Goal: Task Accomplishment & Management: Complete application form

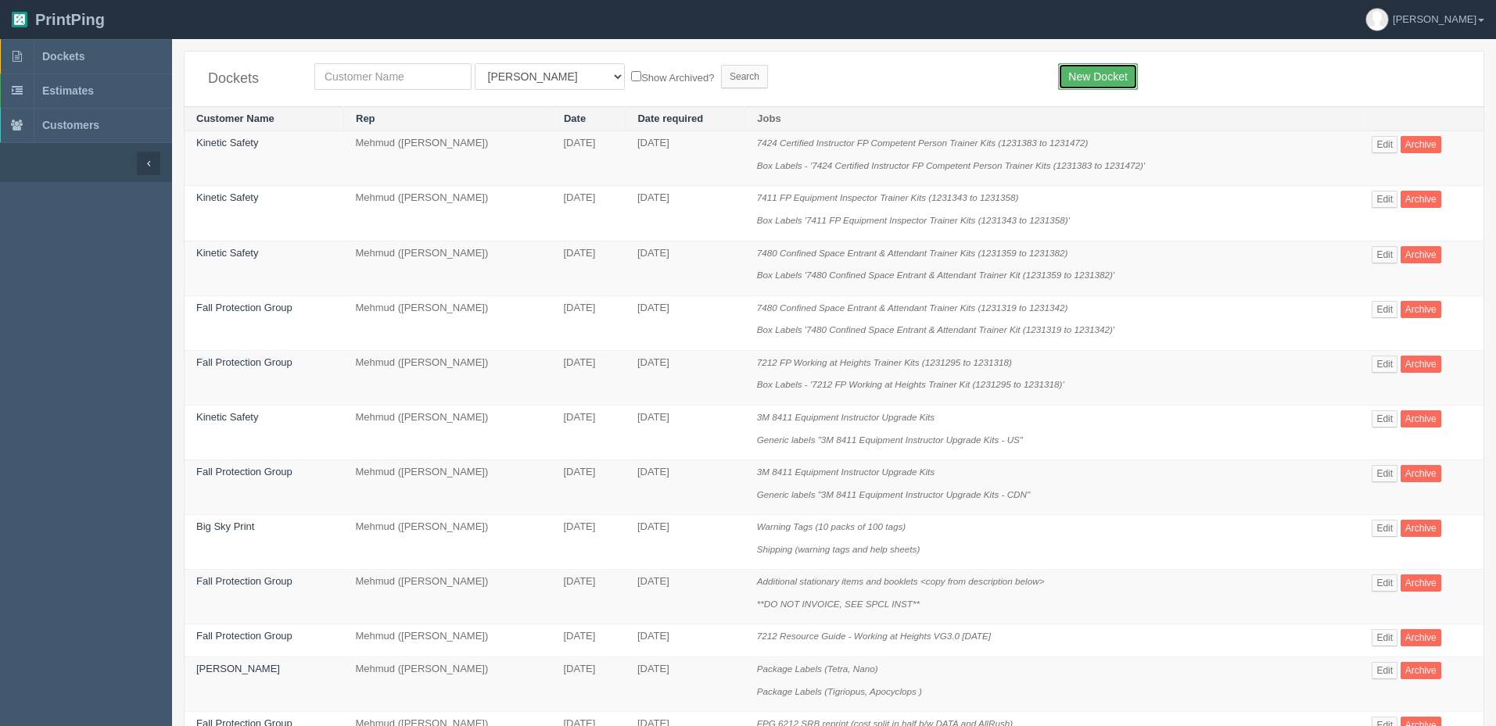
drag, startPoint x: 1086, startPoint y: 77, endPoint x: 1019, endPoint y: 91, distance: 68.7
click at [1086, 77] on link "New Docket" at bounding box center [1097, 76] width 79 height 27
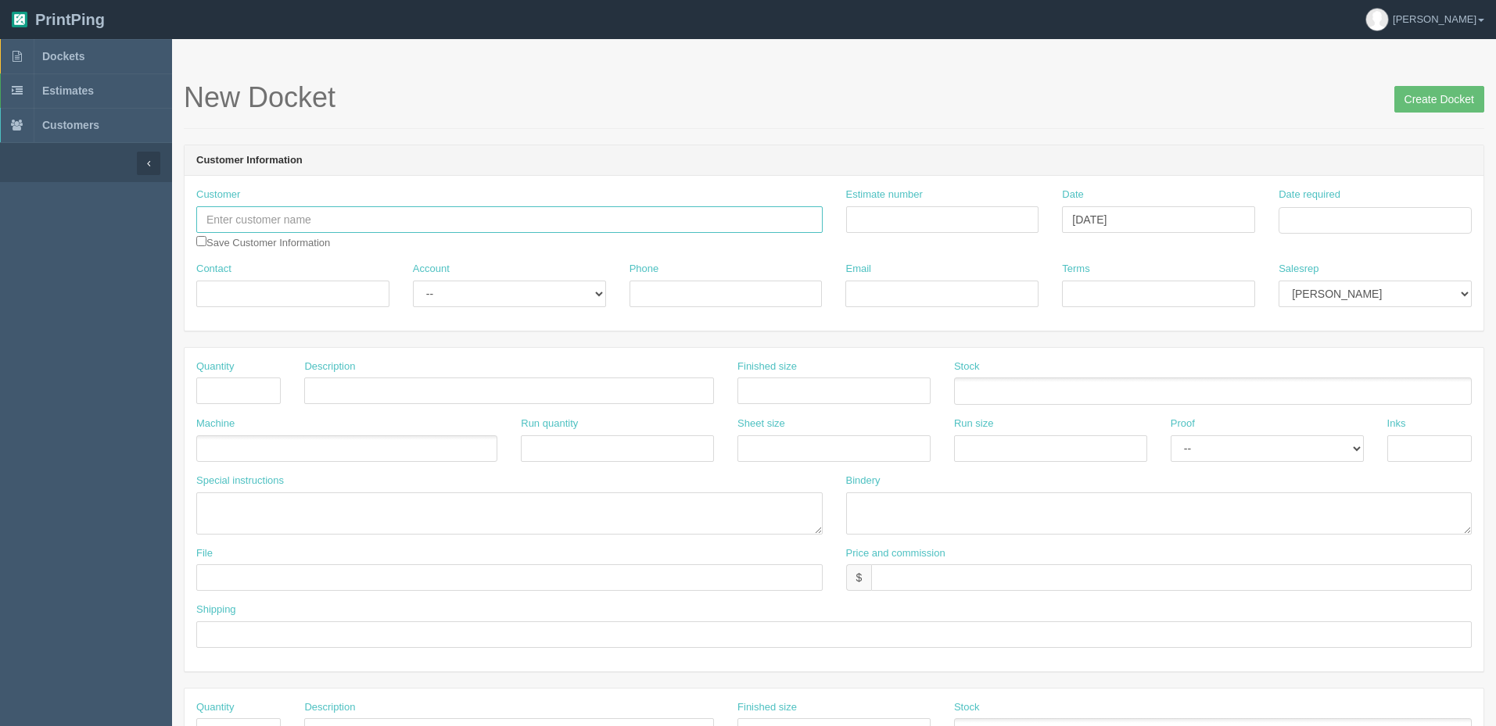
click at [324, 224] on input "text" at bounding box center [509, 219] width 626 height 27
type input "Elevate Practice Intelligence"
click at [983, 218] on input "Estimate number" at bounding box center [942, 219] width 193 height 27
type input "092447"
click at [1360, 222] on input "Date required" at bounding box center [1374, 220] width 193 height 27
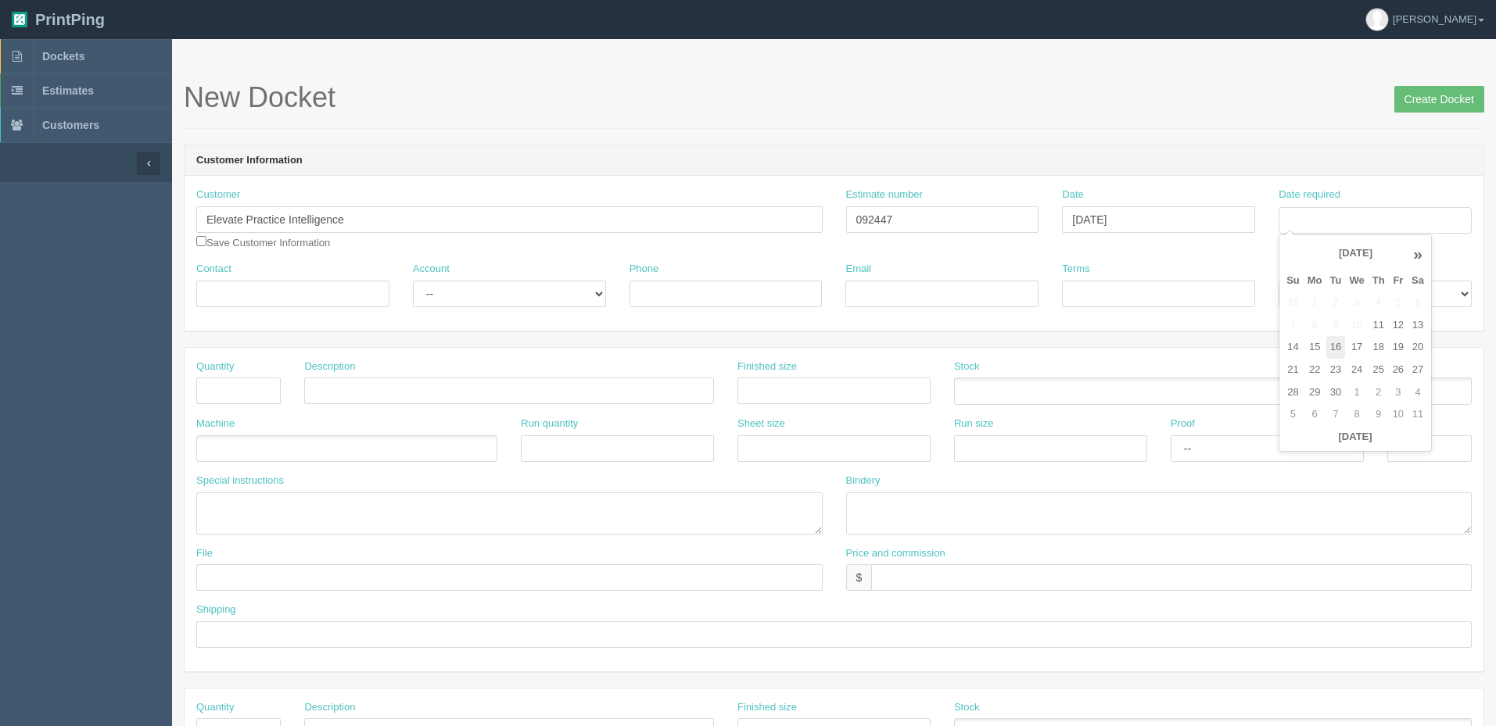
click at [1331, 343] on td "16" at bounding box center [1336, 347] width 20 height 23
click at [1398, 344] on td "19" at bounding box center [1398, 347] width 19 height 23
type input "[DATE]"
click at [236, 291] on input "Contact" at bounding box center [292, 294] width 193 height 27
paste input "'[PERSON_NAME]' <[EMAIL_ADDRESS][DOMAIN_NAME]>"
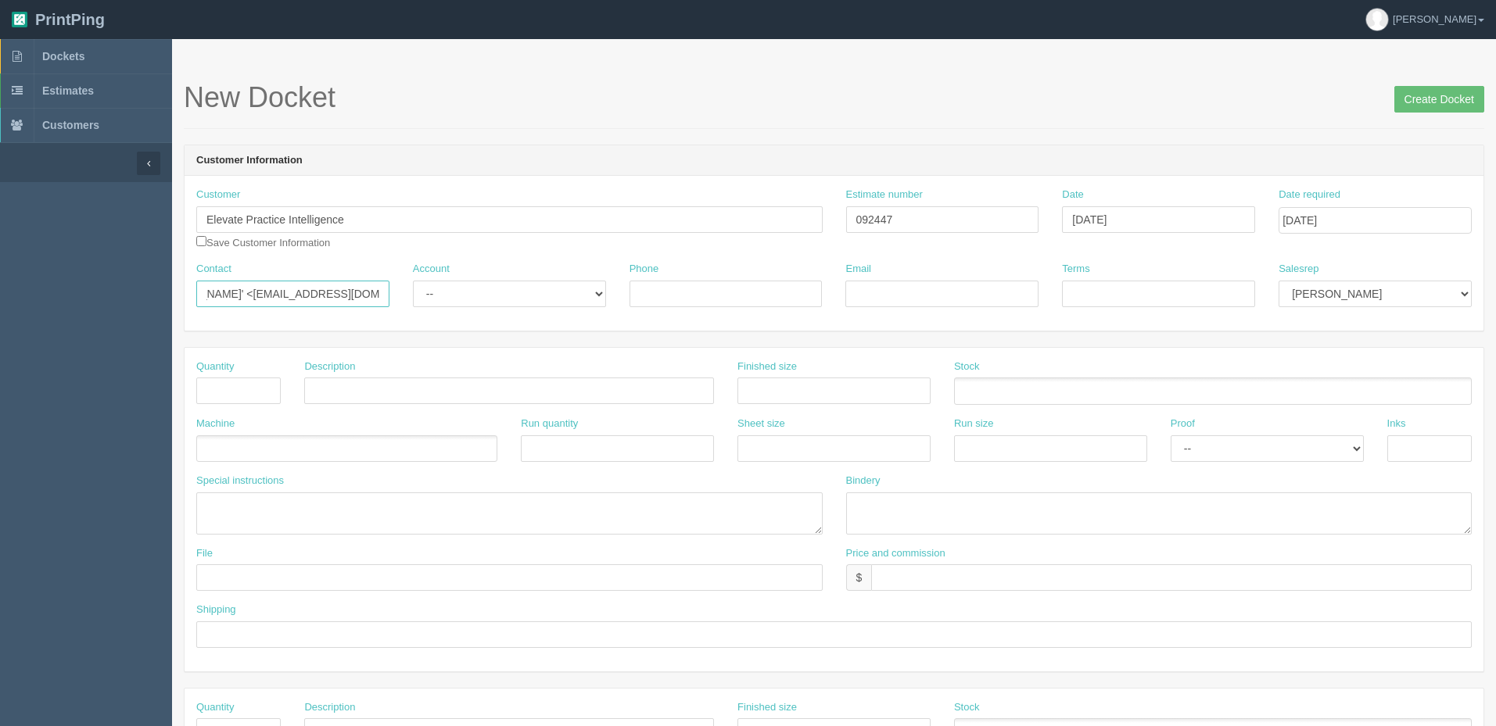
scroll to position [0, 58]
drag, startPoint x: 224, startPoint y: 289, endPoint x: 866, endPoint y: 289, distance: 641.1
click at [866, 289] on div "Contact '[PERSON_NAME]' <[EMAIL_ADDRESS][DOMAIN_NAME]> Account -- Existing Clie…" at bounding box center [834, 290] width 1299 height 57
type input "[PERSON_NAME]"
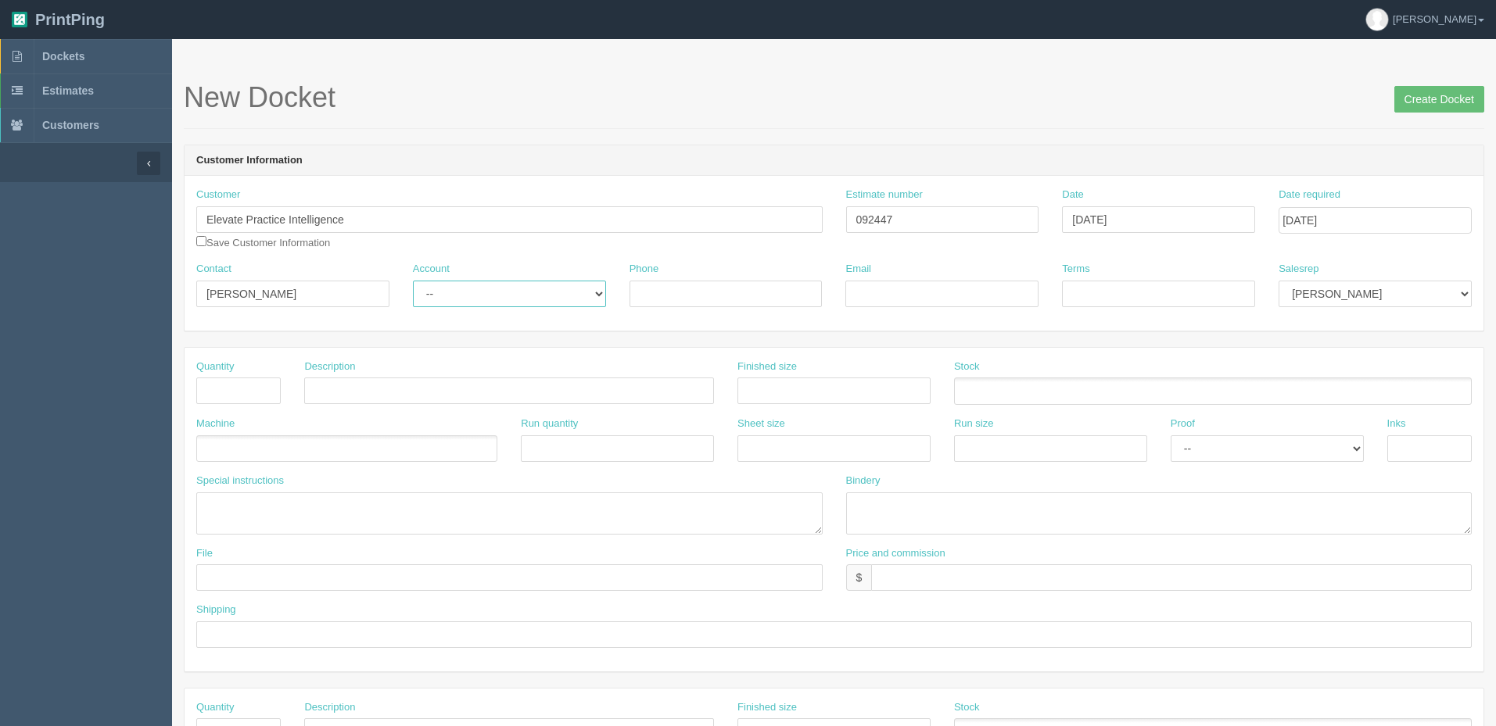
select select "Rep Client"
click at [413, 281] on select "-- Existing Client Allrush Client Rep Client" at bounding box center [509, 294] width 193 height 27
paste input "[EMAIL_ADDRESS][DOMAIN_NAME]>"
type input "[EMAIL_ADDRESS][DOMAIN_NAME]"
type input "COD"
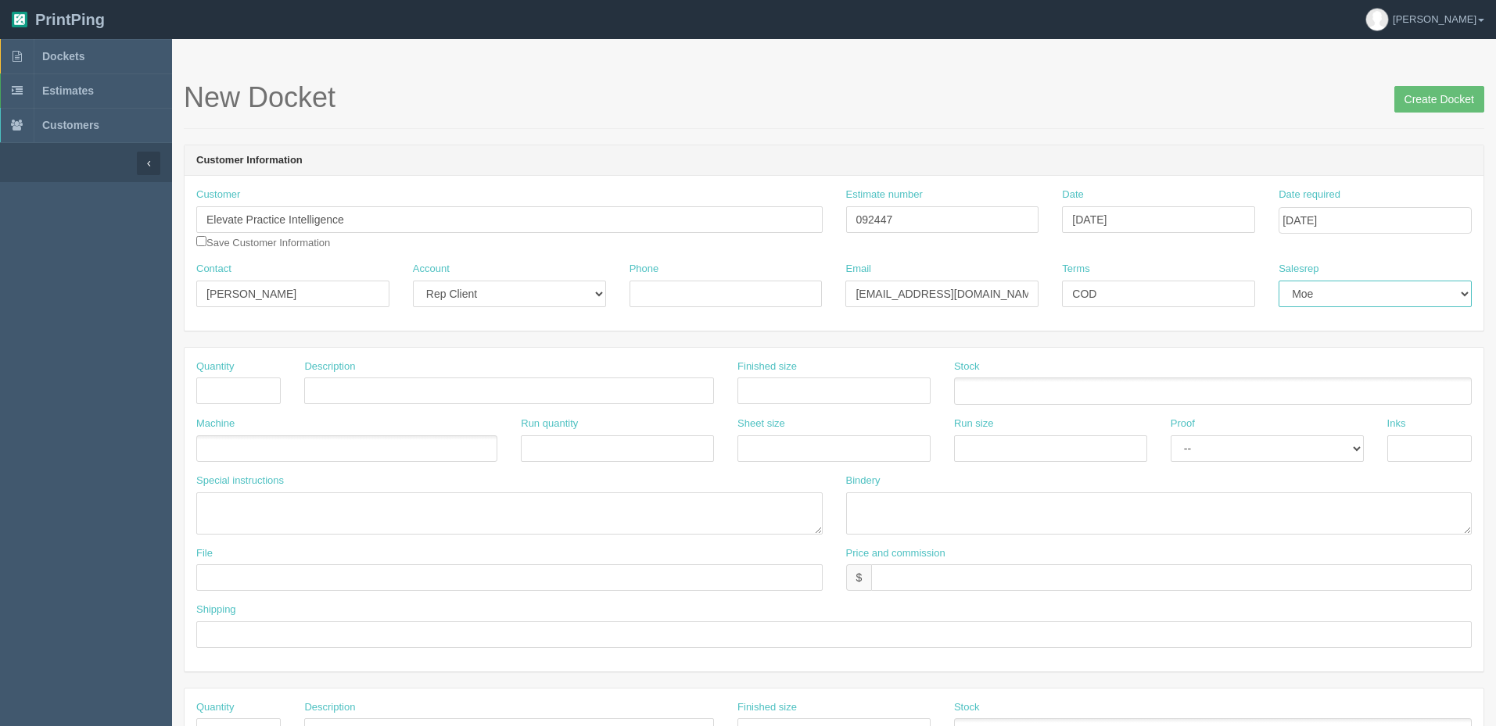
select select "8"
click at [715, 292] on input "Phone" at bounding box center [725, 294] width 193 height 27
type input "[PHONE_NUMBER]"
click at [249, 385] on input "text" at bounding box center [238, 391] width 84 height 27
type input "500"
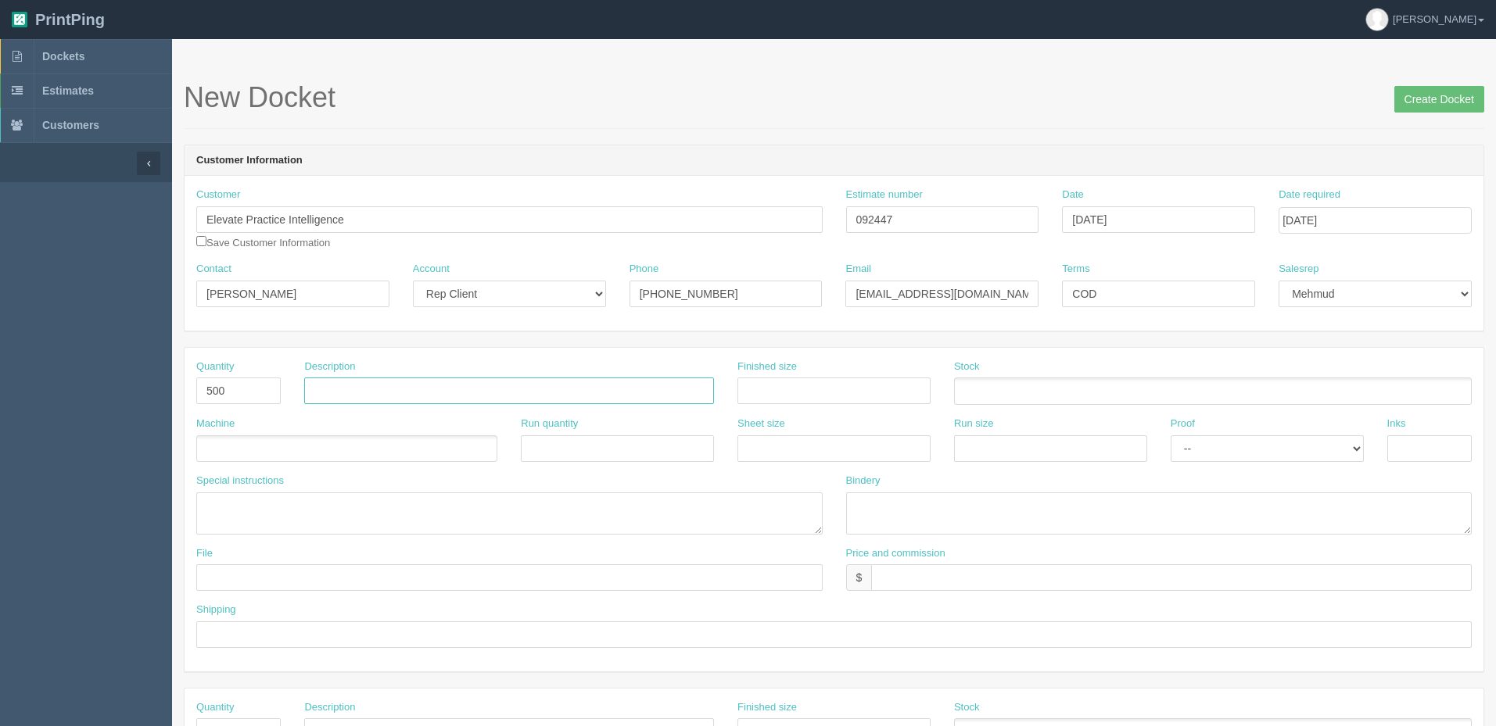
click at [486, 392] on input "text" at bounding box center [509, 391] width 410 height 27
click at [445, 396] on input "#10 Plain Envelopes" at bounding box center [509, 391] width 410 height 27
type input "Elevate - #10 Plain Envelopes with VI addresses"
type input "4.125" x 9.5""
click at [114, 48] on link "Dockets" at bounding box center [86, 56] width 172 height 34
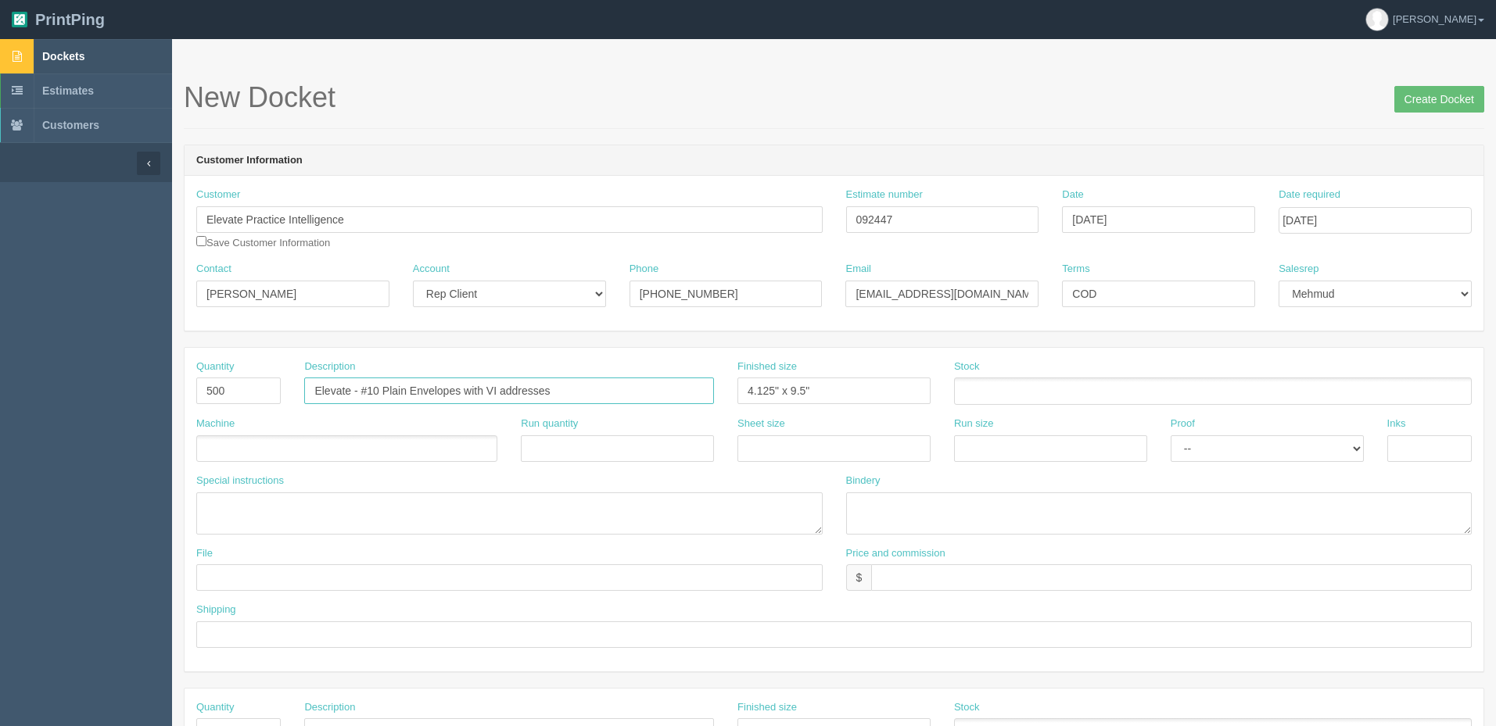
click at [593, 396] on input "Elevate - #10 Plain Envelopes with VI addresses" at bounding box center [509, 391] width 410 height 27
click at [995, 396] on ul at bounding box center [1213, 391] width 518 height 27
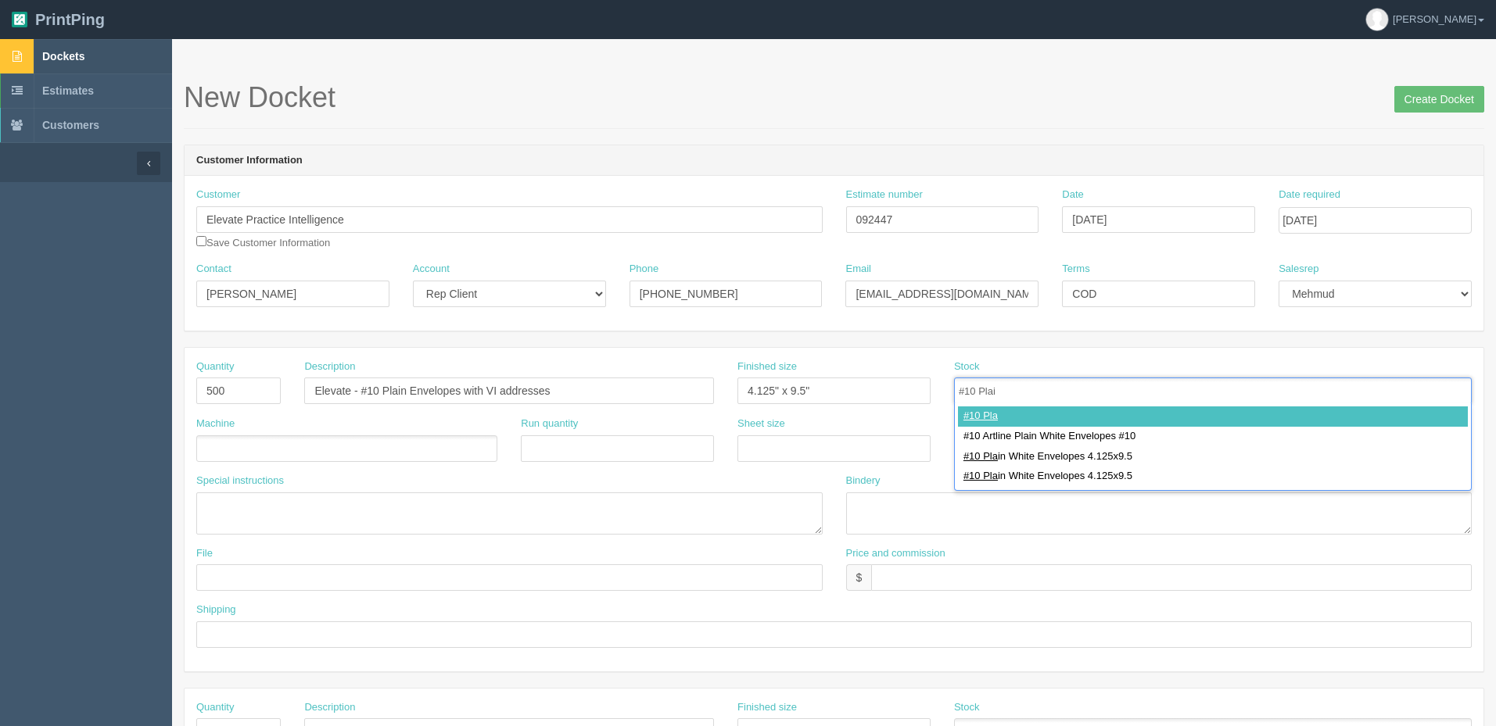
type input "#10 Plain"
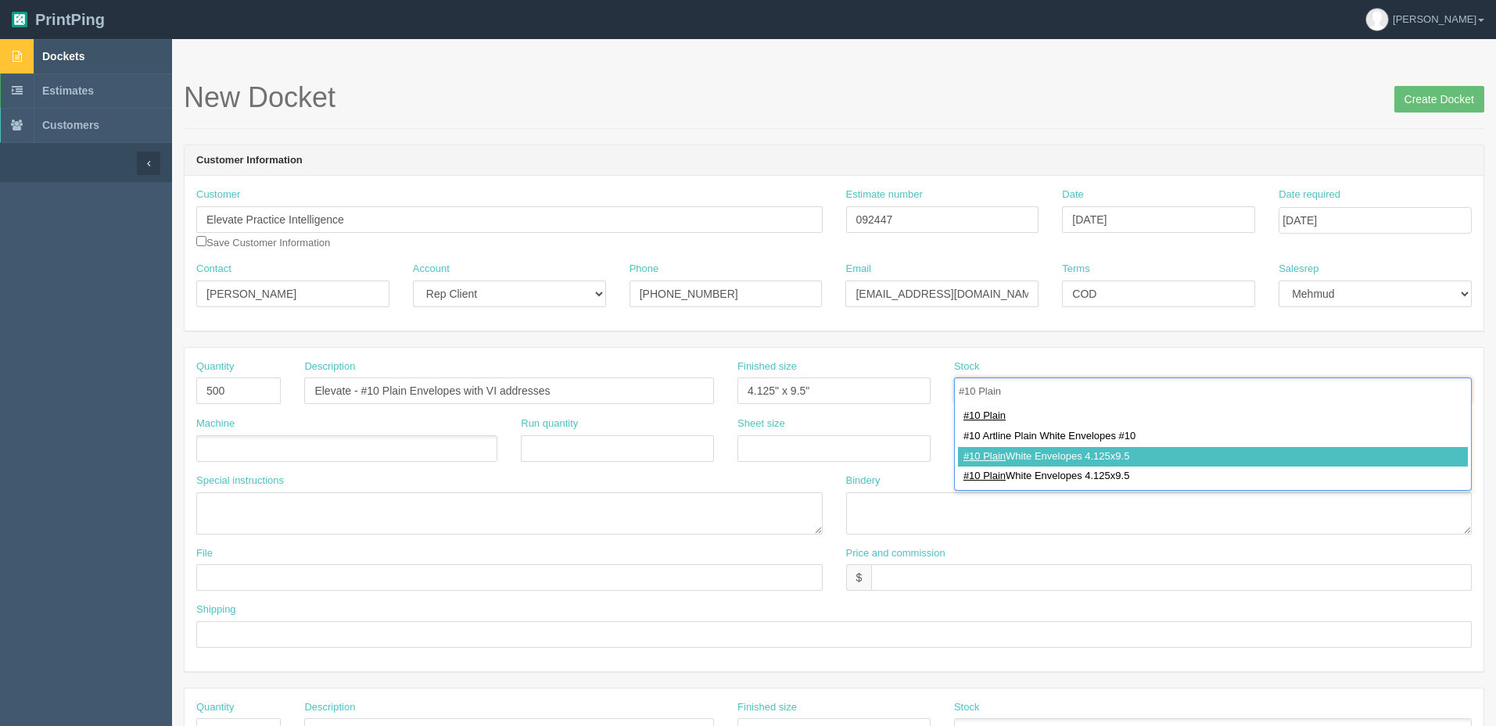
type input "#10 Plain White Envelopes 4.125x9.5"
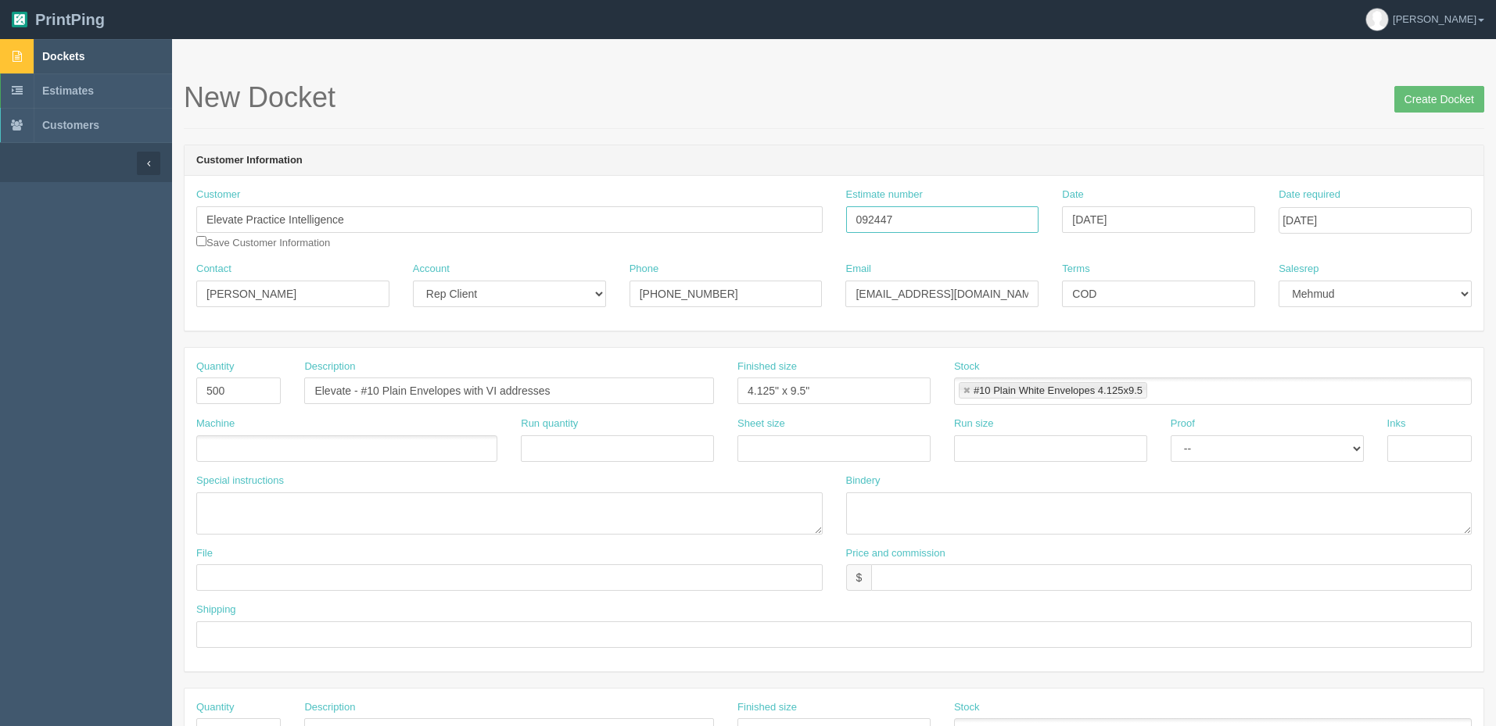
drag, startPoint x: 907, startPoint y: 217, endPoint x: 382, endPoint y: 217, distance: 525.4
click at [382, 217] on div "Customer Elevate Practice Intelligence Elevate Land Surveying Ltd. Save Custome…" at bounding box center [834, 225] width 1299 height 74
click at [245, 444] on ul at bounding box center [346, 448] width 301 height 27
type input "Versant"
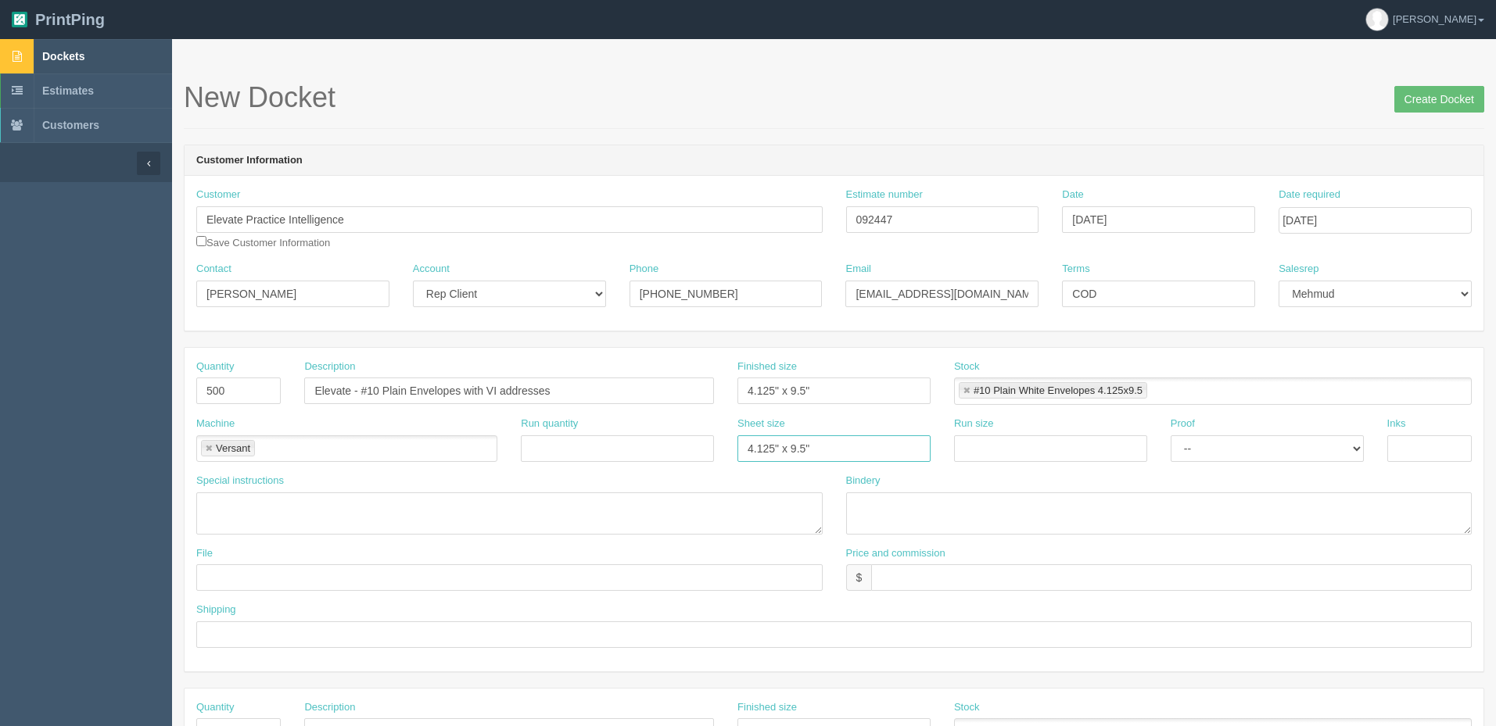
paste input "092447"
type input "4.125" x 9.5""
paste input "4.125" x 9.5""
type input "4.125" x 9.5""
select select "Hard Copy"
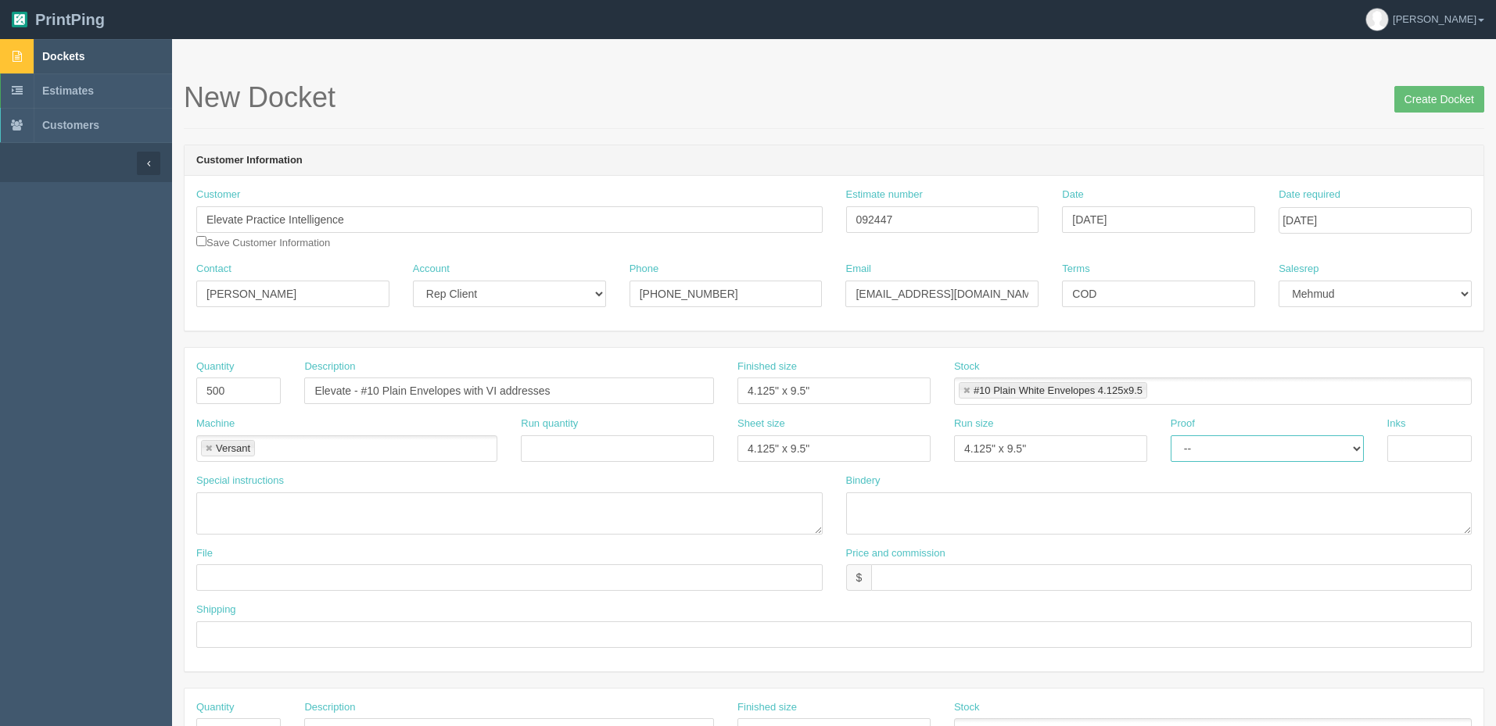
click at [1170, 435] on select "-- Email Hard Copy" at bounding box center [1266, 448] width 193 height 27
drag, startPoint x: 1432, startPoint y: 441, endPoint x: 1460, endPoint y: 446, distance: 28.5
click at [1443, 443] on input "4/4" at bounding box center [1429, 448] width 84 height 27
type input "4/4 + VI"
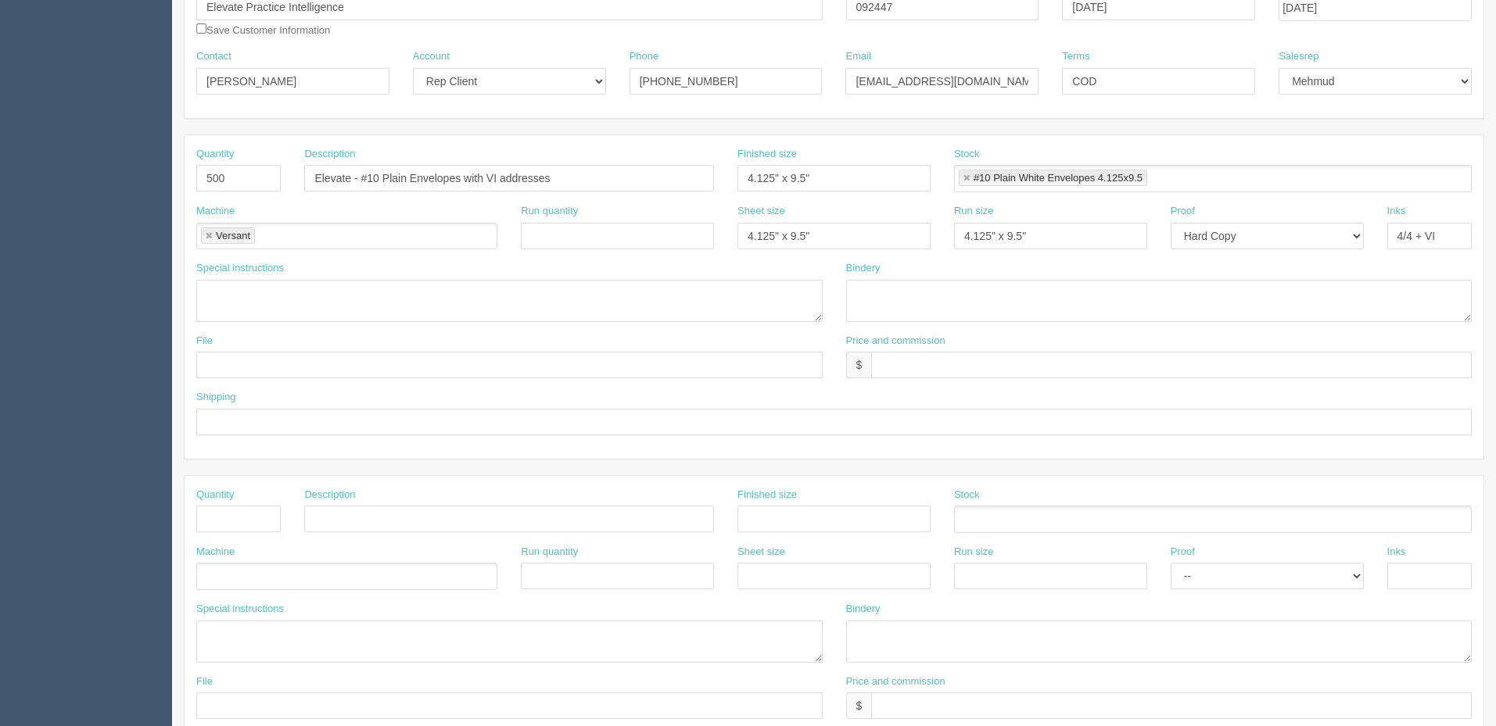
scroll to position [235, 0]
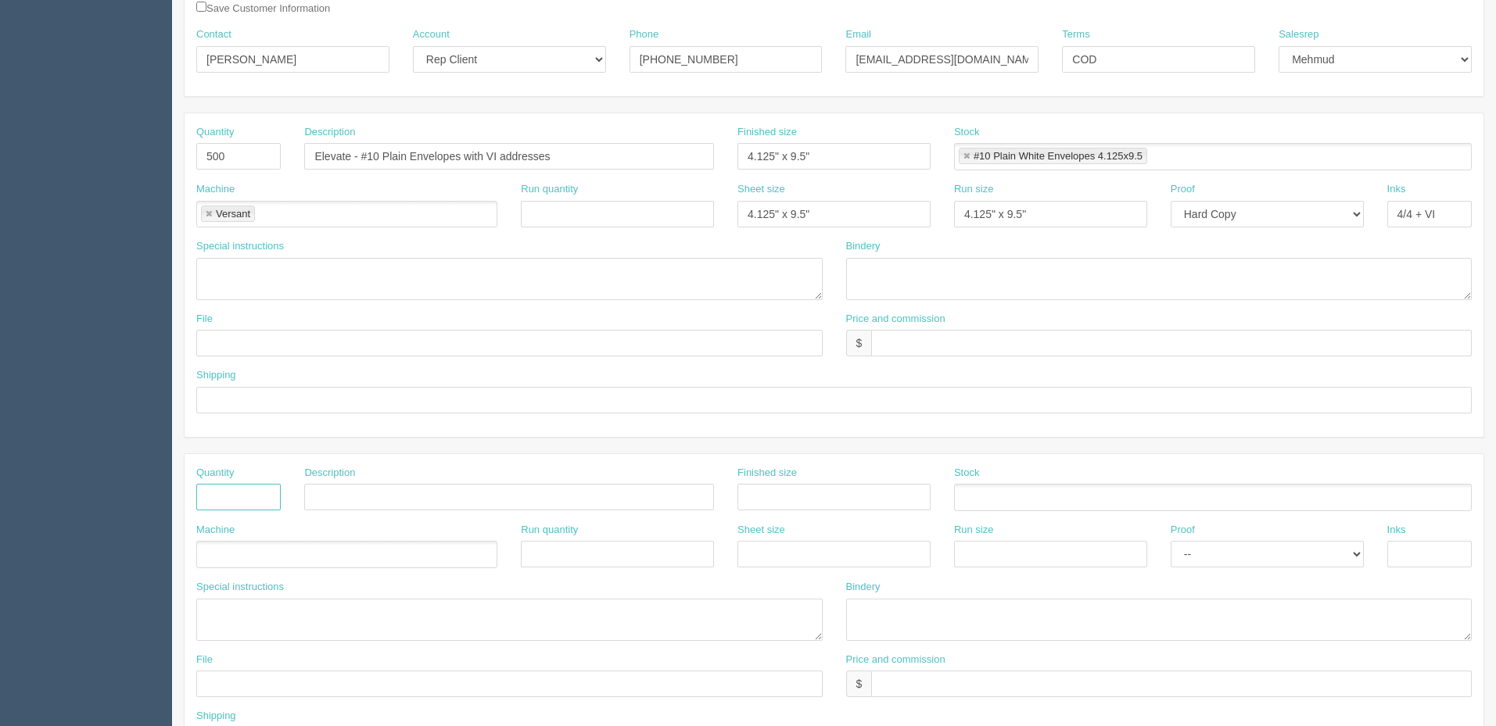
click at [246, 486] on input "text" at bounding box center [238, 497] width 84 height 27
type input "500"
drag, startPoint x: 591, startPoint y: 157, endPoint x: 0, endPoint y: 113, distance: 592.8
click at [0, 113] on section "Dockets Estimates Customers" at bounding box center [748, 495] width 1496 height 1381
click at [421, 507] on input "text" at bounding box center [509, 497] width 410 height 27
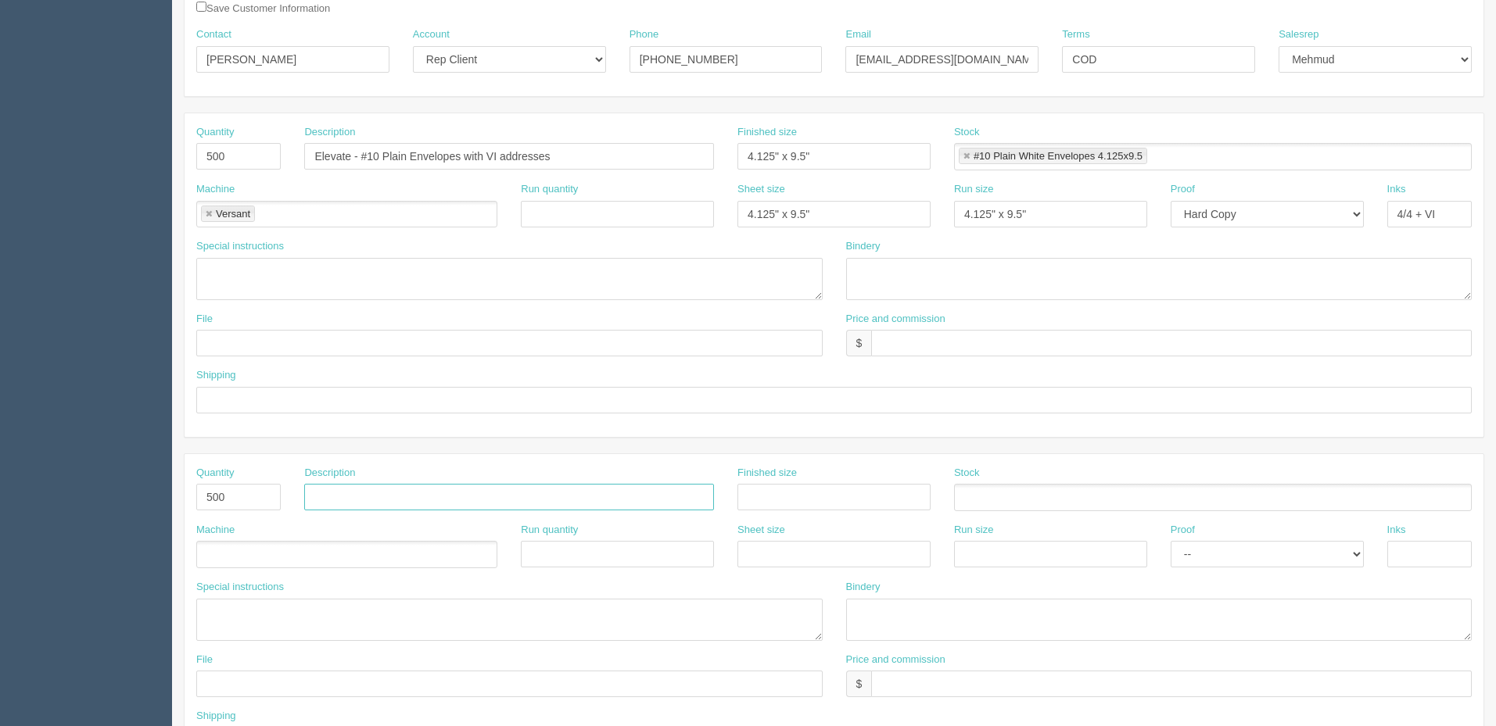
paste input "Elevate - #10 Plain Envelopes with VI addresses"
type input "Elevate - #10 Plain Envelopes (generic, no address)"
type input "4.125" x 9.5""
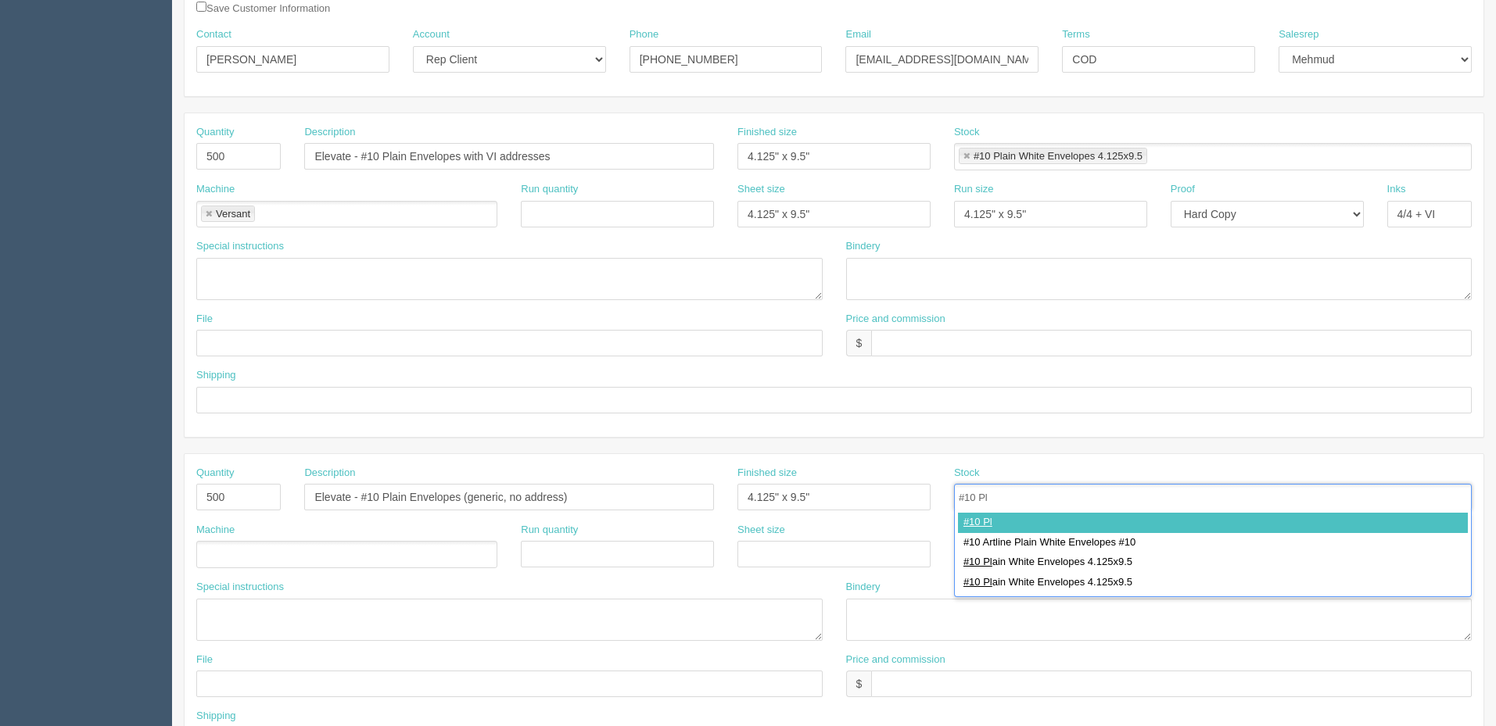
type input "#10 Pla"
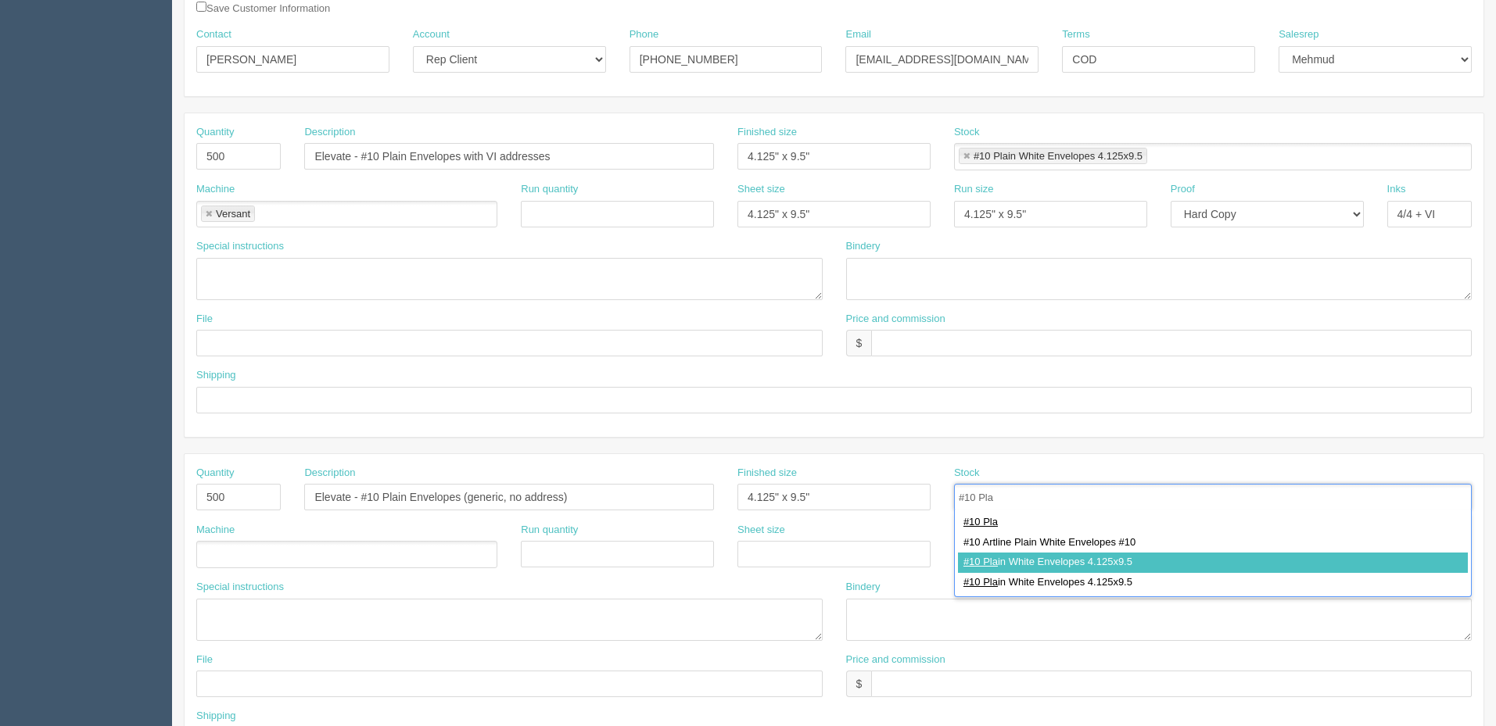
type input "#10 Plain White Envelopes 4.125x9.5"
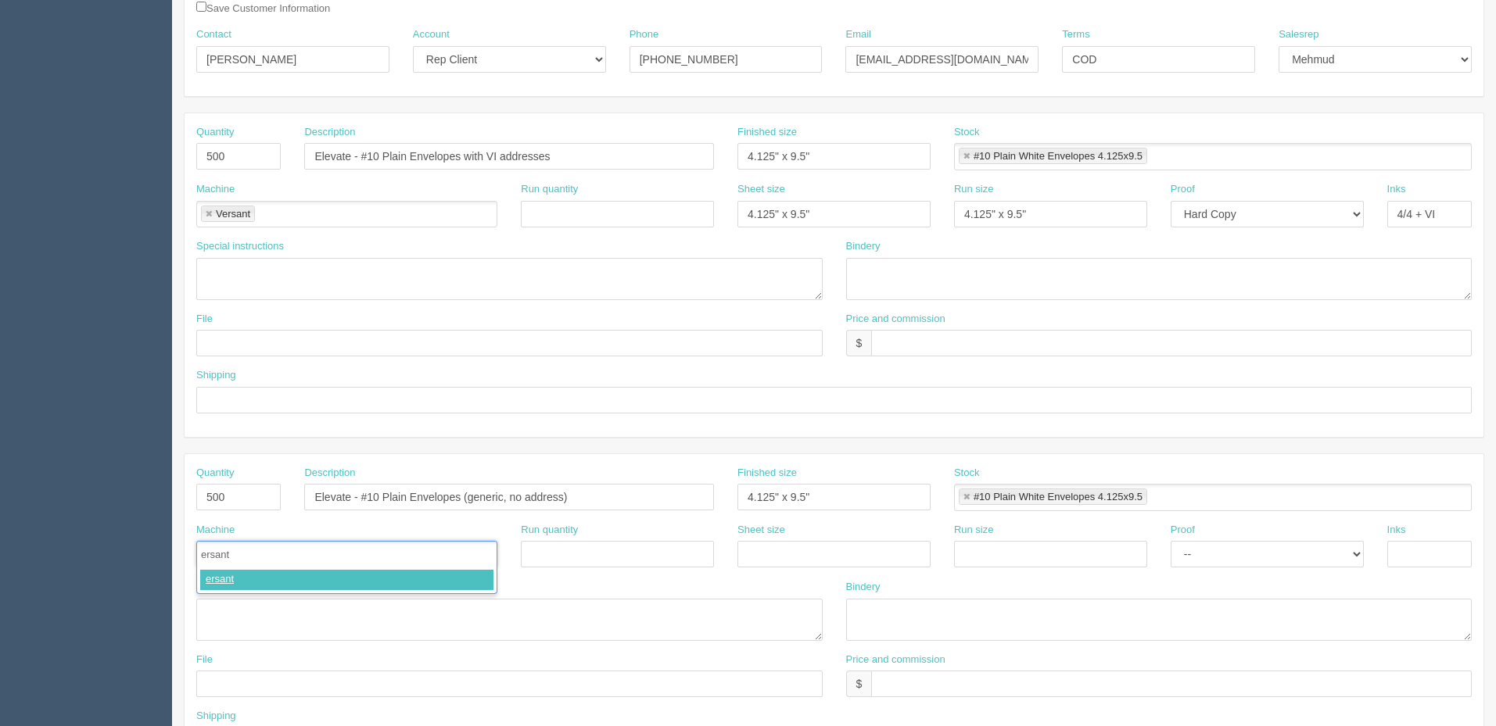
type input "Versant"
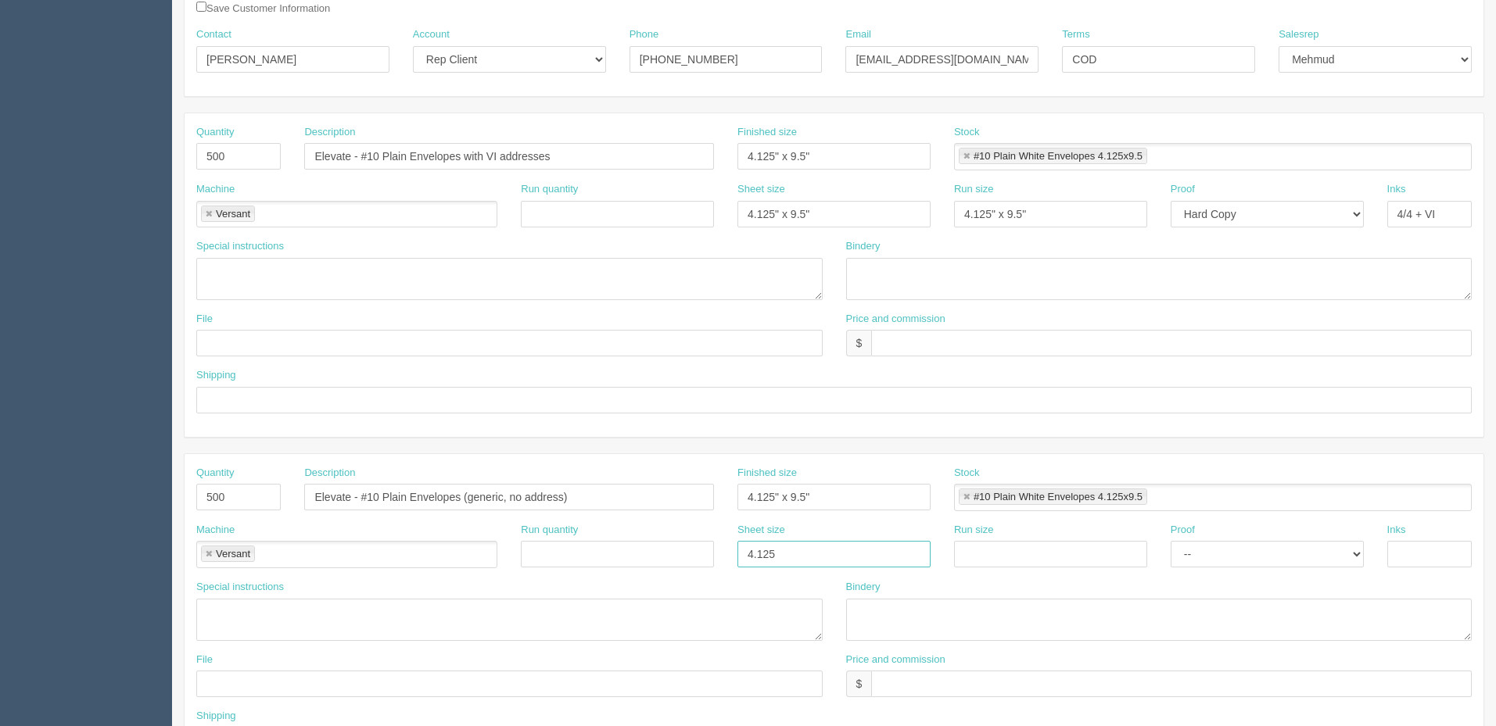
type input "4.125" x 9.5""
paste input "4.125" x 9.5""
type input "4.125" x 9.5""
select select "Hard Copy"
click at [1170, 541] on select "-- Email Hard Copy" at bounding box center [1266, 554] width 193 height 27
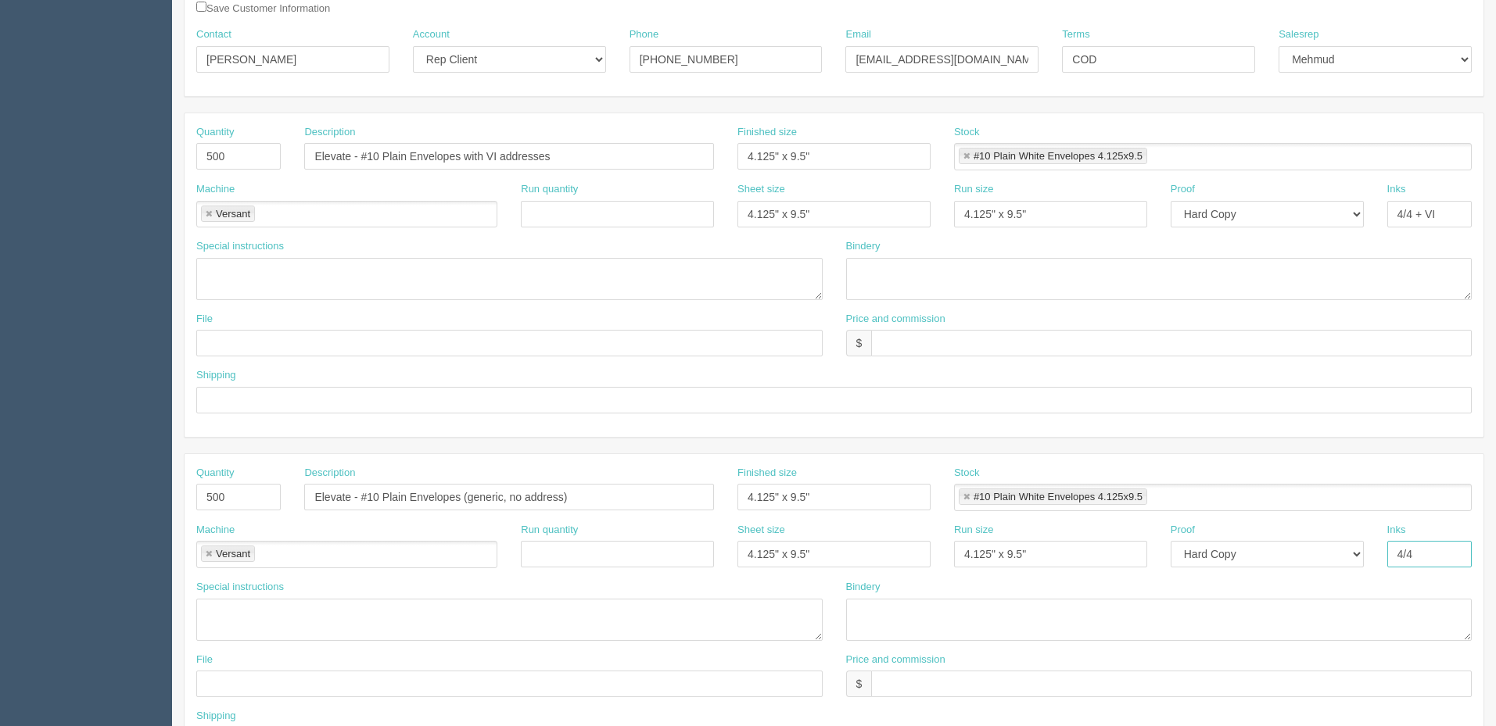
type input "4/4"
click at [529, 607] on textarea at bounding box center [509, 620] width 626 height 42
type textarea "same artwork as above, no VI (run 1000 together, with 500 getting VI and 500 bl…"
type textarea "none"
click at [898, 281] on textarea at bounding box center [1159, 279] width 626 height 42
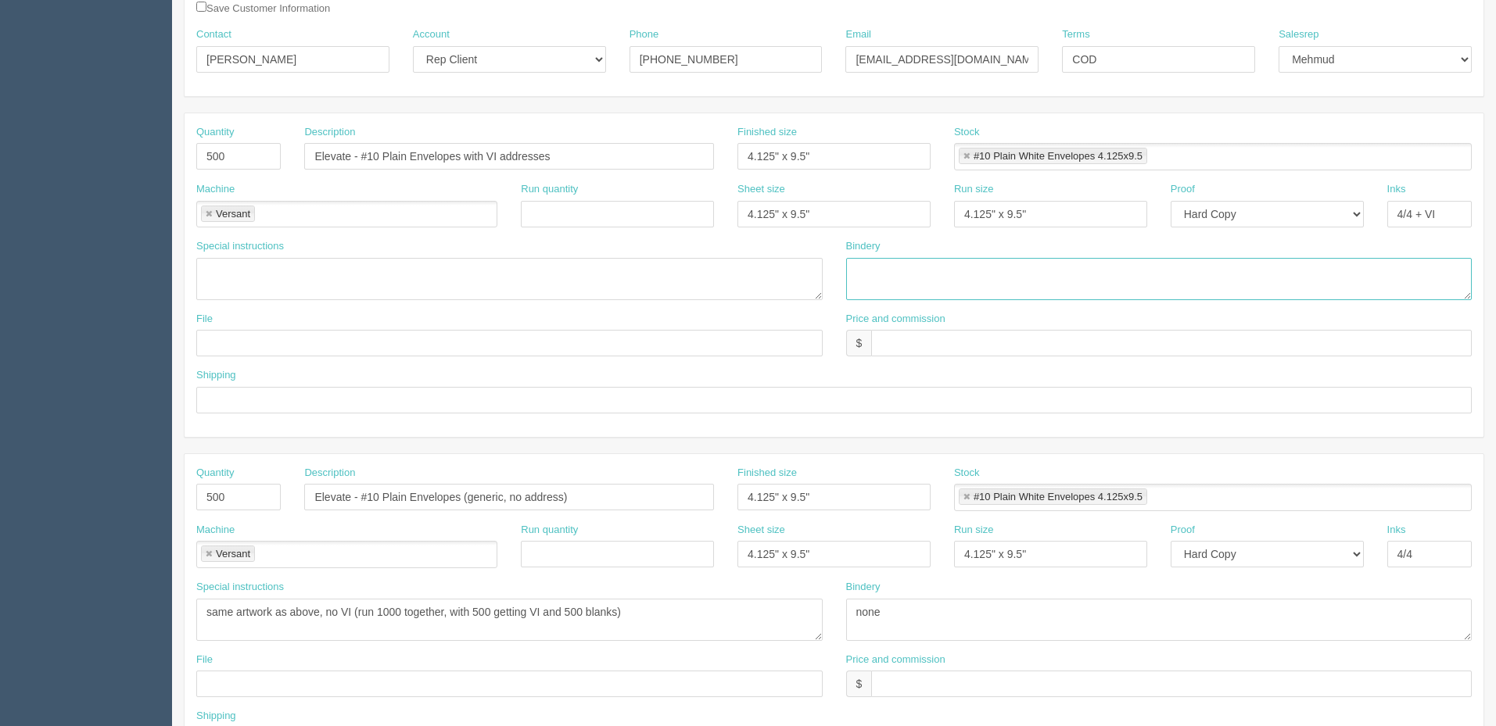
paste textarea "none"
type textarea "none"
click at [912, 344] on input "text" at bounding box center [1171, 343] width 600 height 27
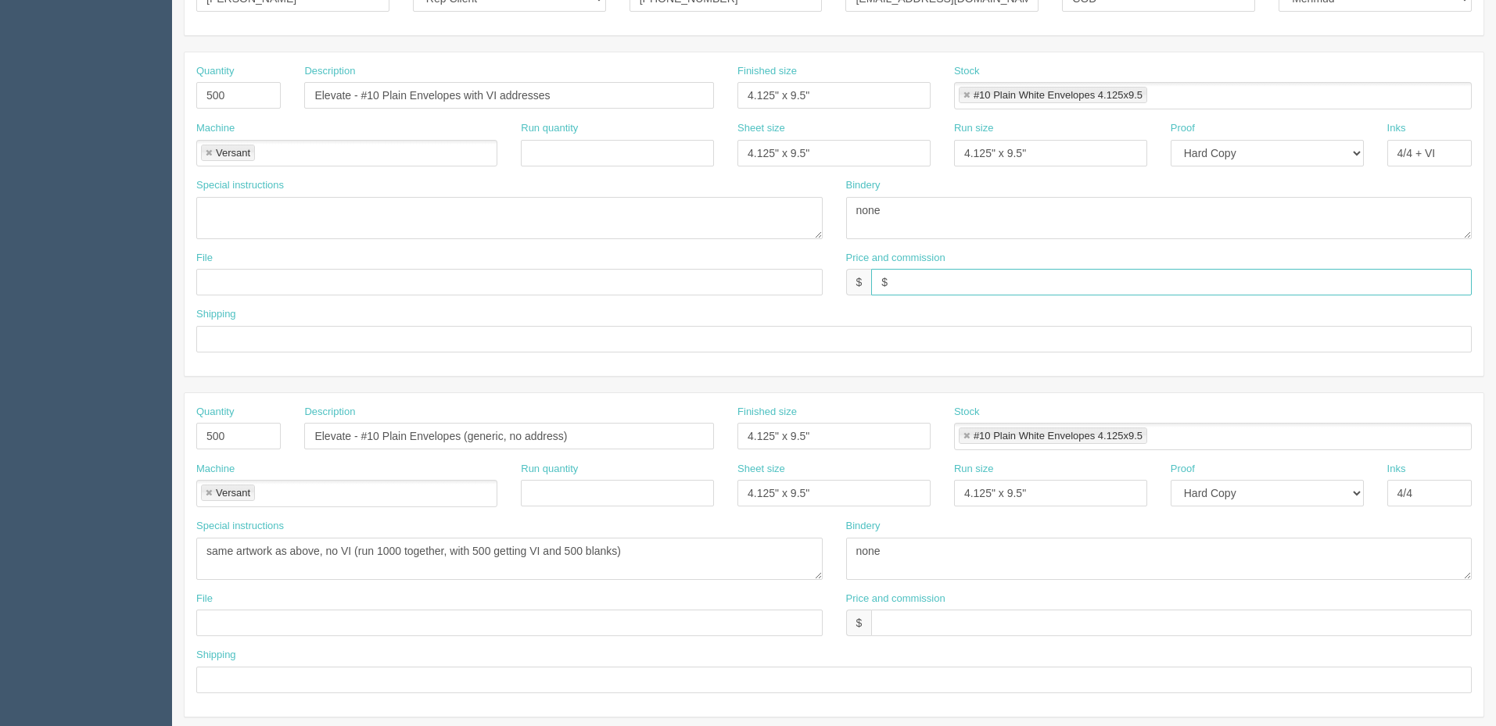
scroll to position [391, 0]
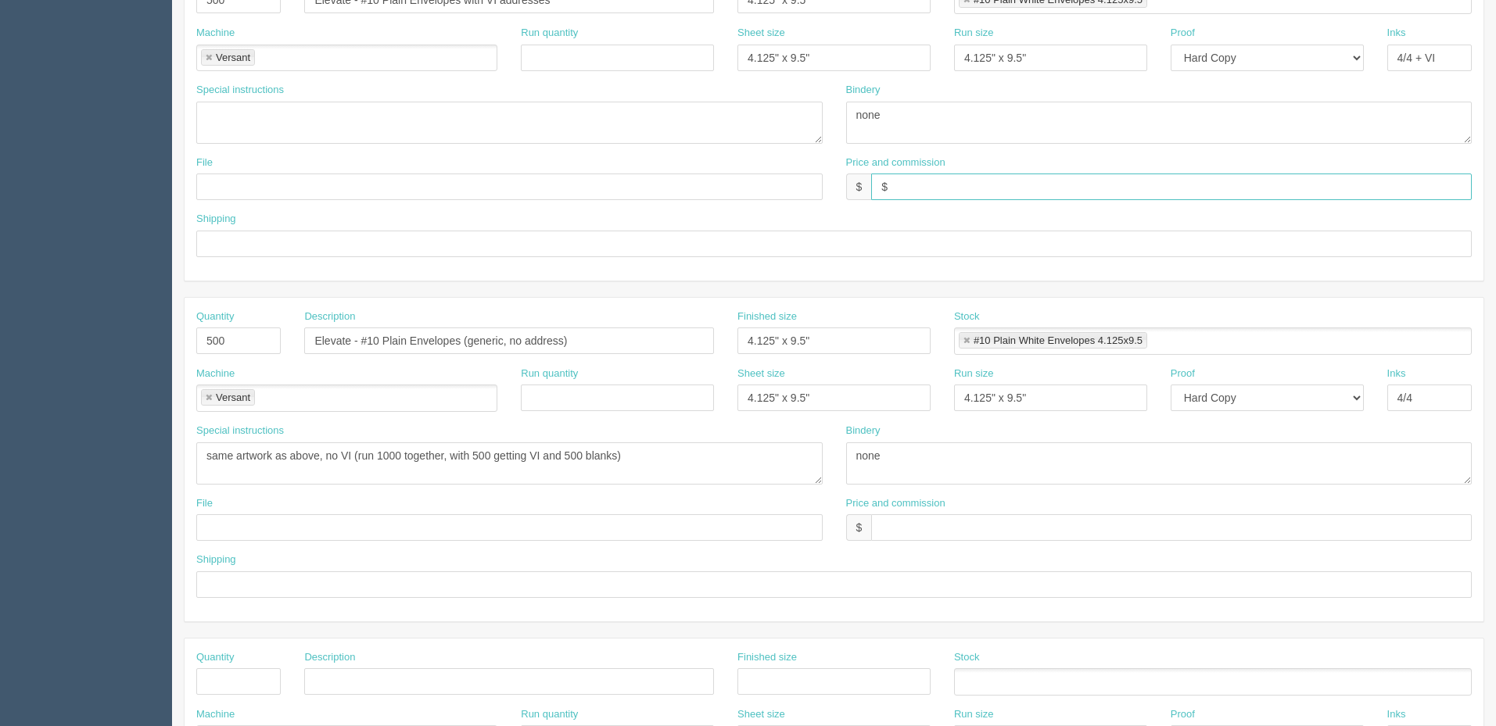
type input "$"
click at [345, 244] on input "text" at bounding box center [833, 244] width 1275 height 27
type input "See below"
drag, startPoint x: 247, startPoint y: 584, endPoint x: 251, endPoint y: 549, distance: 35.4
click at [247, 584] on input "text" at bounding box center [833, 585] width 1275 height 27
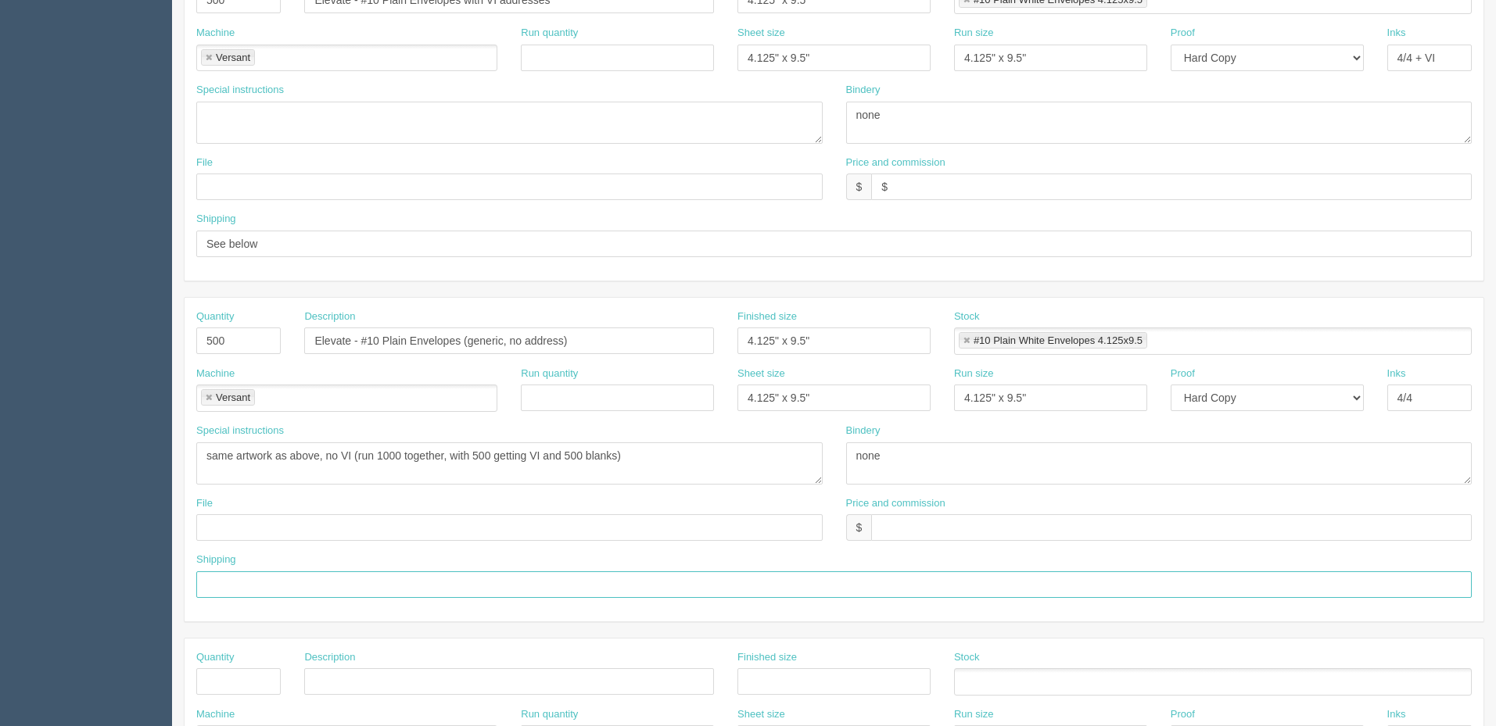
paste input "See below"
type input "See below"
click at [258, 534] on input "text" at bounding box center [509, 527] width 626 height 27
click at [911, 525] on input "text" at bounding box center [1171, 527] width 600 height 27
click at [914, 532] on input "$" at bounding box center [1171, 527] width 600 height 27
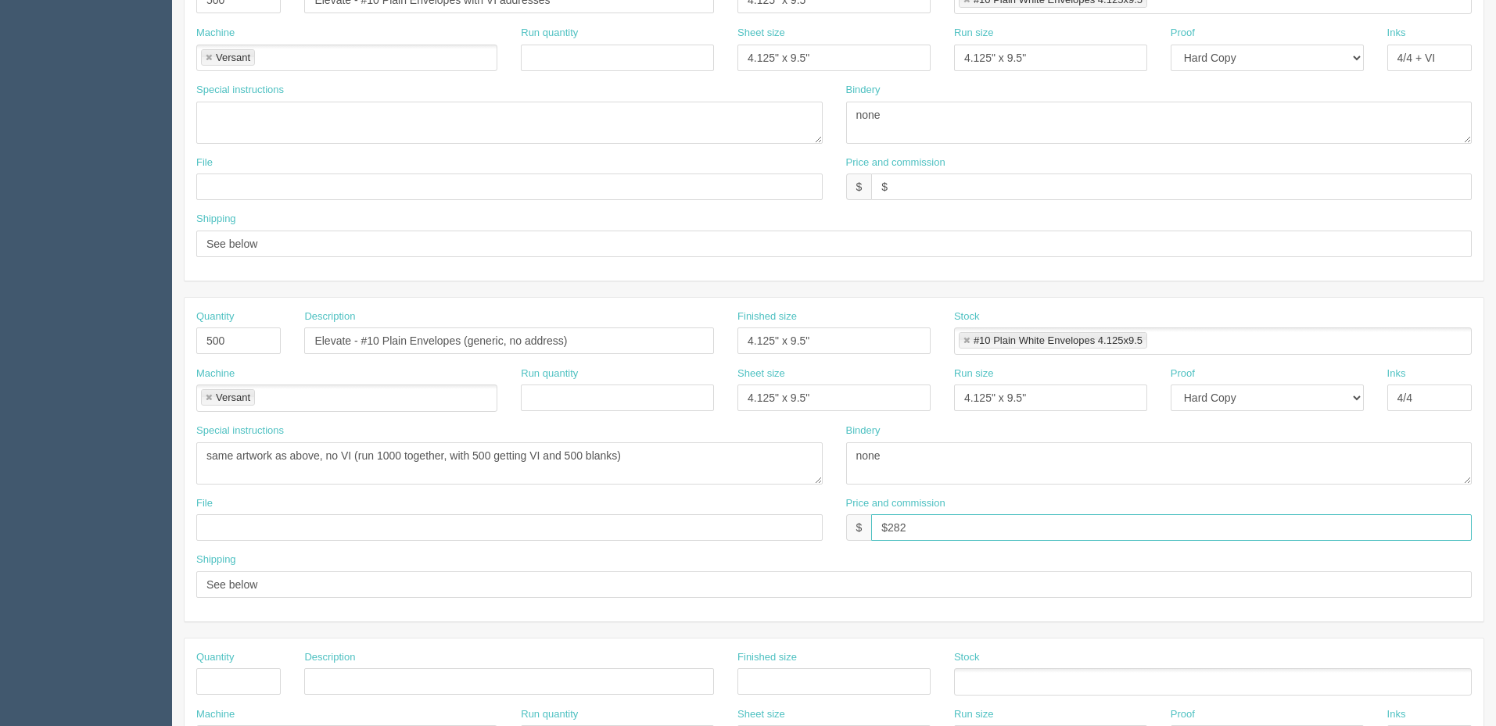
type input "$282"
click at [909, 192] on input "$" at bounding box center [1171, 187] width 600 height 27
type input "$449 mj$ AR$"
click at [1004, 530] on input "$282" at bounding box center [1171, 527] width 600 height 27
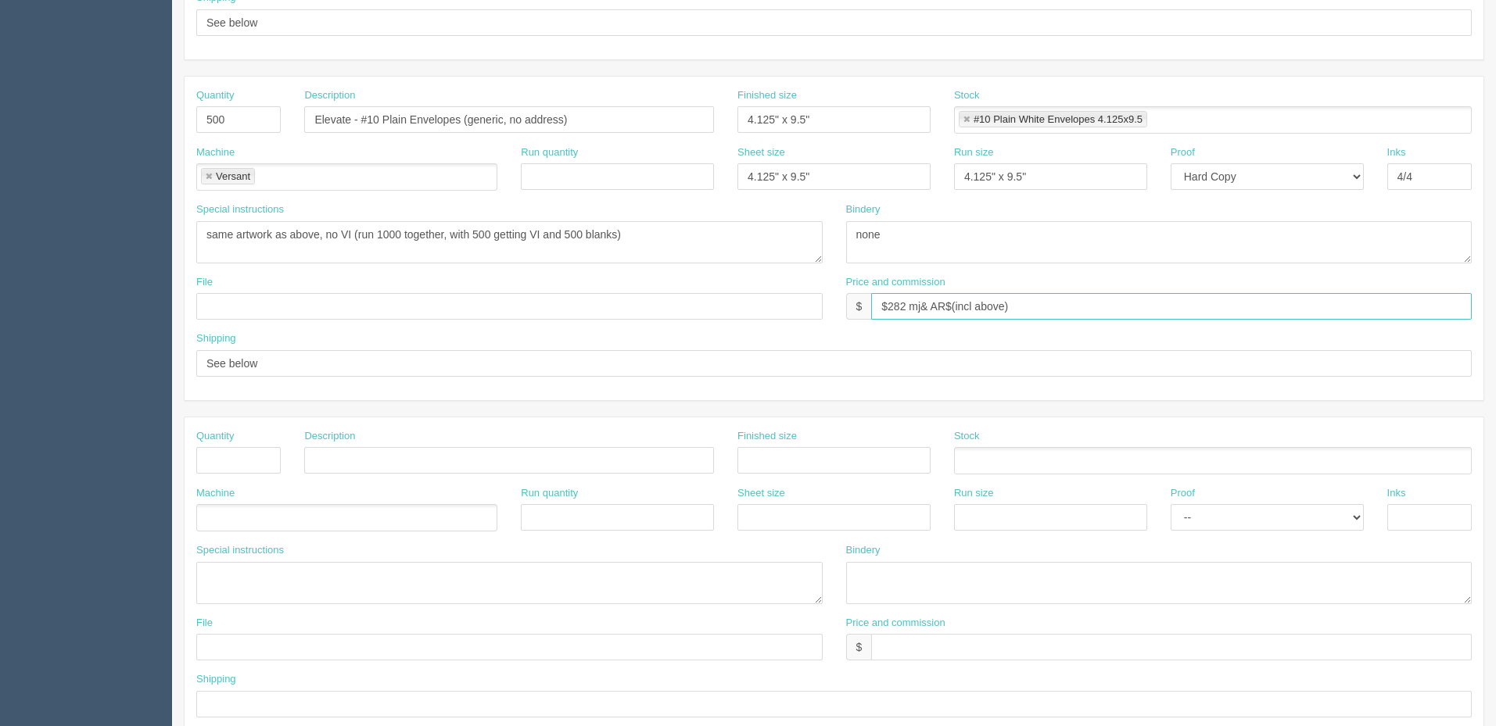
scroll to position [625, 0]
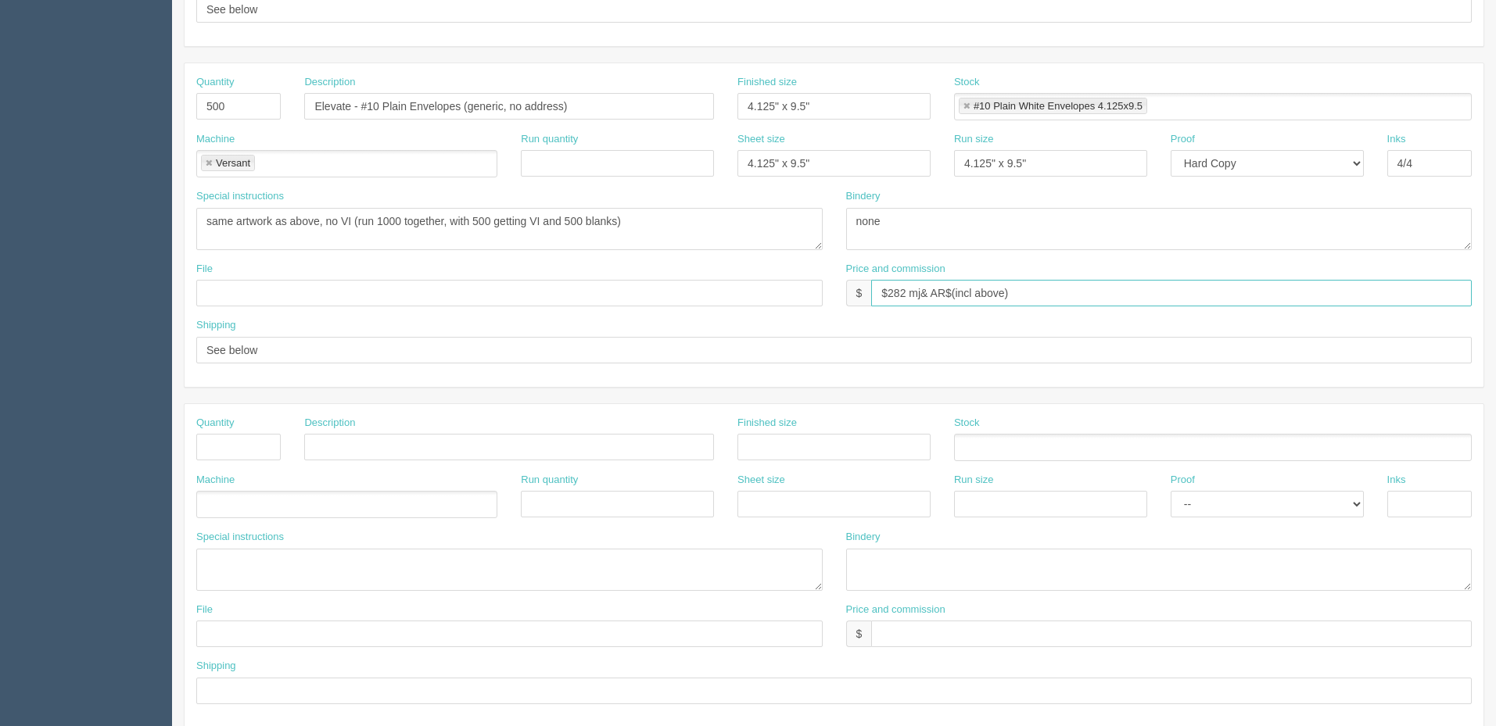
type input "$282 mj& AR$(incl above)"
click at [237, 448] on input "text" at bounding box center [238, 447] width 84 height 27
type input "1,000"
type input "Letterheads"
type input "8.5" x 11""
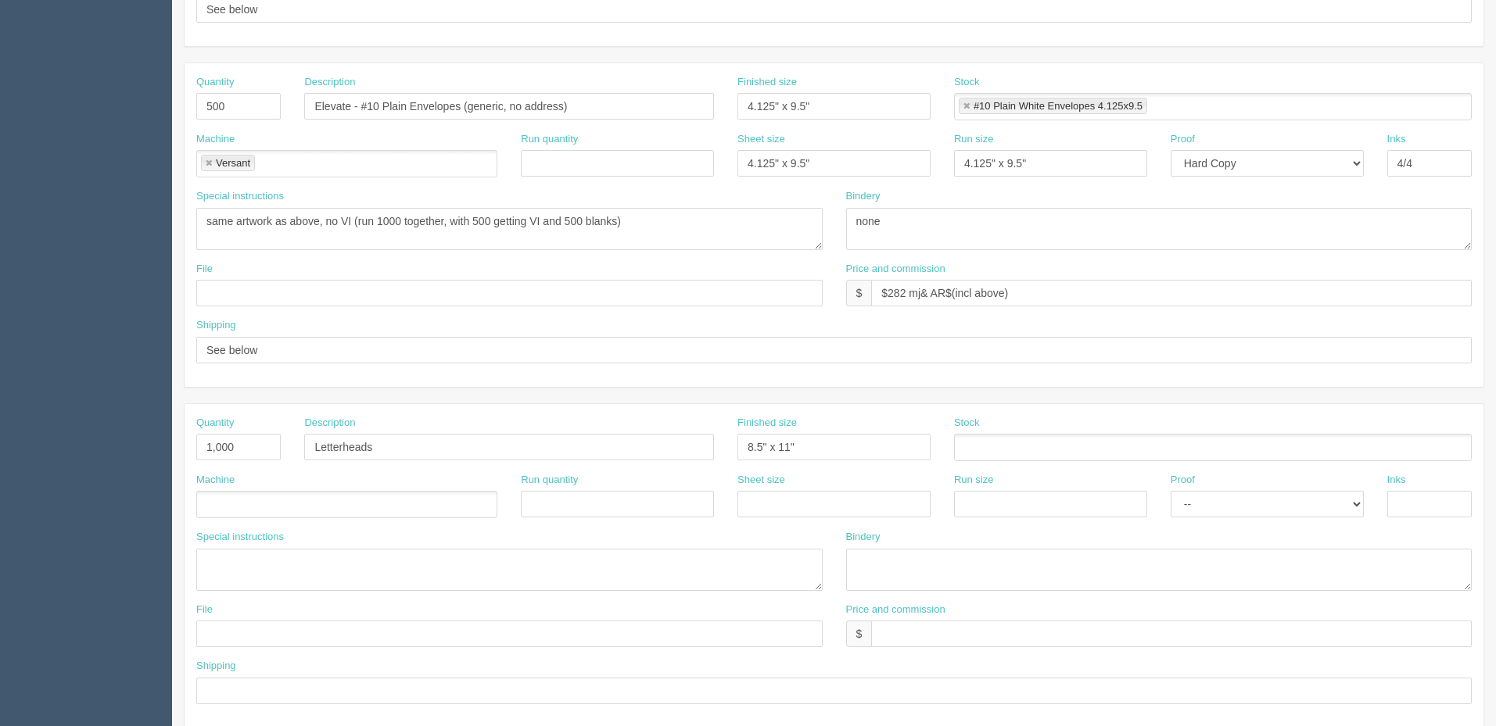
drag, startPoint x: 1019, startPoint y: 441, endPoint x: 1020, endPoint y: 428, distance: 13.3
click at [1019, 441] on ul at bounding box center [1213, 447] width 518 height 27
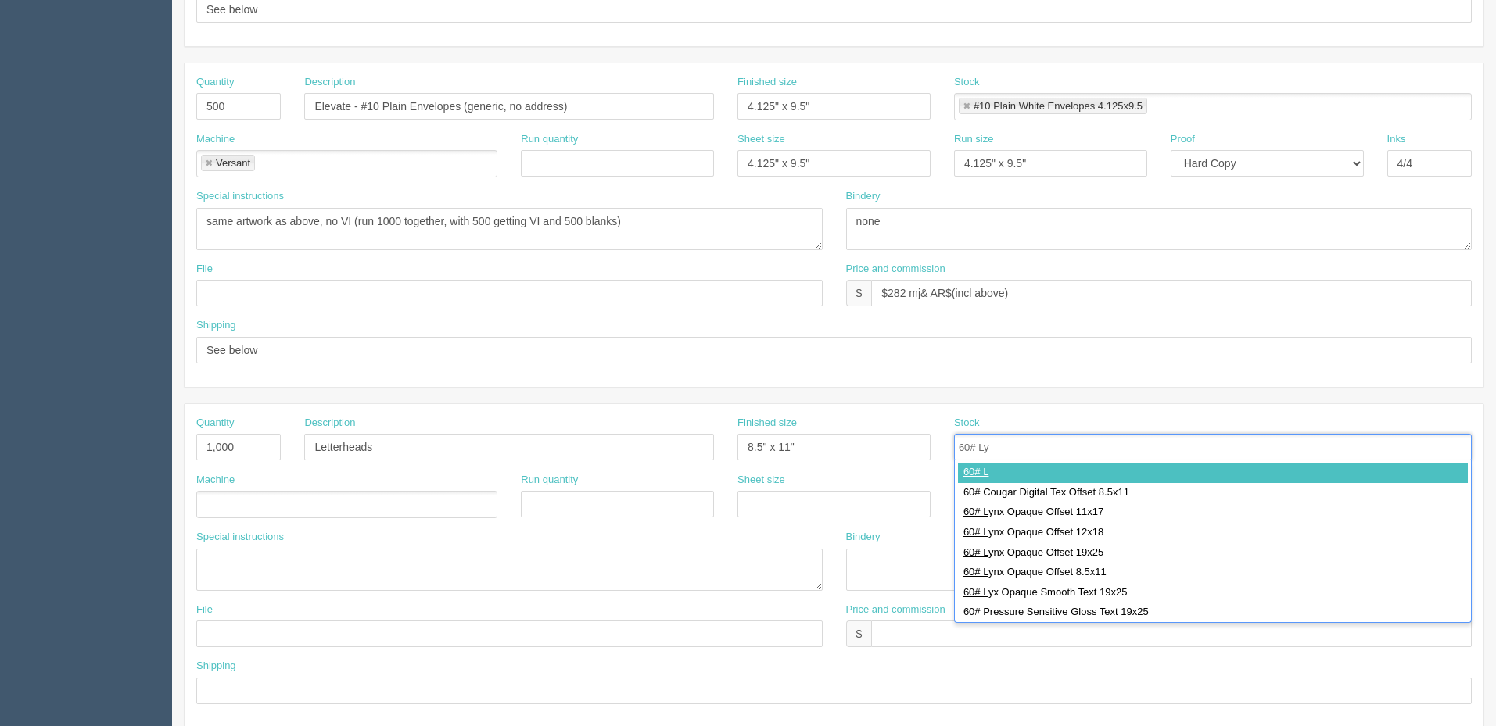
type input "60# [PERSON_NAME]"
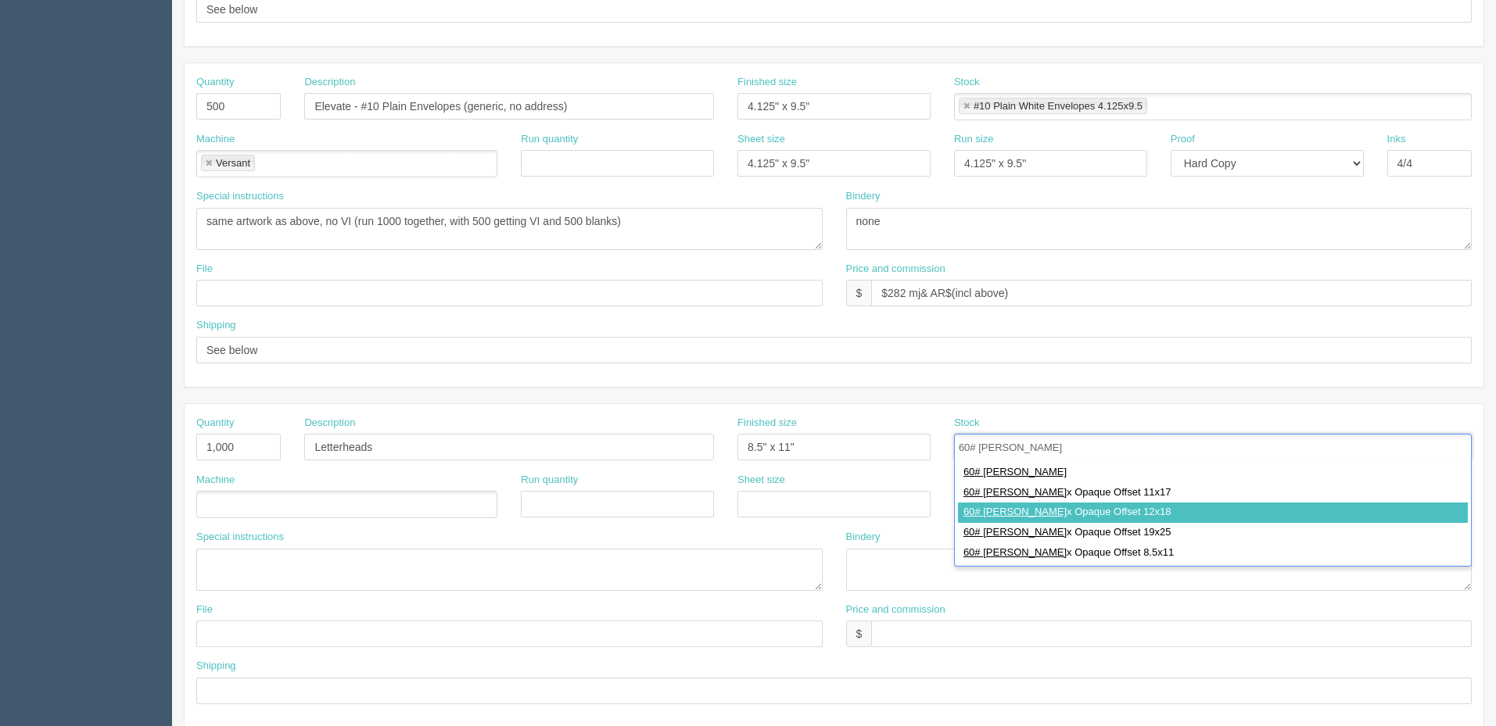
type input "60# Lynx Opaque Offset 12x18"
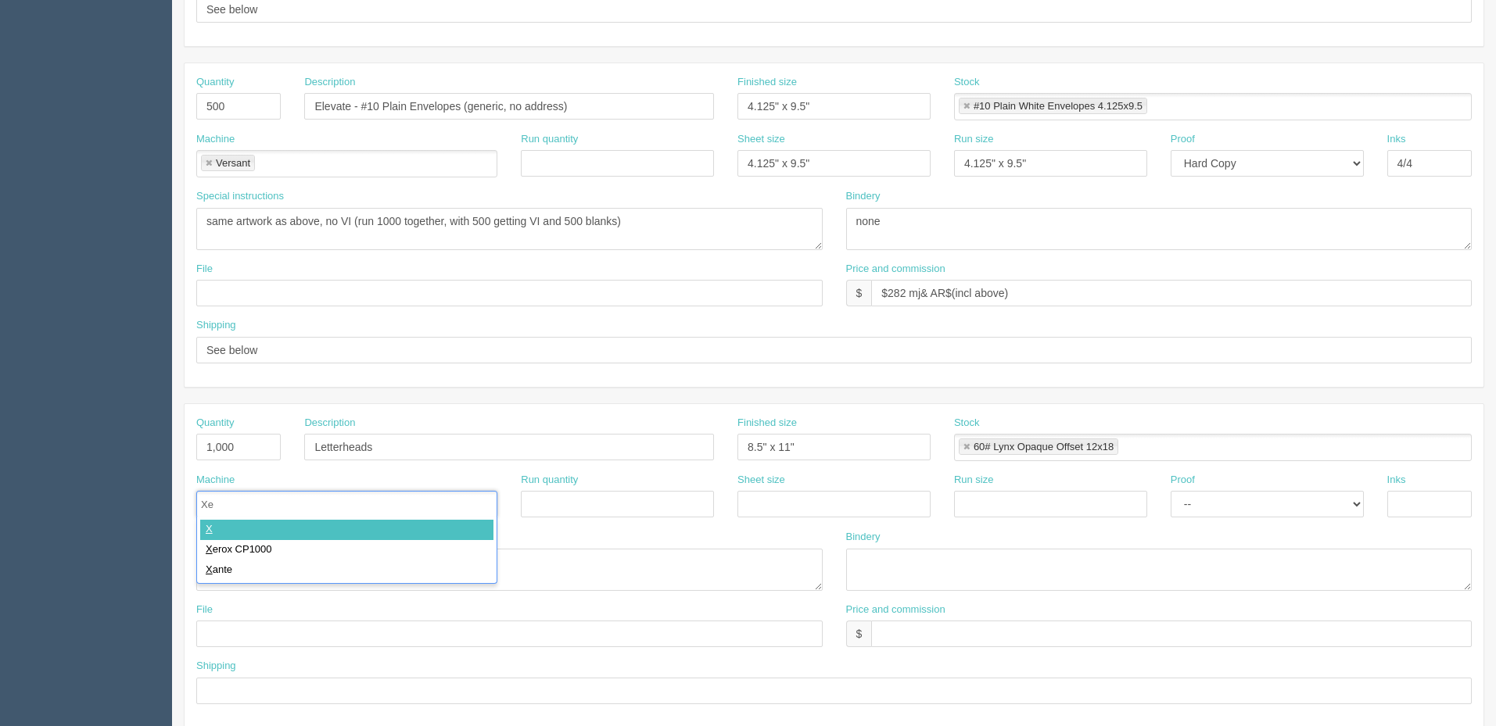
type input "Xer"
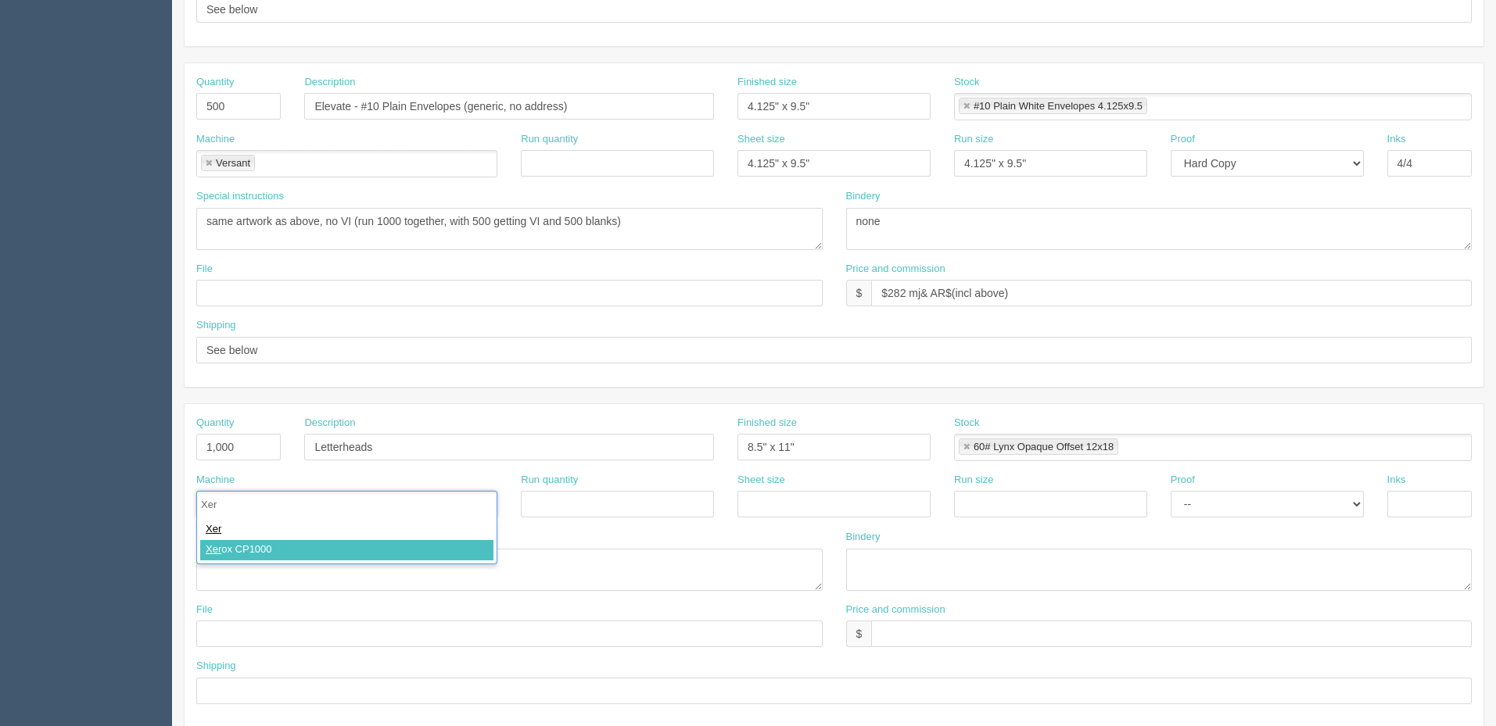
type input "Xerox CP1000"
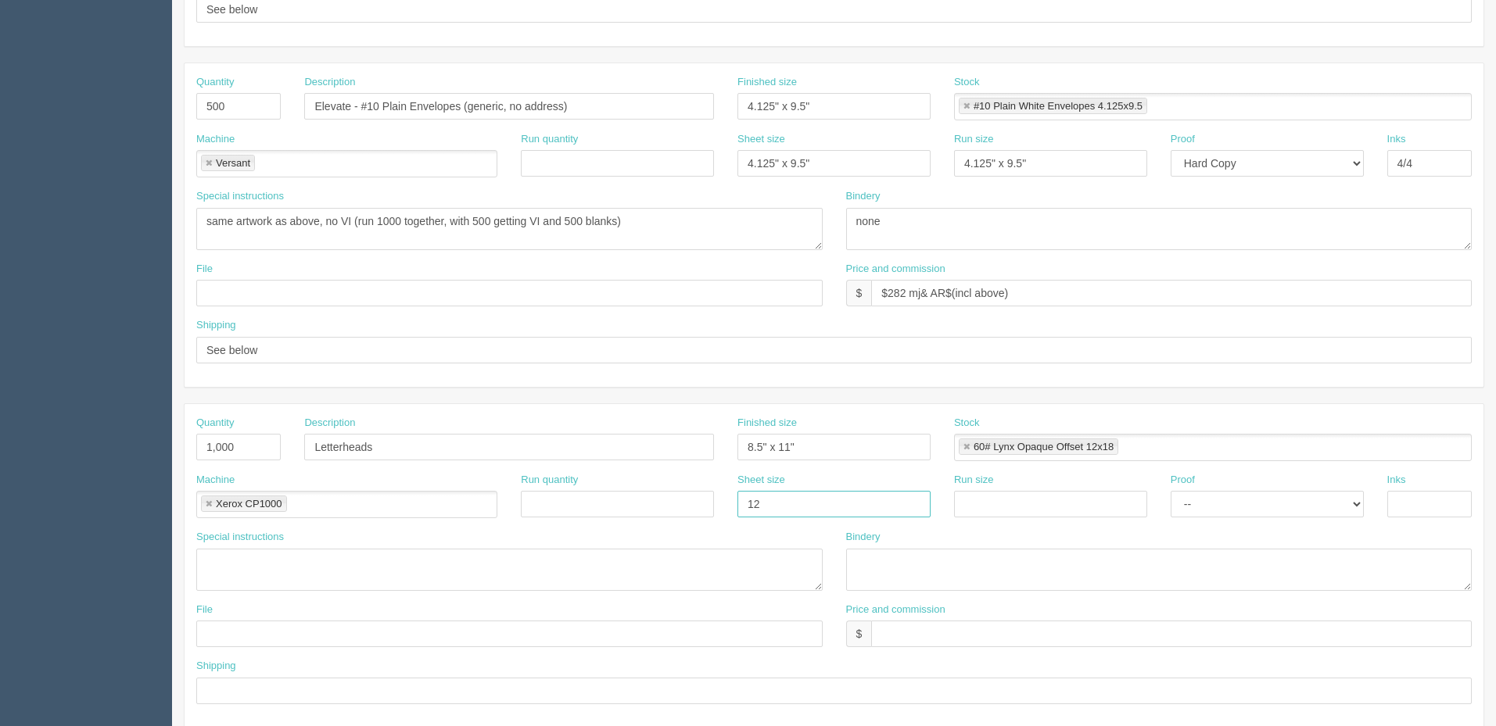
type input "12" x 18""
paste input "12" x 18""
type input "12" x 18""
select select "Hard Copy"
click at [1170, 491] on select "-- Email Hard Copy" at bounding box center [1266, 504] width 193 height 27
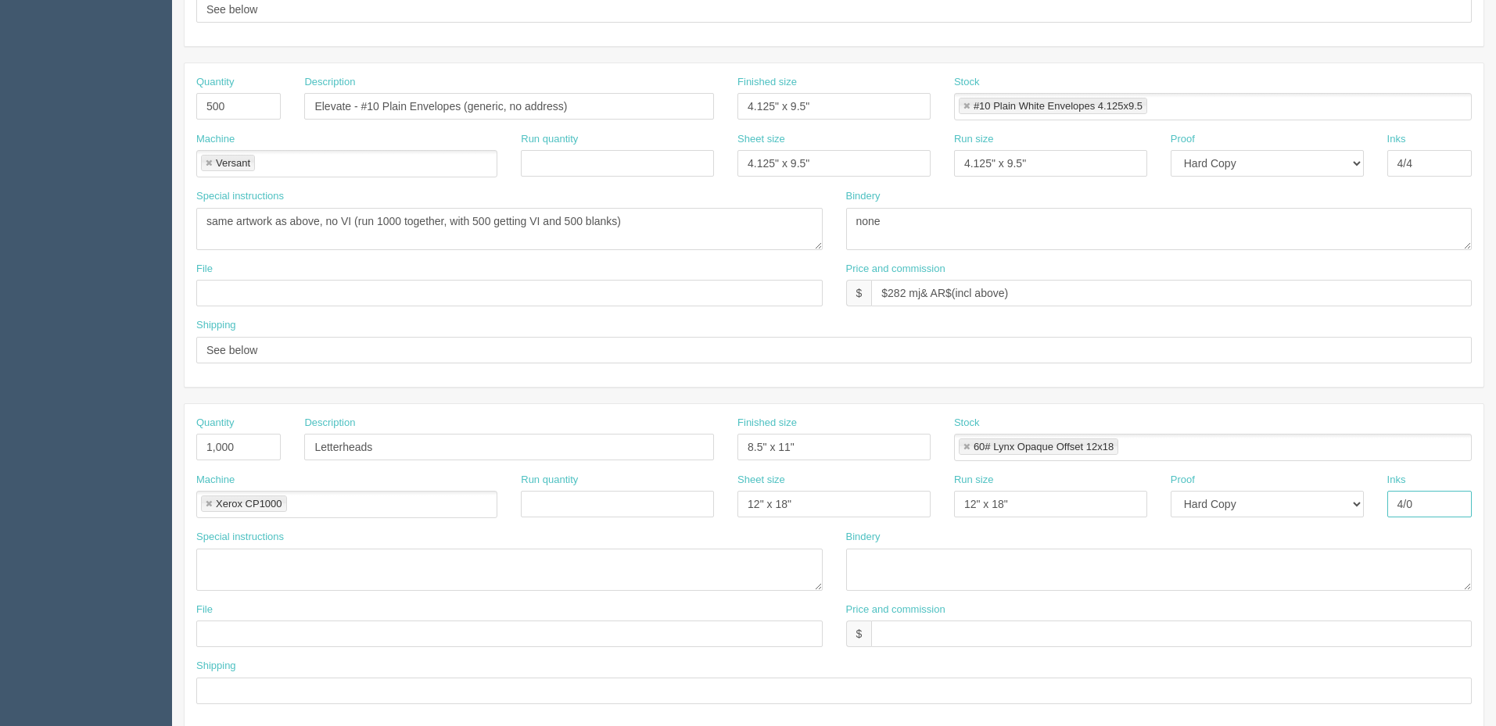
type input "4/0"
drag, startPoint x: 916, startPoint y: 563, endPoint x: 917, endPoint y: 552, distance: 11.0
click at [916, 563] on textarea at bounding box center [1159, 570] width 626 height 42
type textarea "trim to size"
click at [905, 635] on input "text" at bounding box center [1171, 634] width 600 height 27
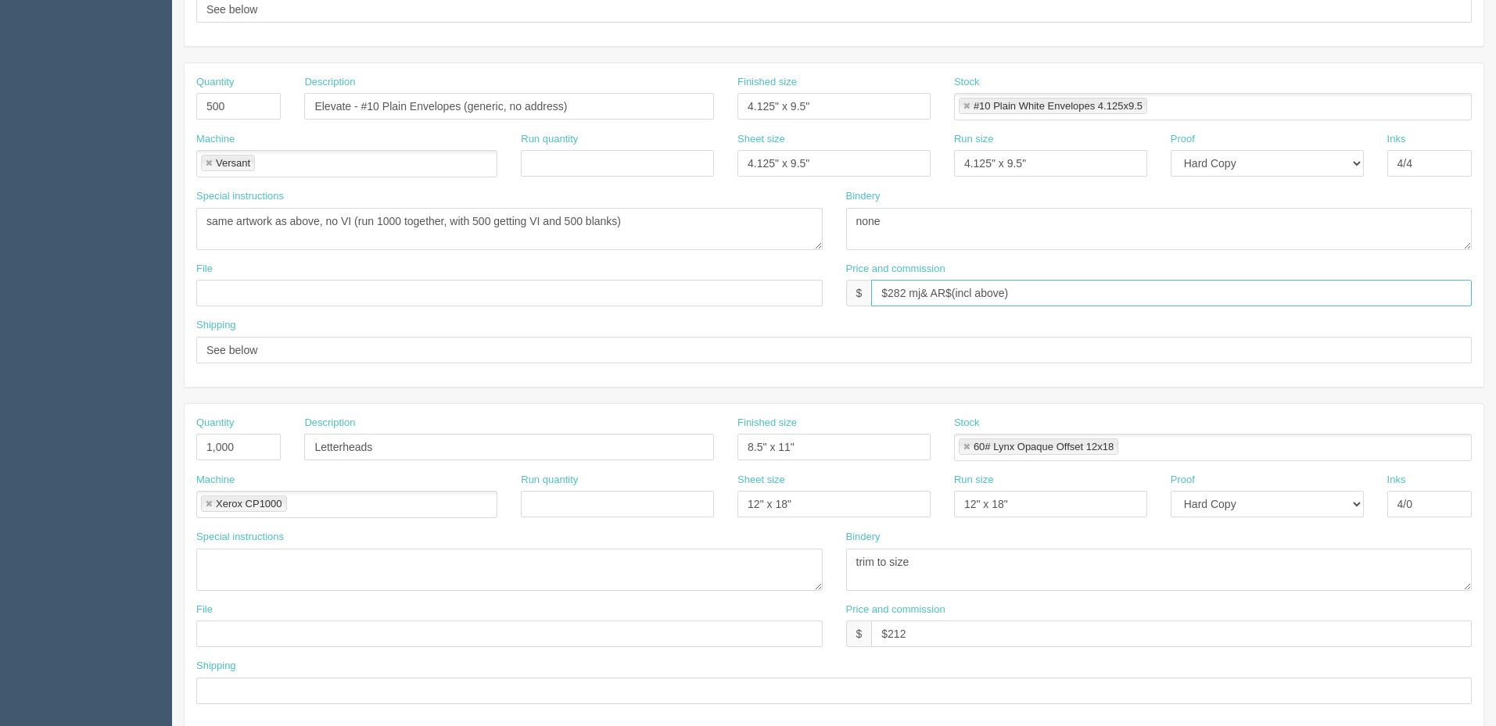
drag, startPoint x: 961, startPoint y: 296, endPoint x: 1224, endPoint y: 315, distance: 264.2
click at [1224, 311] on div "Price and commission $ $282 mj& AR$(incl above)" at bounding box center [1159, 290] width 650 height 57
click at [956, 629] on input "$212" at bounding box center [1171, 634] width 600 height 27
paste input "mj& AR$(incl above)"
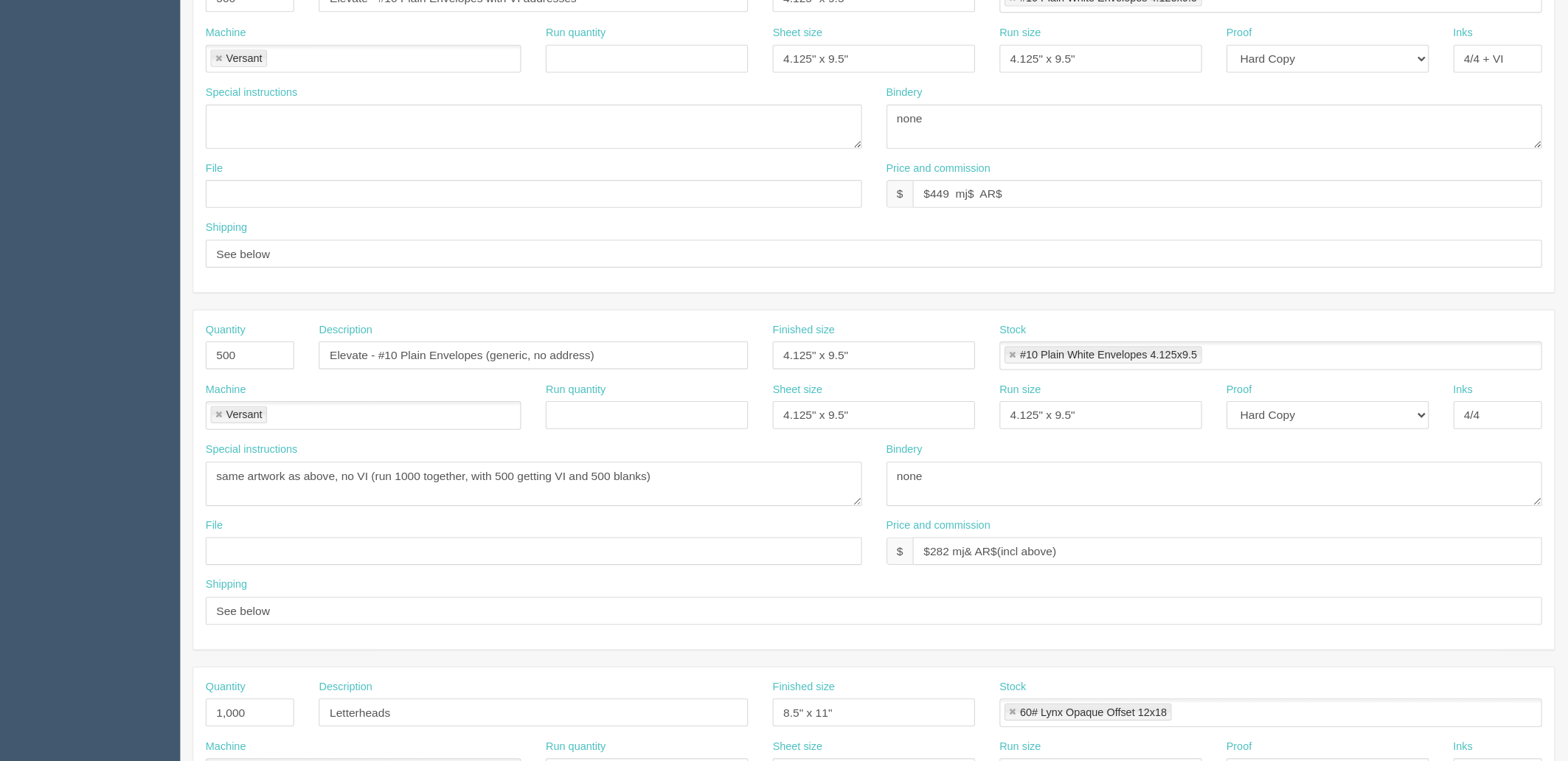
scroll to position [369, 0]
type input "$212 mj& AR$(incl above)"
click at [918, 173] on input "$449 mj$ AR$" at bounding box center [1105, 176] width 566 height 25
type input "$449 mj$177.71 AR$176.60"
click at [286, 103] on textarea at bounding box center [480, 116] width 591 height 40
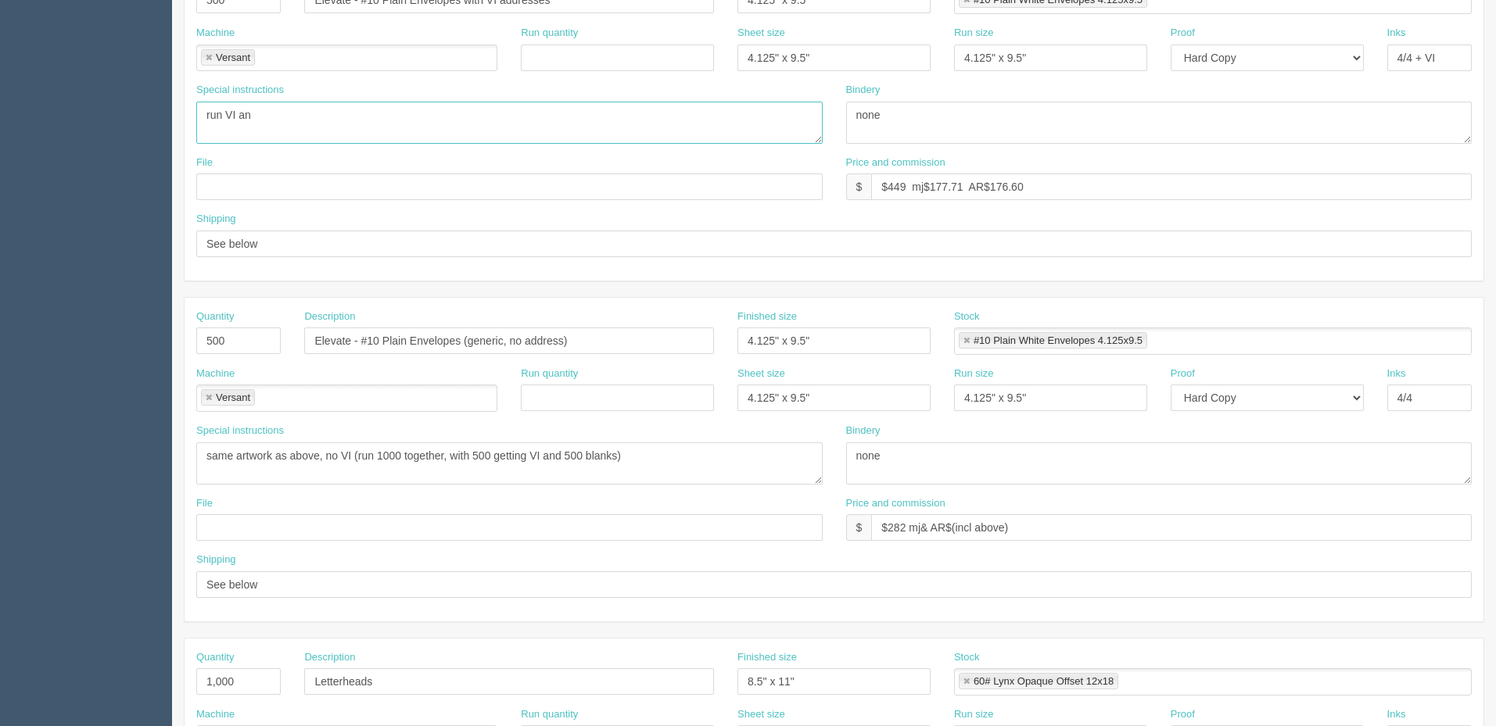
click at [303, 109] on textarea "run VI an" at bounding box center [509, 123] width 626 height 42
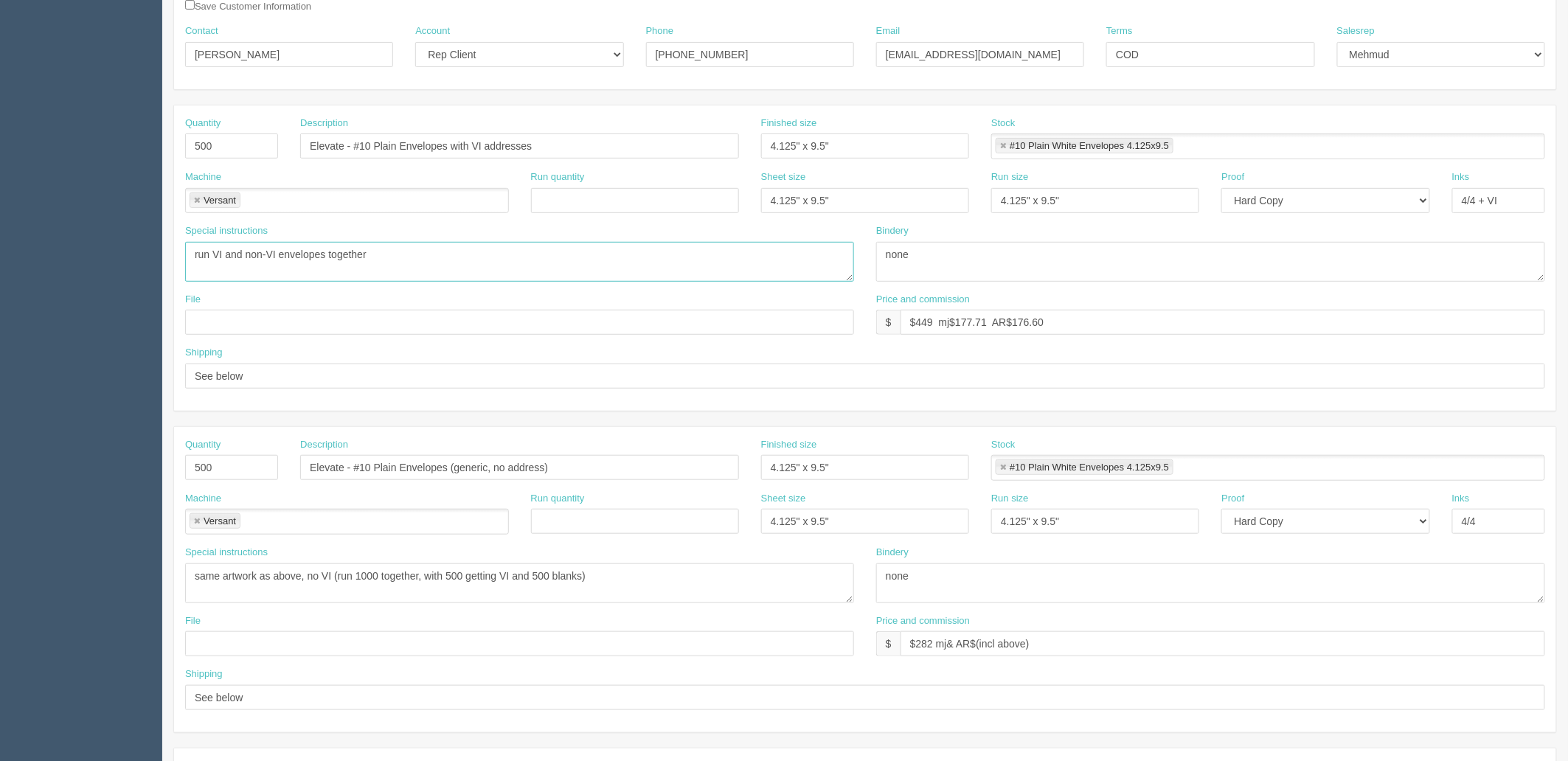
scroll to position [205, 0]
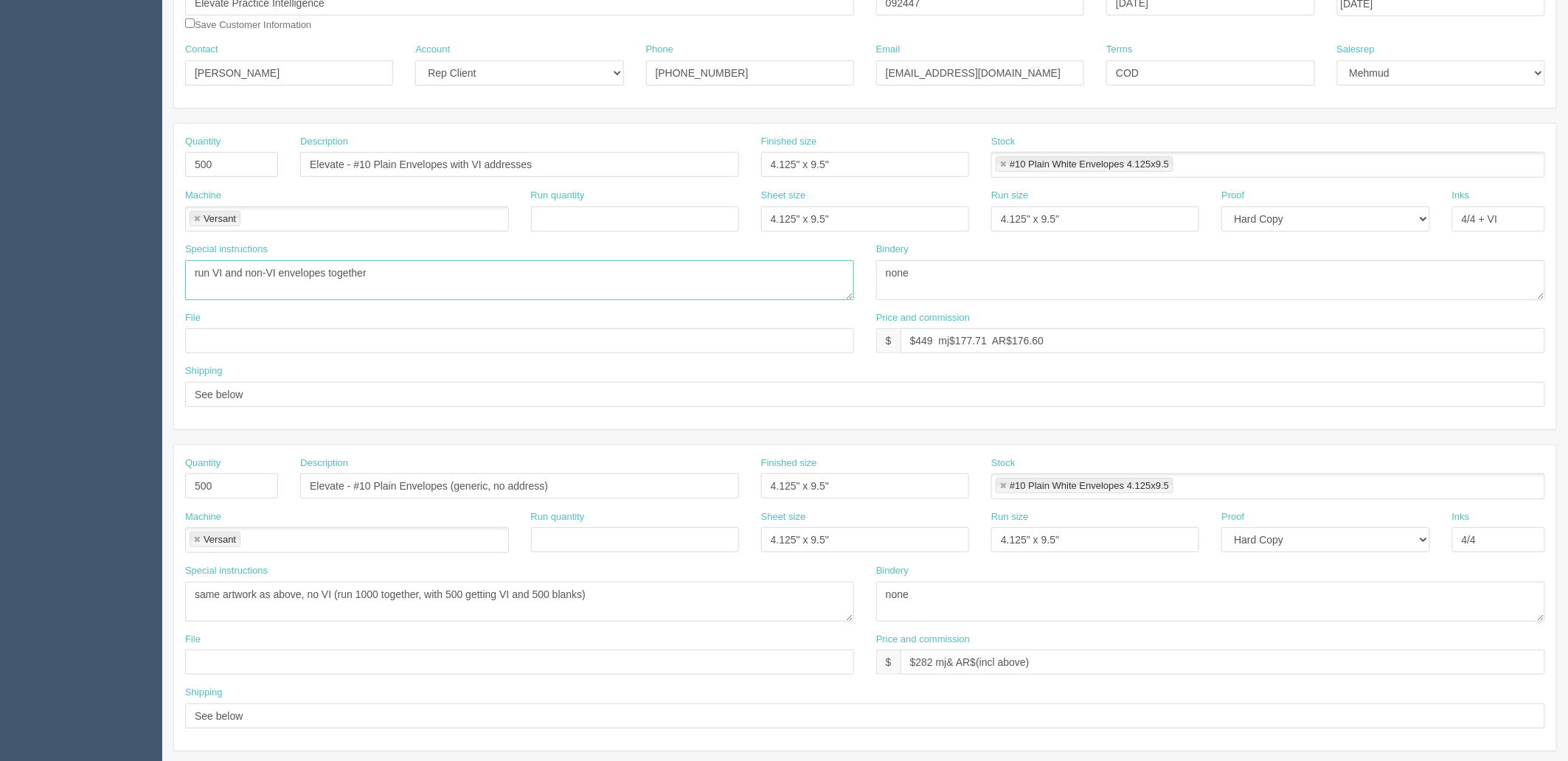
type textarea "run VI and non-VI envelopes together"
drag, startPoint x: 1317, startPoint y: 215, endPoint x: 1317, endPoint y: 227, distance: 12.0
click at [1317, 215] on select "-- Email Hard Copy" at bounding box center [1326, 219] width 208 height 25
select select "Email"
click at [1222, 207] on select "-- Email Hard Copy" at bounding box center [1326, 219] width 208 height 25
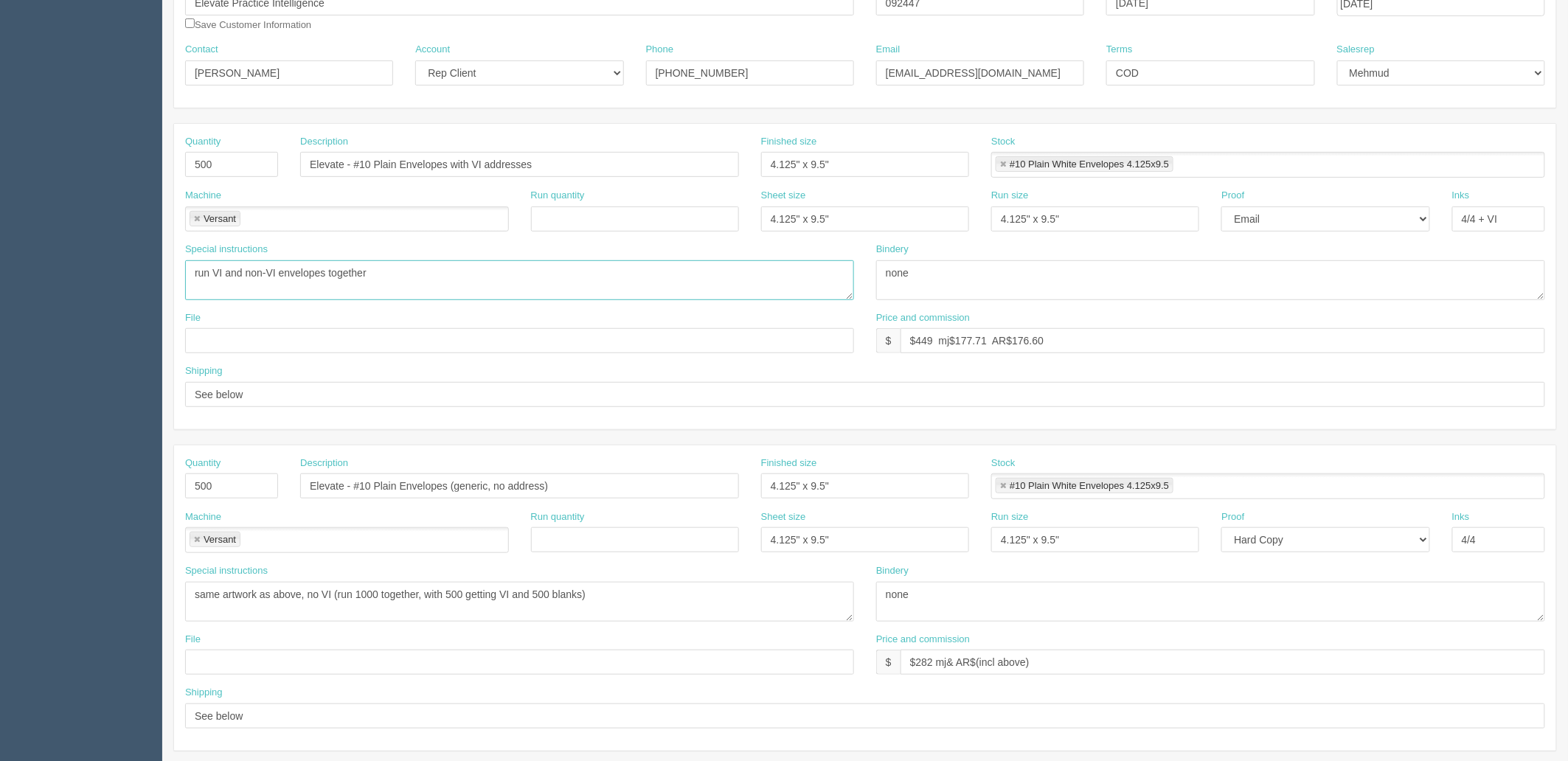
click at [466, 273] on textarea "run VI and non-VI envelopes together" at bounding box center [519, 280] width 669 height 40
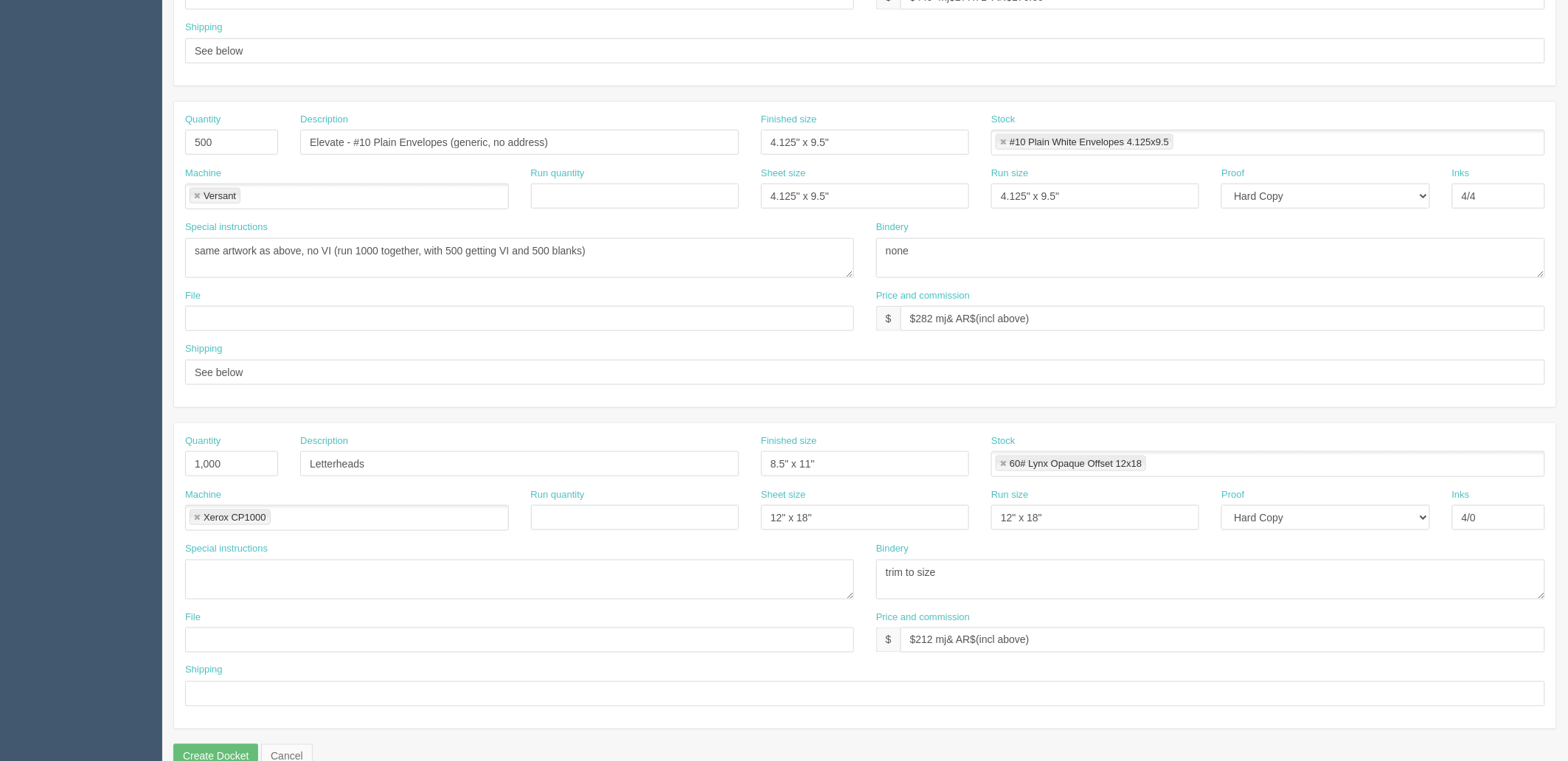
scroll to position [579, 0]
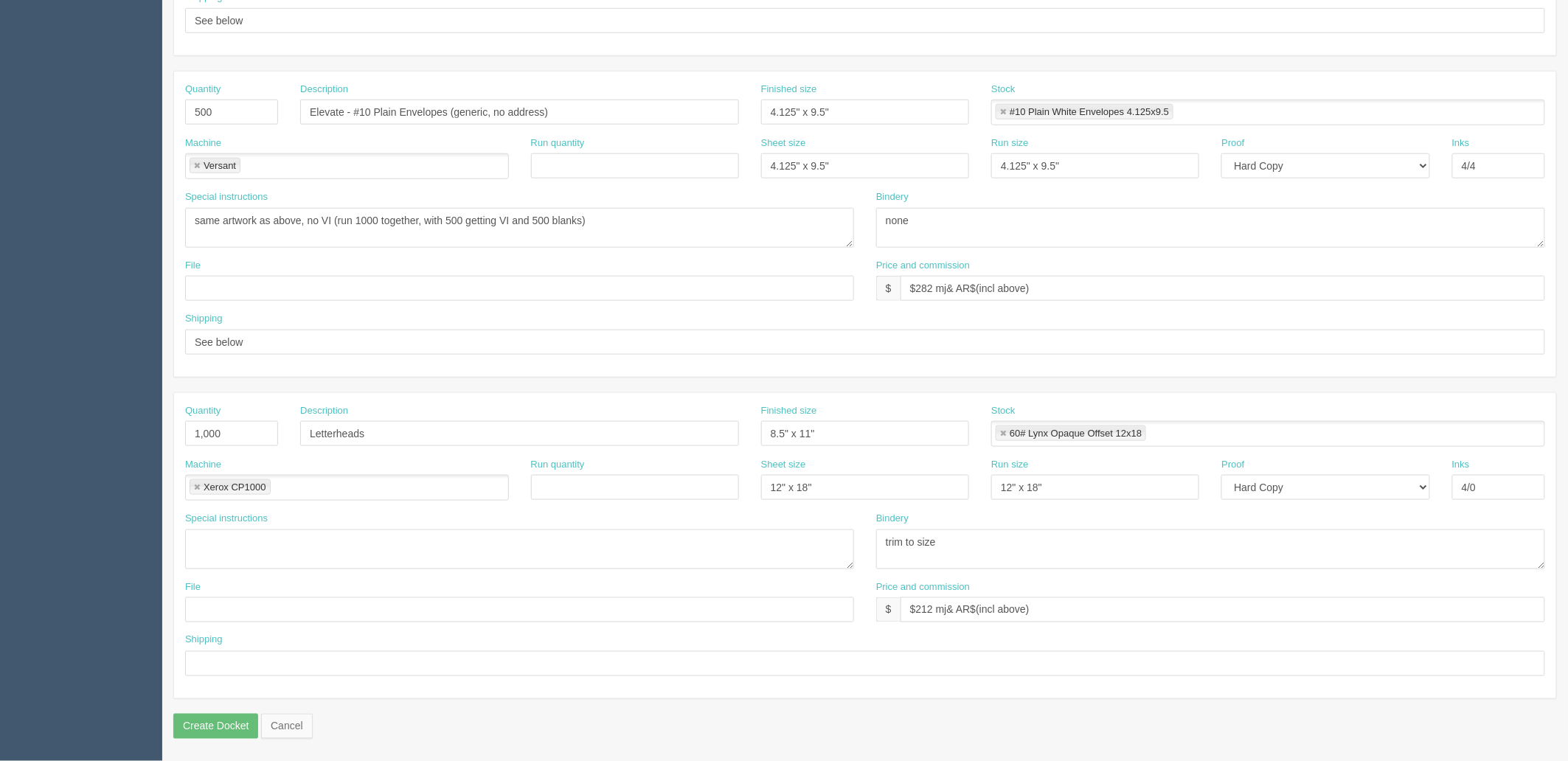
type textarea "run VI and non-VI envelopes together | Eproof for first 10 names to client"
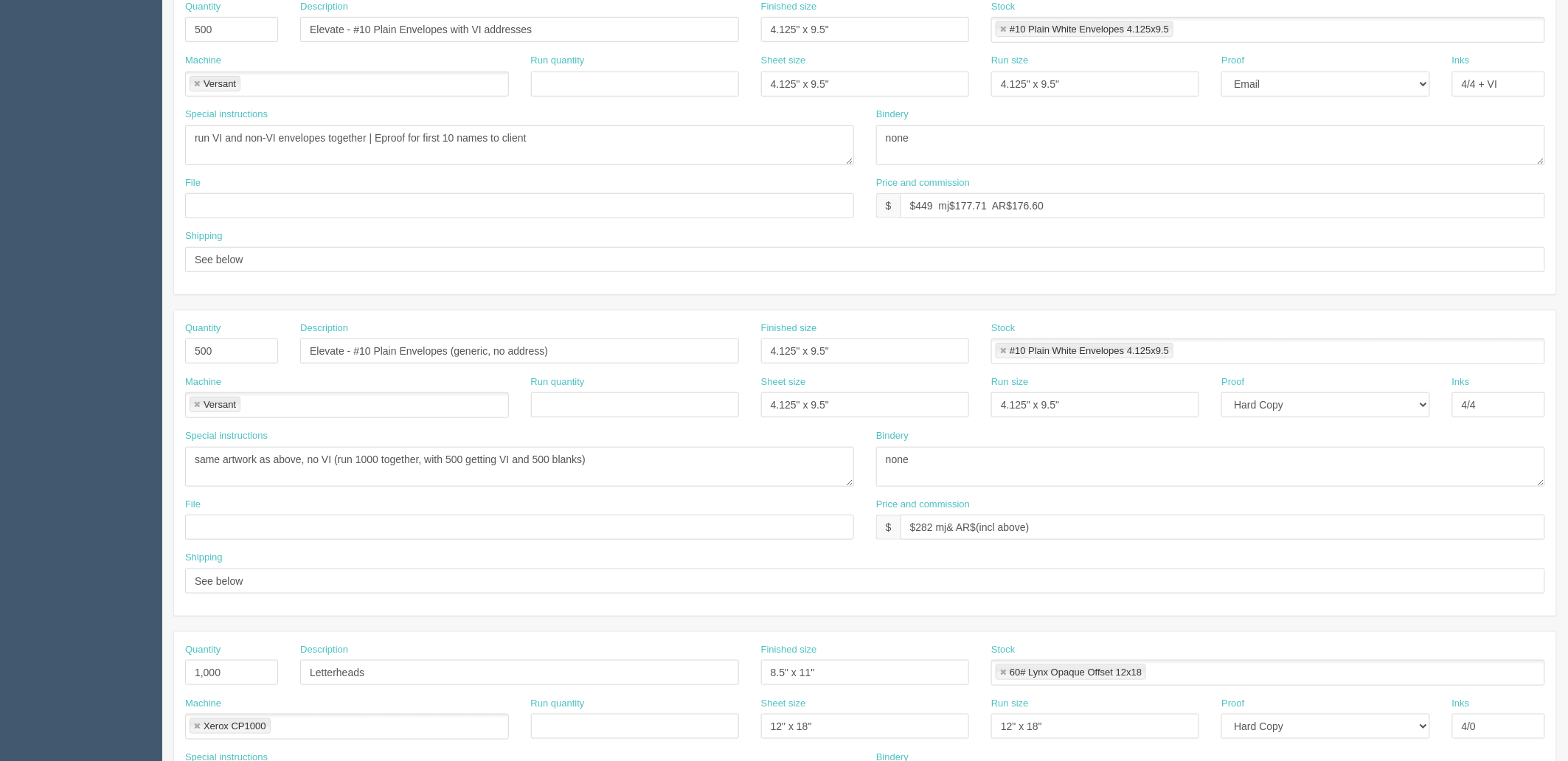
scroll to position [87, 0]
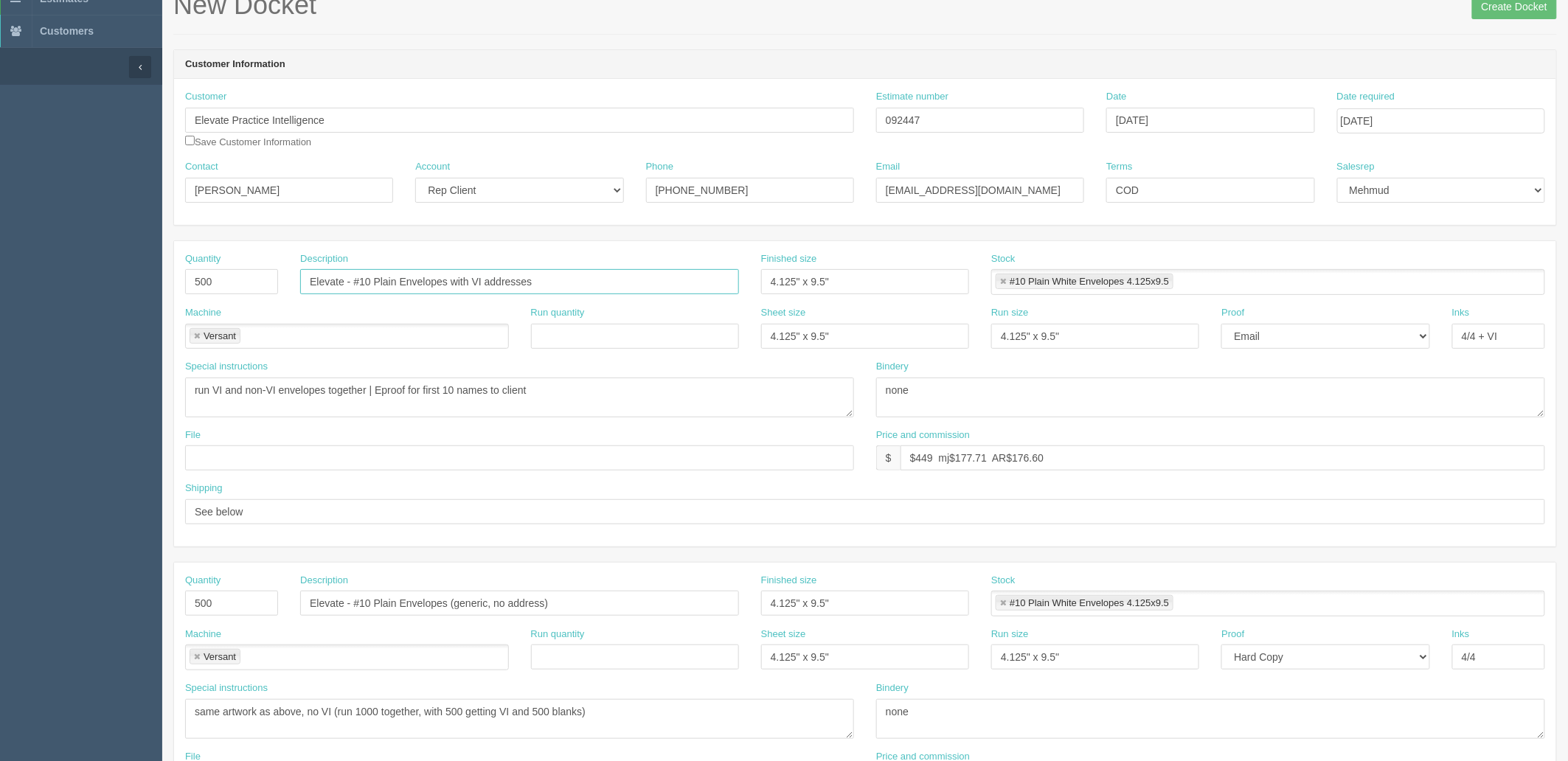
click at [488, 275] on input "Elevate - #10 Plain Envelopes with VI addresses" at bounding box center [519, 281] width 439 height 25
type input "Elevate - #10 Plain Envelopes with VI recipient addresses"
click at [389, 455] on input "text" at bounding box center [519, 457] width 669 height 25
paste input "[PERSON_NAME] - envelopes and letterheads"
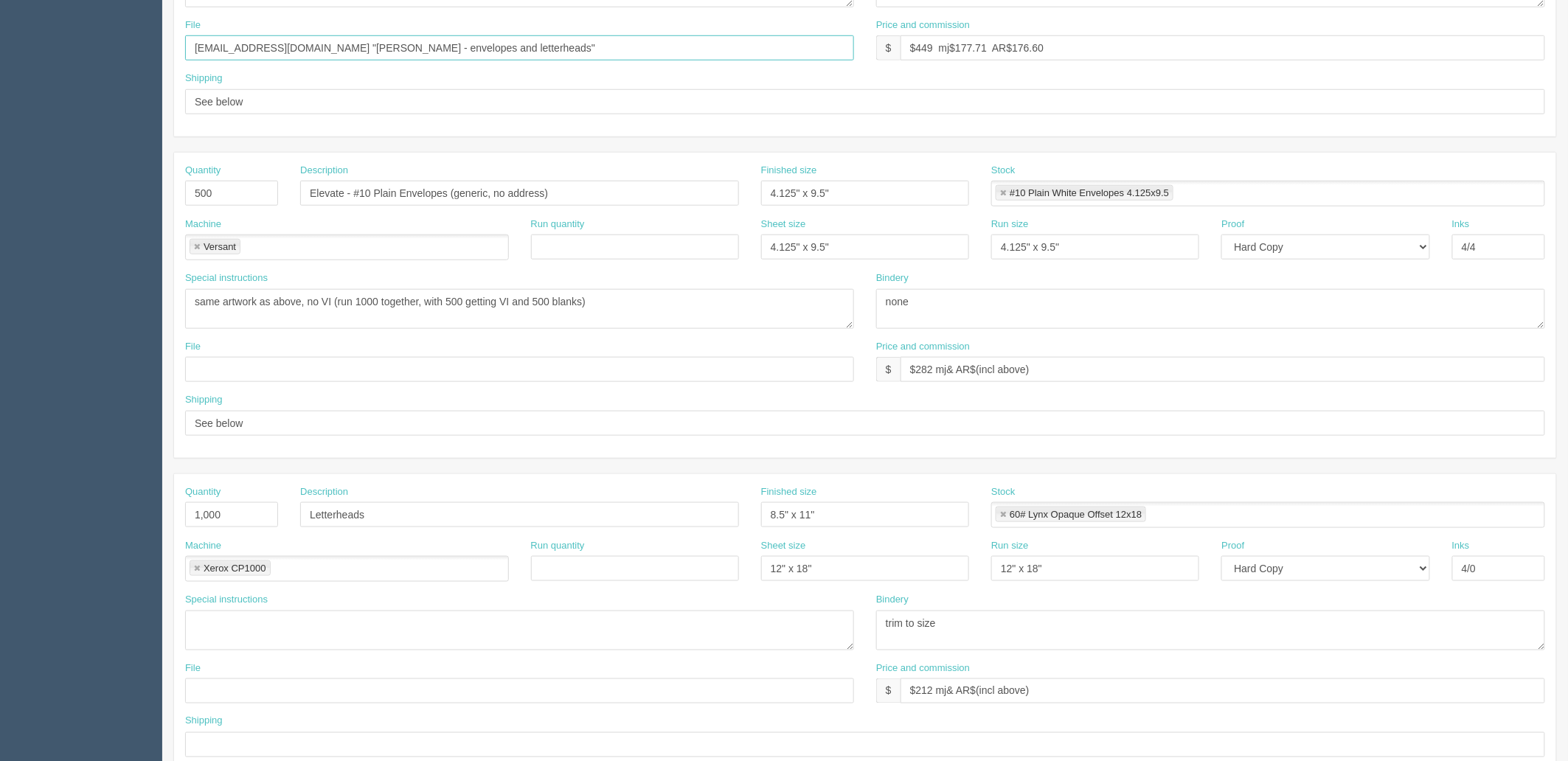
type input "[EMAIL_ADDRESS][DOMAIN_NAME] "[PERSON_NAME] - envelopes and letterheads""
drag, startPoint x: 239, startPoint y: 363, endPoint x: 404, endPoint y: 380, distance: 165.9
click at [239, 363] on input "text" at bounding box center [519, 369] width 669 height 25
paste input "[EMAIL_ADDRESS][DOMAIN_NAME] "[PERSON_NAME] - envelopes and letterheads""
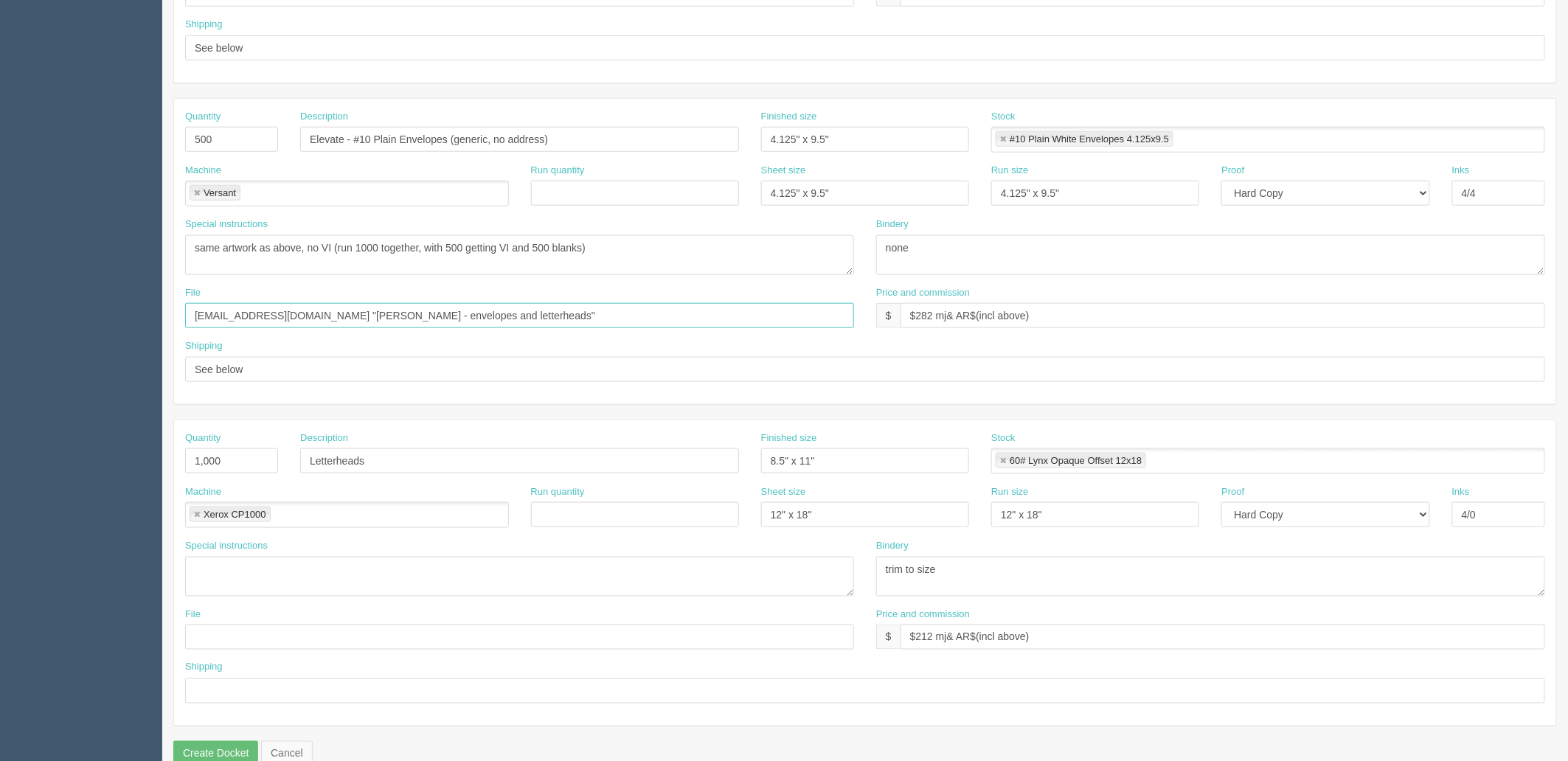
scroll to position [579, 0]
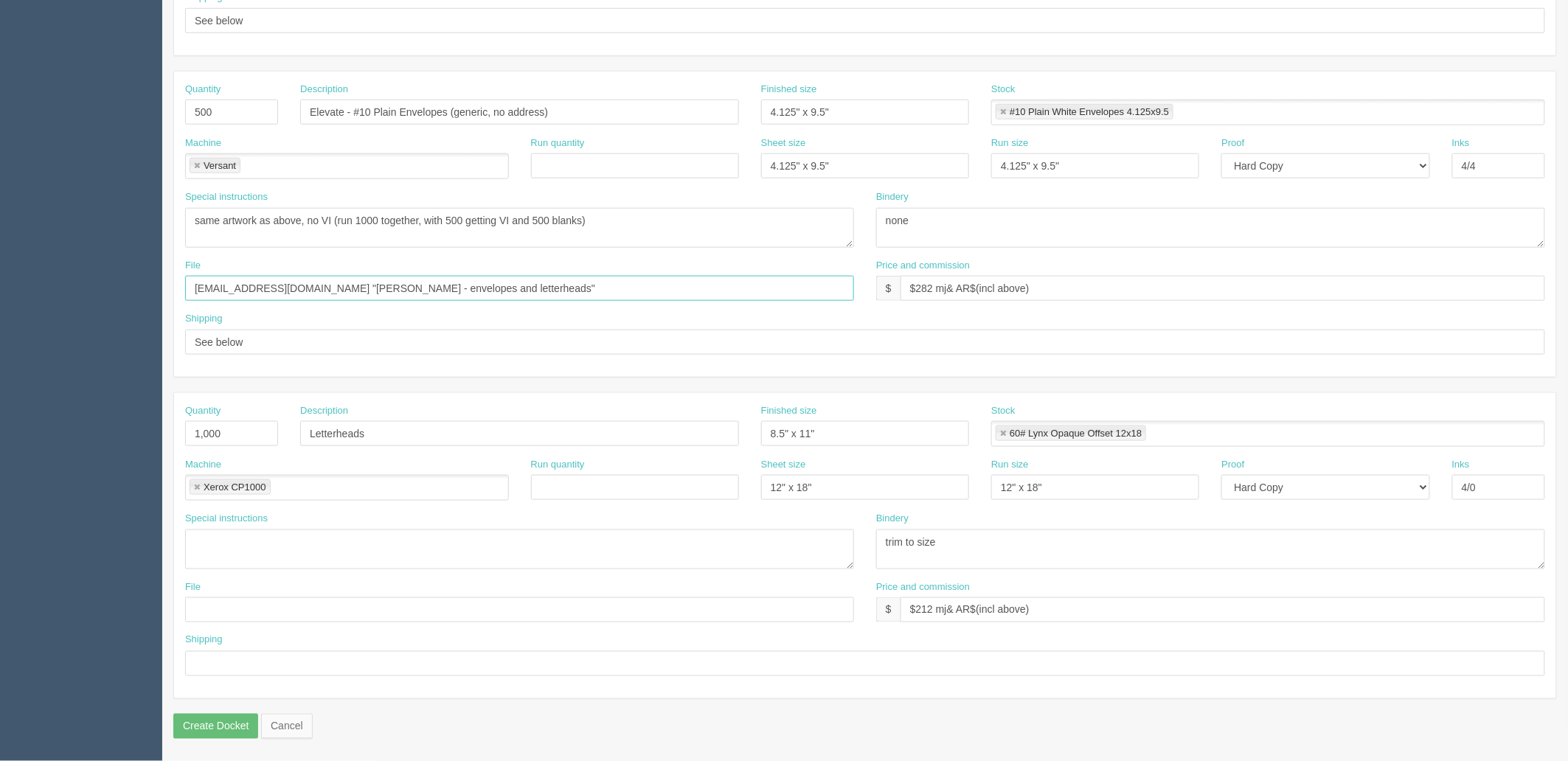
type input "[EMAIL_ADDRESS][DOMAIN_NAME] "[PERSON_NAME] - envelopes and letterheads""
drag, startPoint x: 237, startPoint y: 613, endPoint x: 242, endPoint y: 653, distance: 40.3
click at [236, 613] on input "text" at bounding box center [519, 609] width 669 height 25
paste input "[EMAIL_ADDRESS][DOMAIN_NAME] "[PERSON_NAME] - envelopes and letterheads""
type input "[EMAIL_ADDRESS][DOMAIN_NAME] "[PERSON_NAME] - envelopes and letterheads""
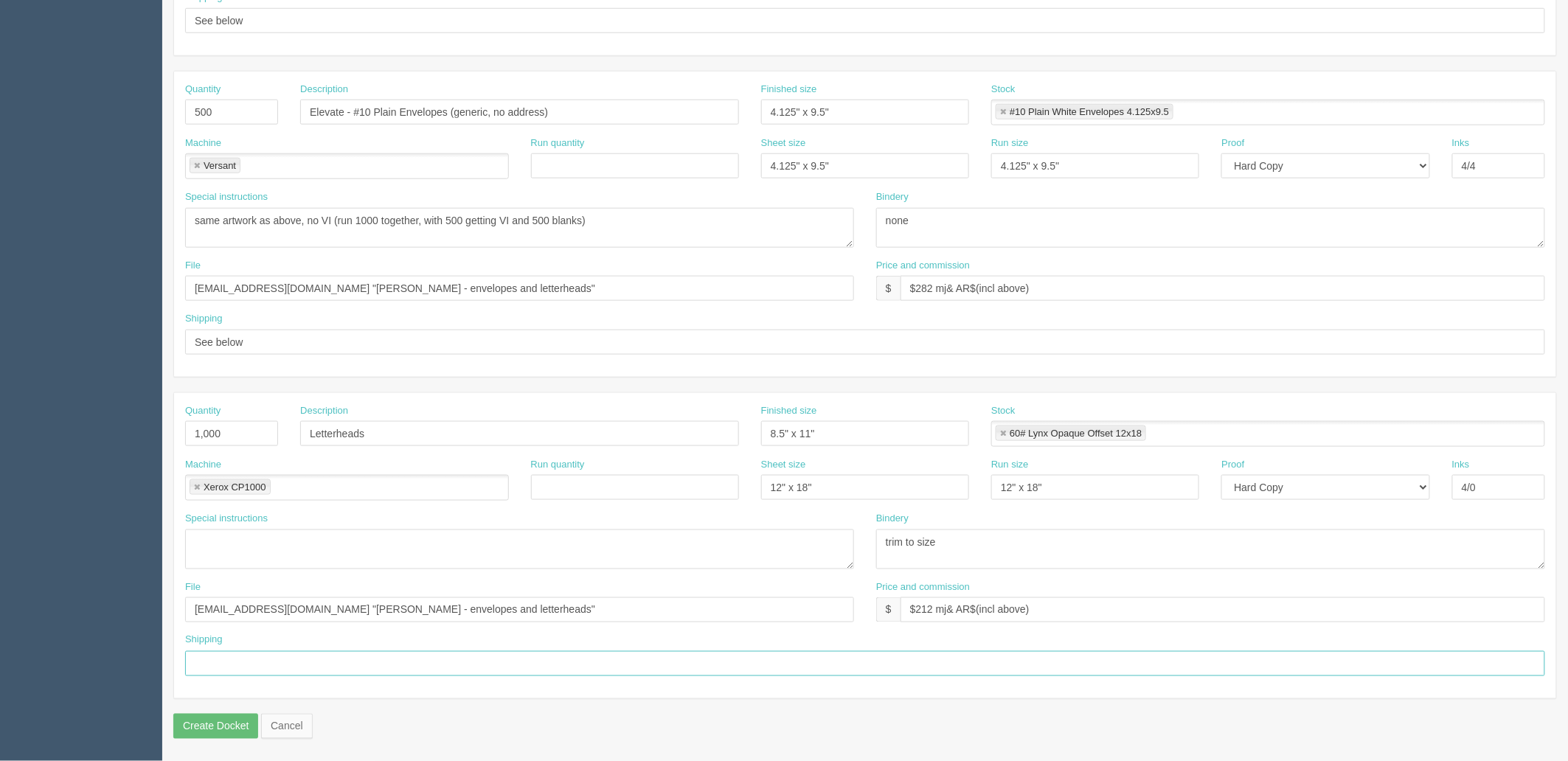
click at [248, 669] on input "text" at bounding box center [865, 663] width 1360 height 25
type input "Call for pickup when ready"
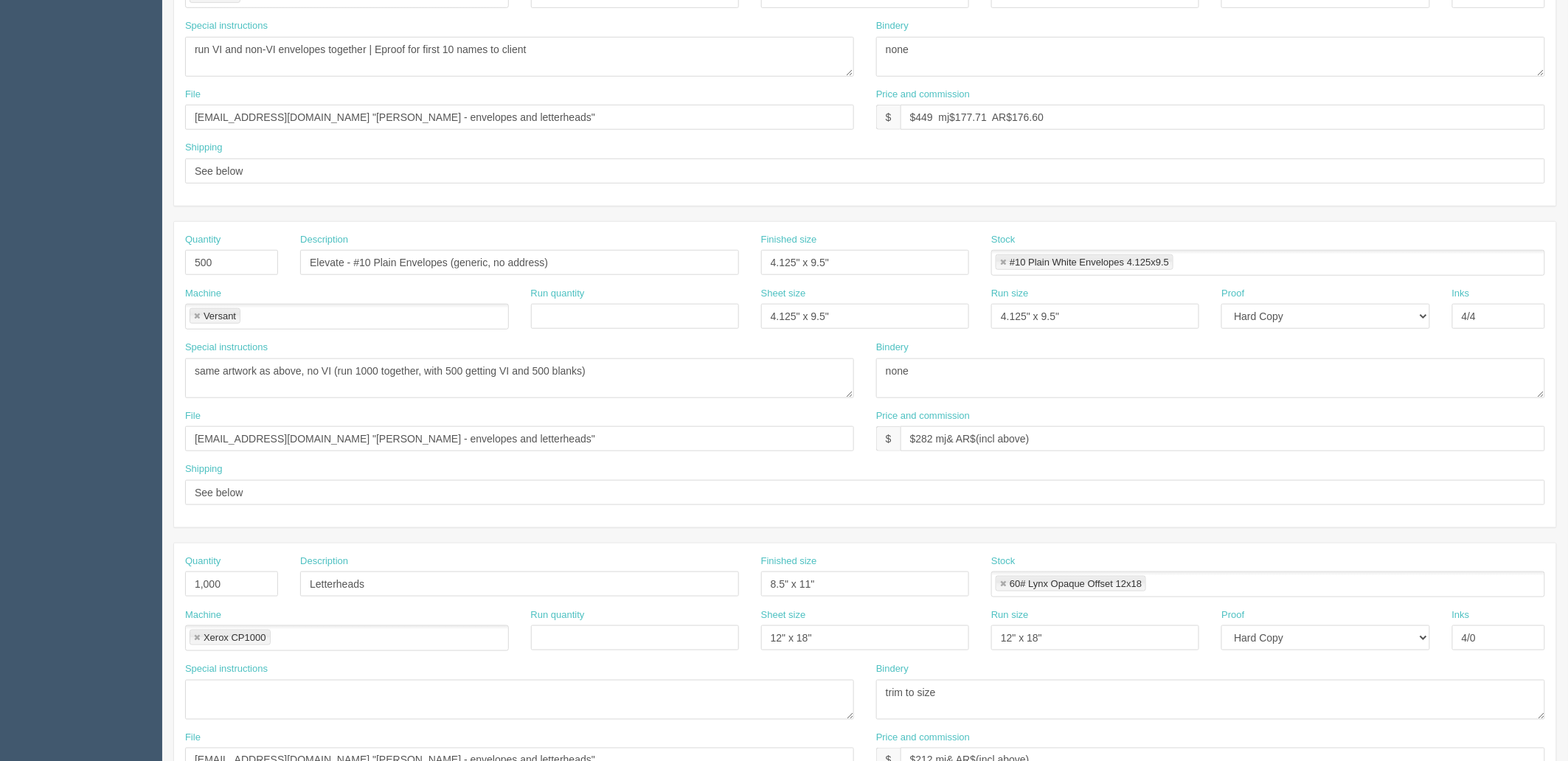
scroll to position [333, 0]
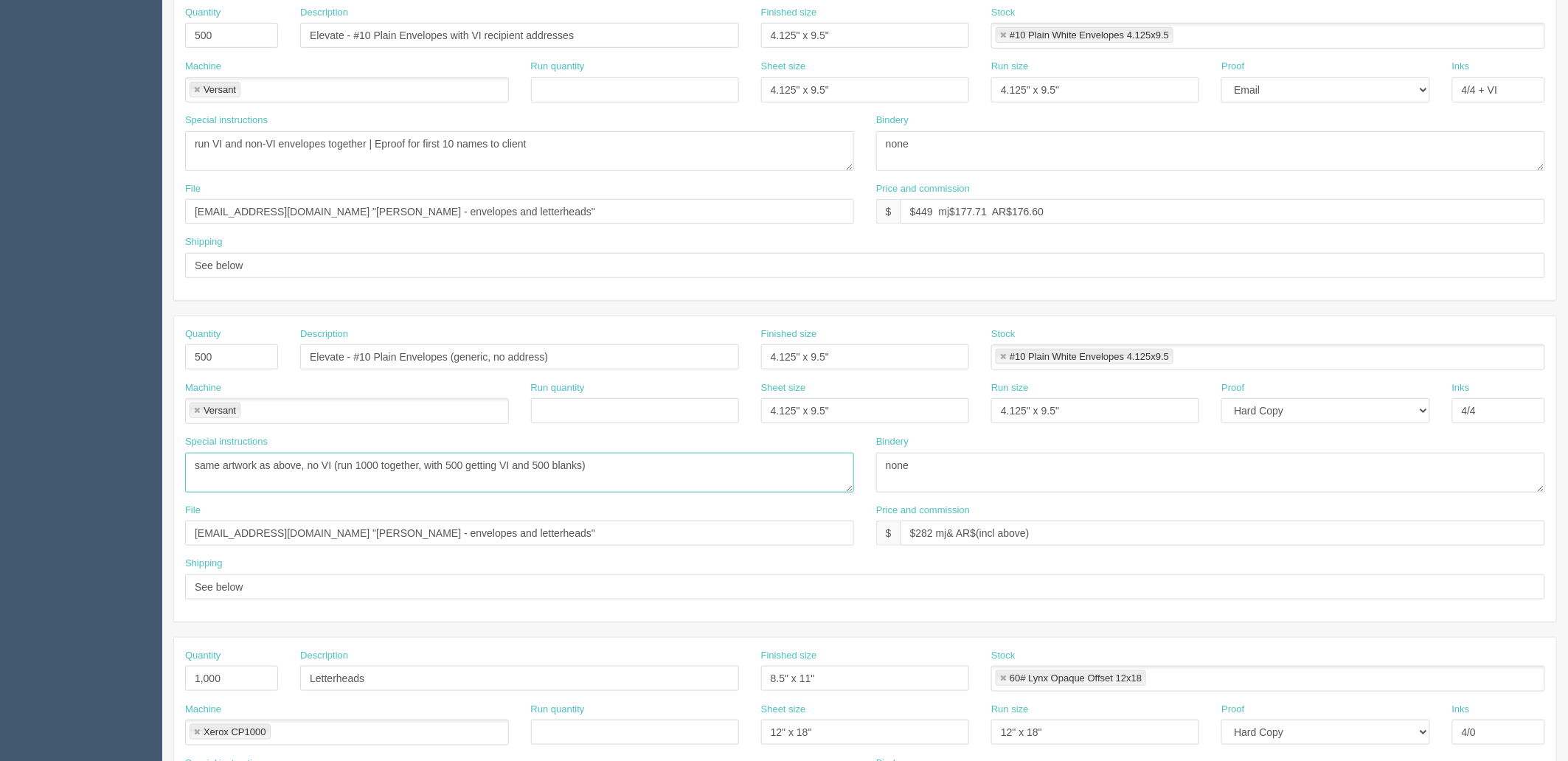
click at [363, 459] on textarea "same artwork as above, no VI (run 1000 together, with 500 getting VI and 500 bl…" at bounding box center [519, 472] width 669 height 40
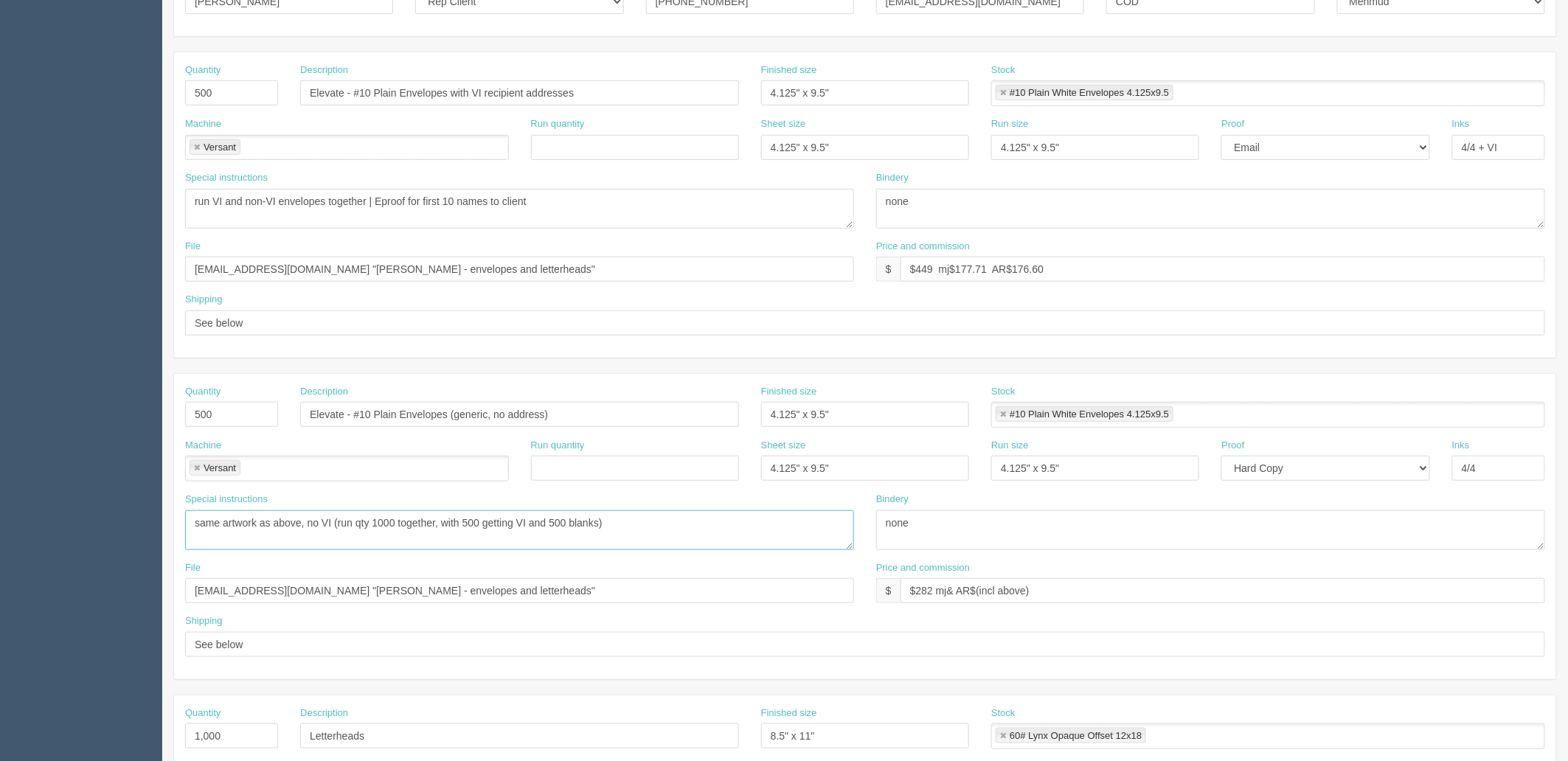
scroll to position [252, 0]
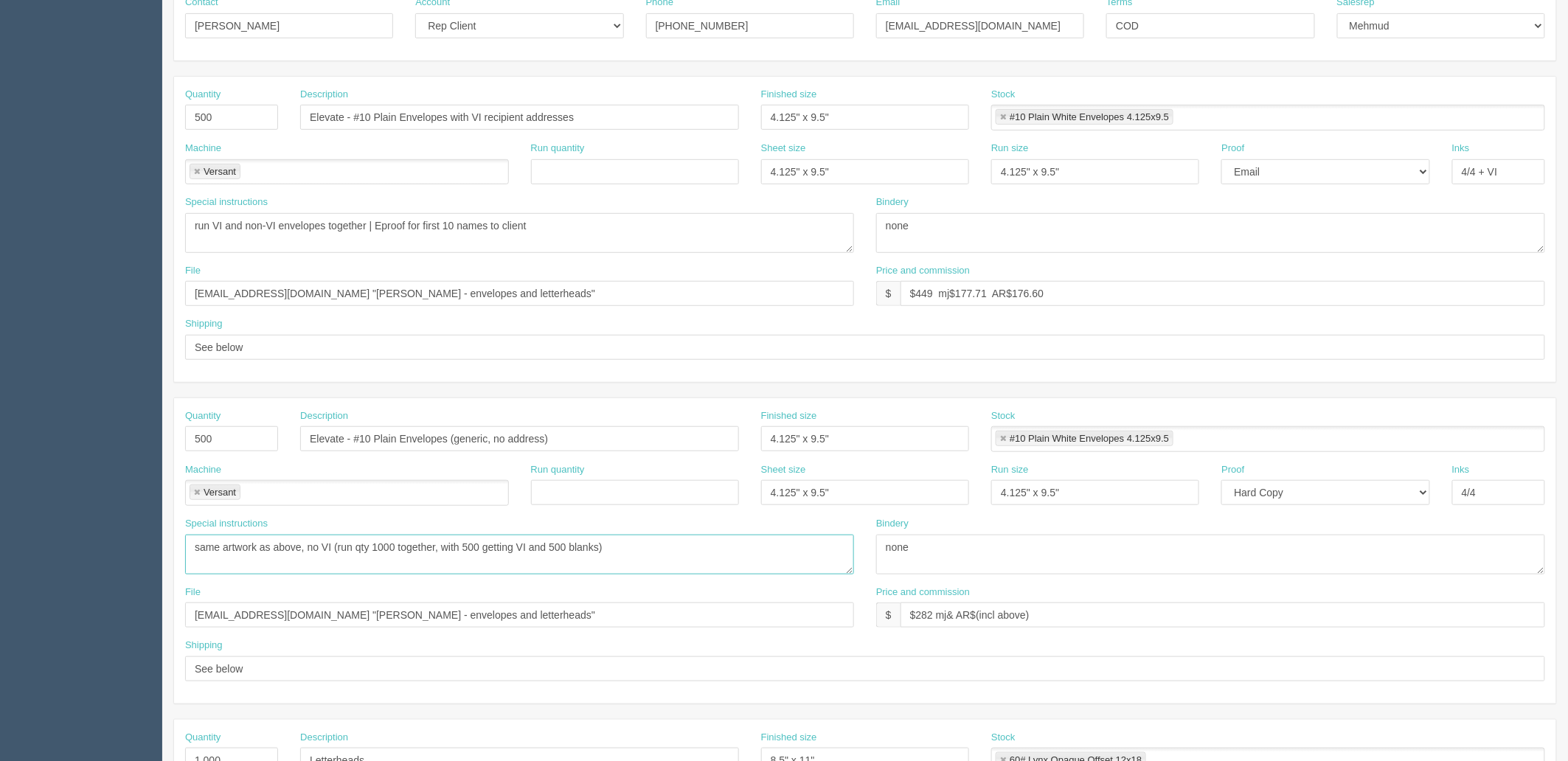
drag, startPoint x: 668, startPoint y: 541, endPoint x: 23, endPoint y: 513, distance: 645.6
click at [23, 513] on section "Dockets Estimates Customers" at bounding box center [784, 436] width 1568 height 1302
click at [350, 563] on textarea "same artwork as above, no VI (run qty 1000 together, with 500 getting VI and 50…" at bounding box center [519, 554] width 669 height 40
click at [340, 546] on textarea "same artwork as above, no VI (run qty 1000 together, with 500 getting VI and 50…" at bounding box center [519, 554] width 669 height 40
drag, startPoint x: 384, startPoint y: 540, endPoint x: 854, endPoint y: 565, distance: 470.7
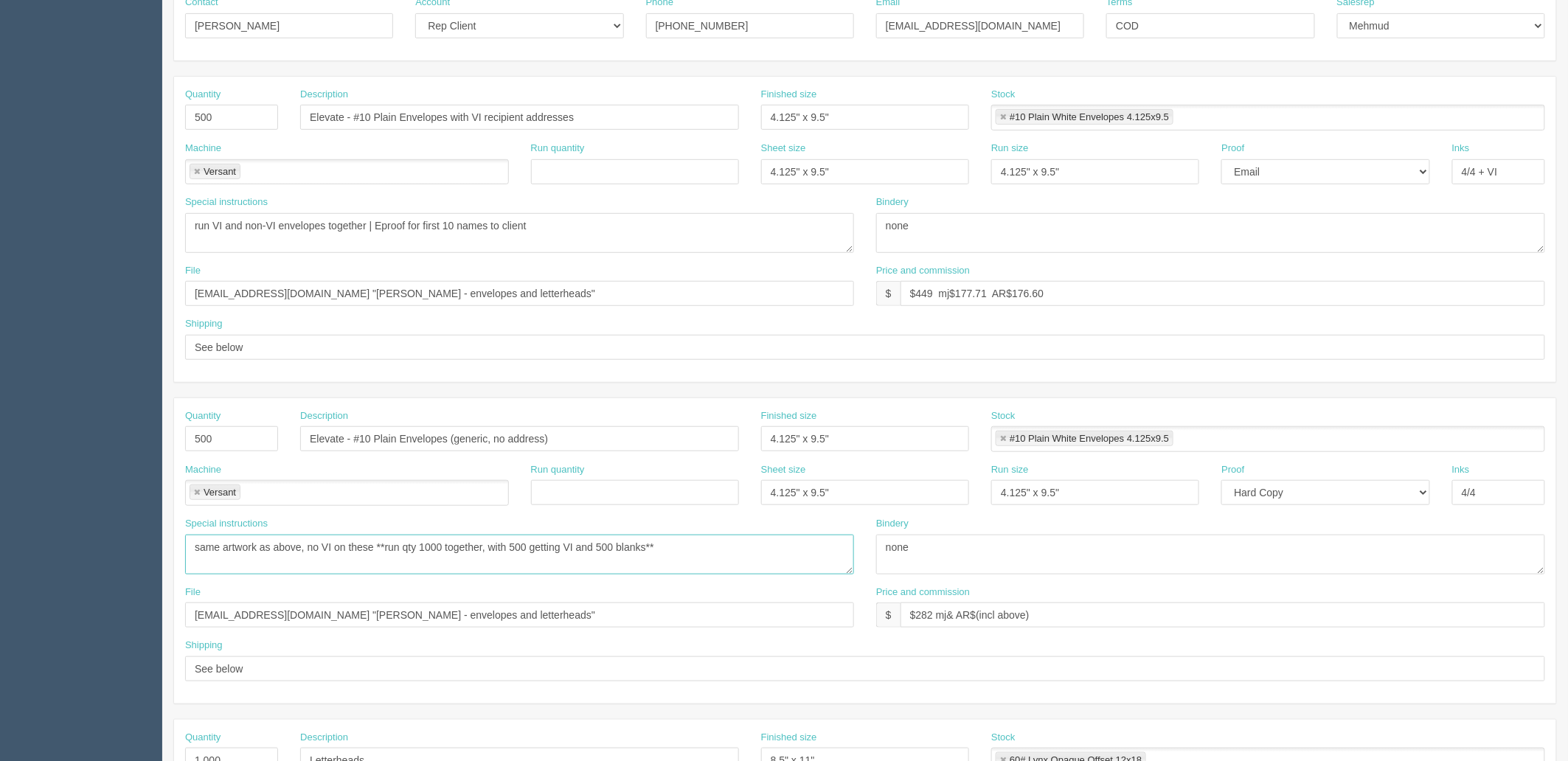
click at [854, 565] on div "Special instructions same artwork as above, no VI on these **run qty 1000 toget…" at bounding box center [520, 551] width 692 height 69
type textarea "same artwork as above, no VI on these **run qty 1000 together, with 500 getting…"
drag, startPoint x: 373, startPoint y: 218, endPoint x: 0, endPoint y: 220, distance: 373.0
click at [5, 214] on section "Dockets Estimates Customers" at bounding box center [784, 436] width 1568 height 1302
paste textarea "**run qty 1000 together, with 500 getting VI and 500 blanks**"
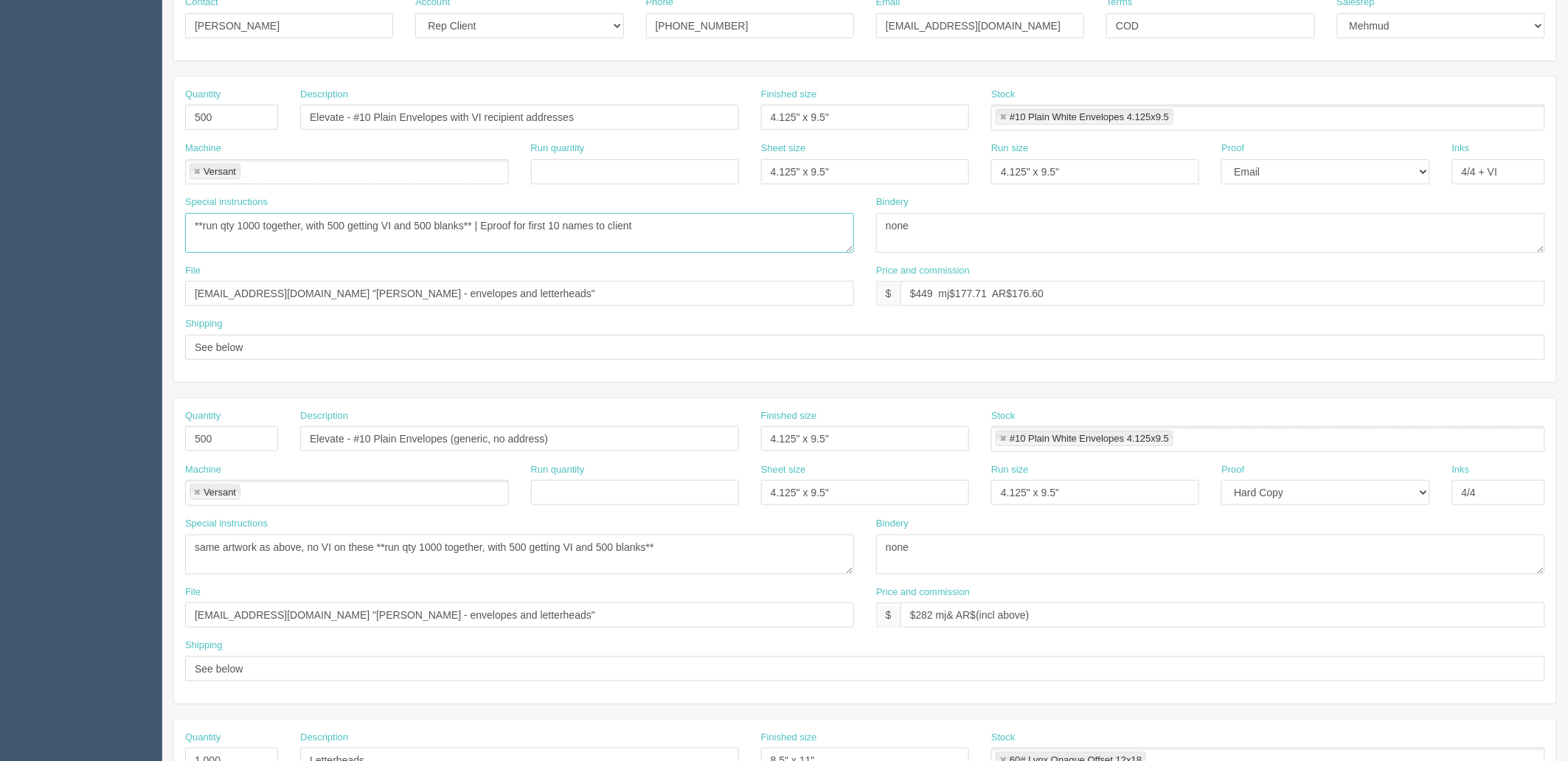
type textarea "**run qty 1000 together, with 500 getting VI and 500 blanks** | Eproof for firs…"
click at [727, 549] on textarea "same artwork as above, no VI on these **run qty 1000 together, with 500 getting…" at bounding box center [519, 554] width 669 height 40
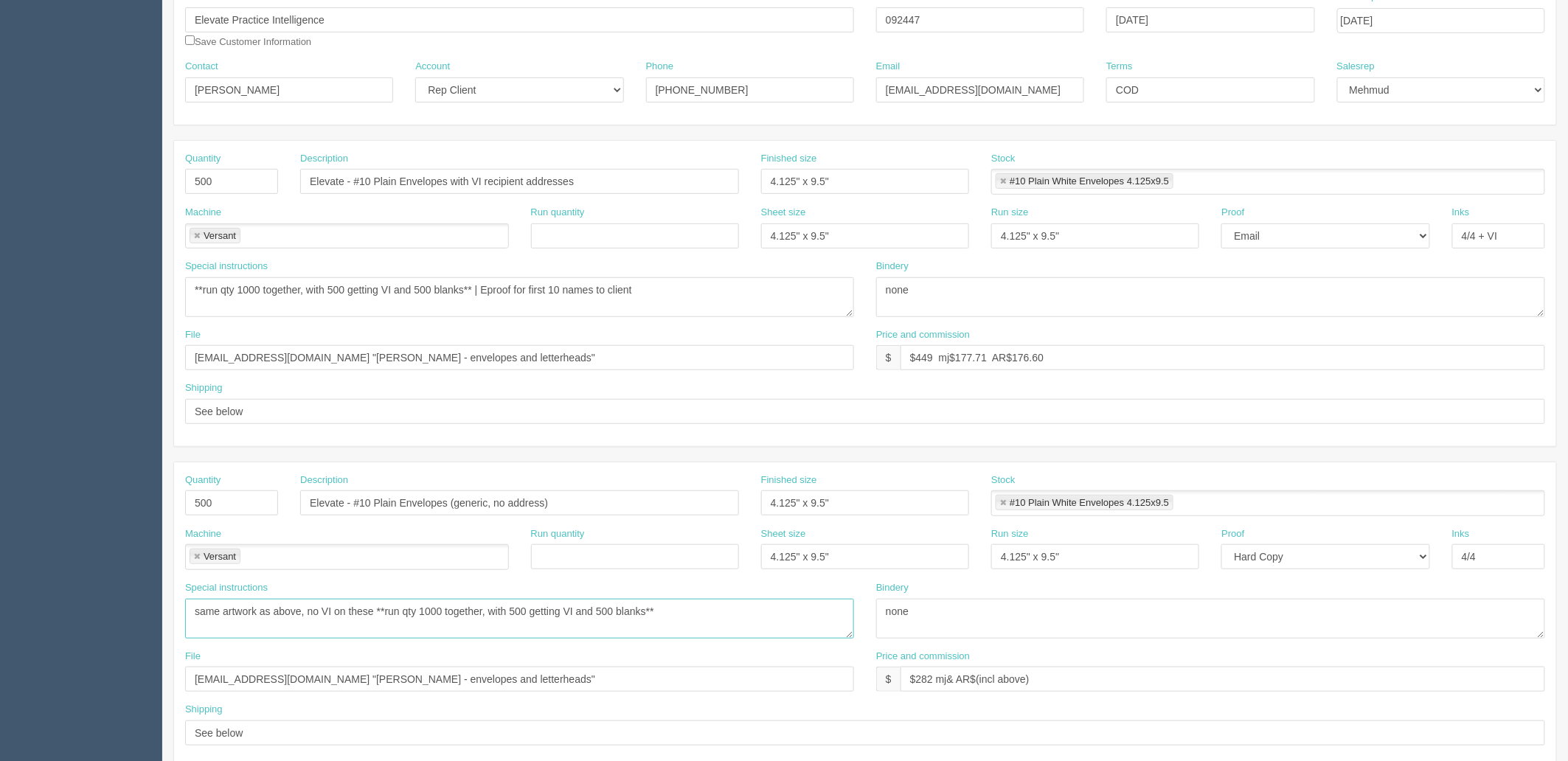
scroll to position [0, 0]
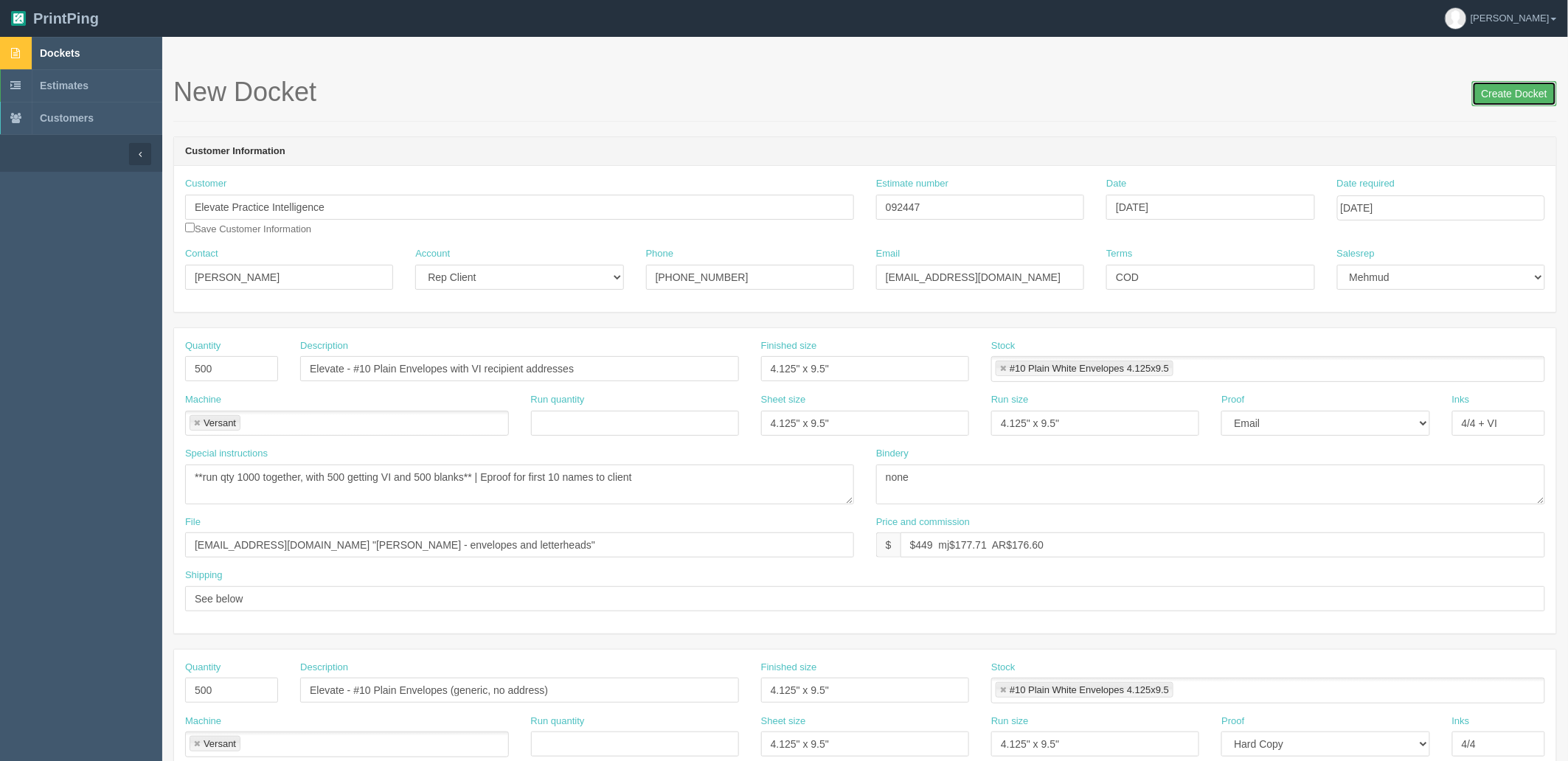
click at [1410, 96] on input "Create Docket" at bounding box center [1515, 93] width 85 height 25
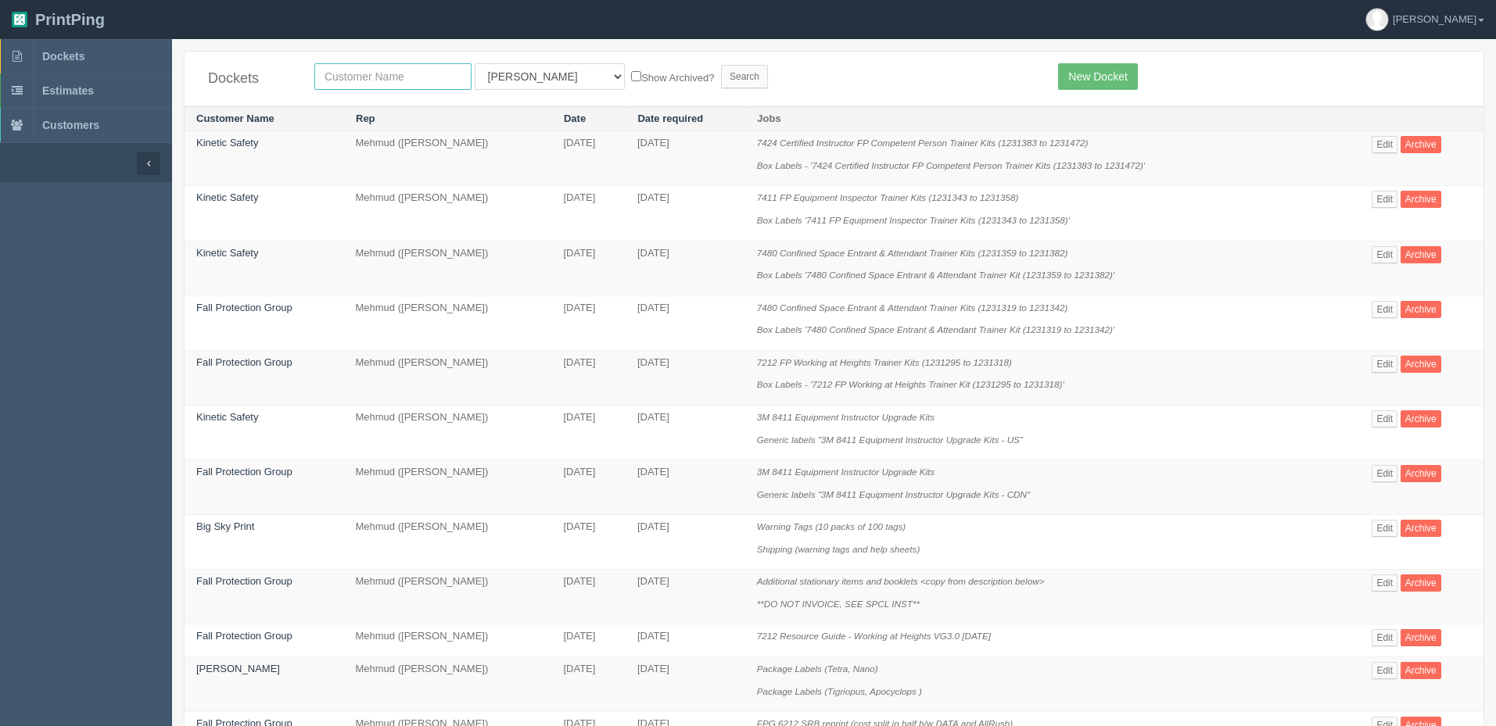
click at [399, 74] on input "text" at bounding box center [392, 76] width 157 height 27
type input "rogers"
click at [721, 65] on input "Search" at bounding box center [744, 76] width 47 height 23
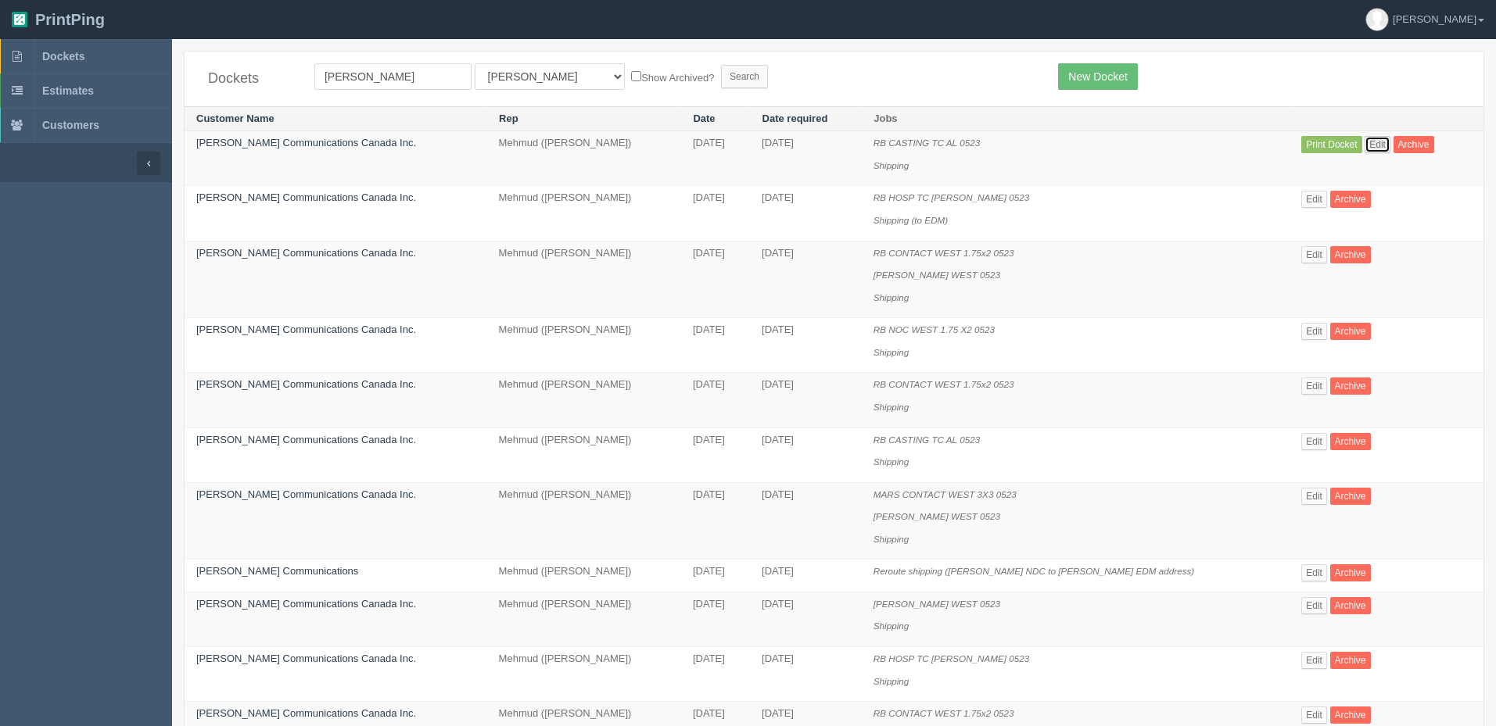
click at [1364, 139] on link "Edit" at bounding box center [1377, 144] width 26 height 17
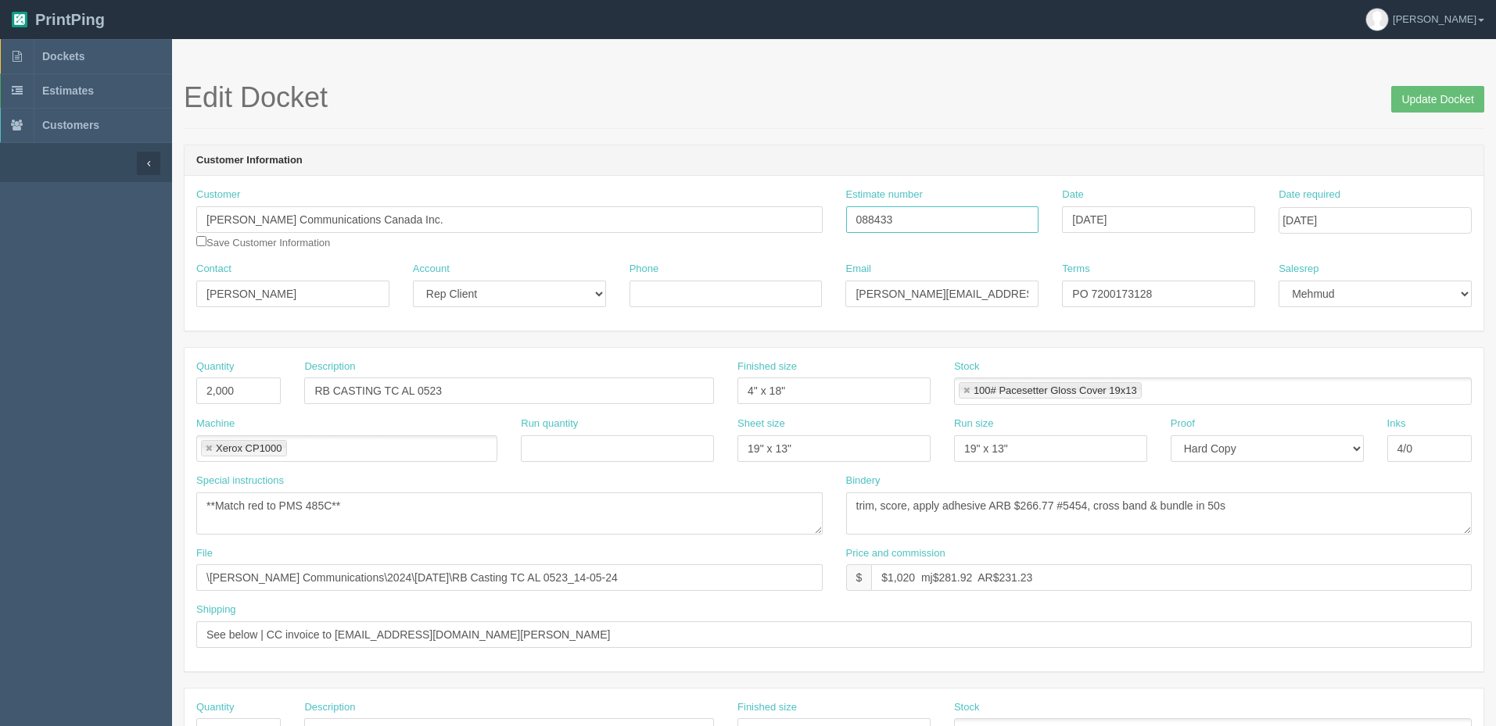
click at [879, 219] on input "088433" at bounding box center [942, 219] width 193 height 27
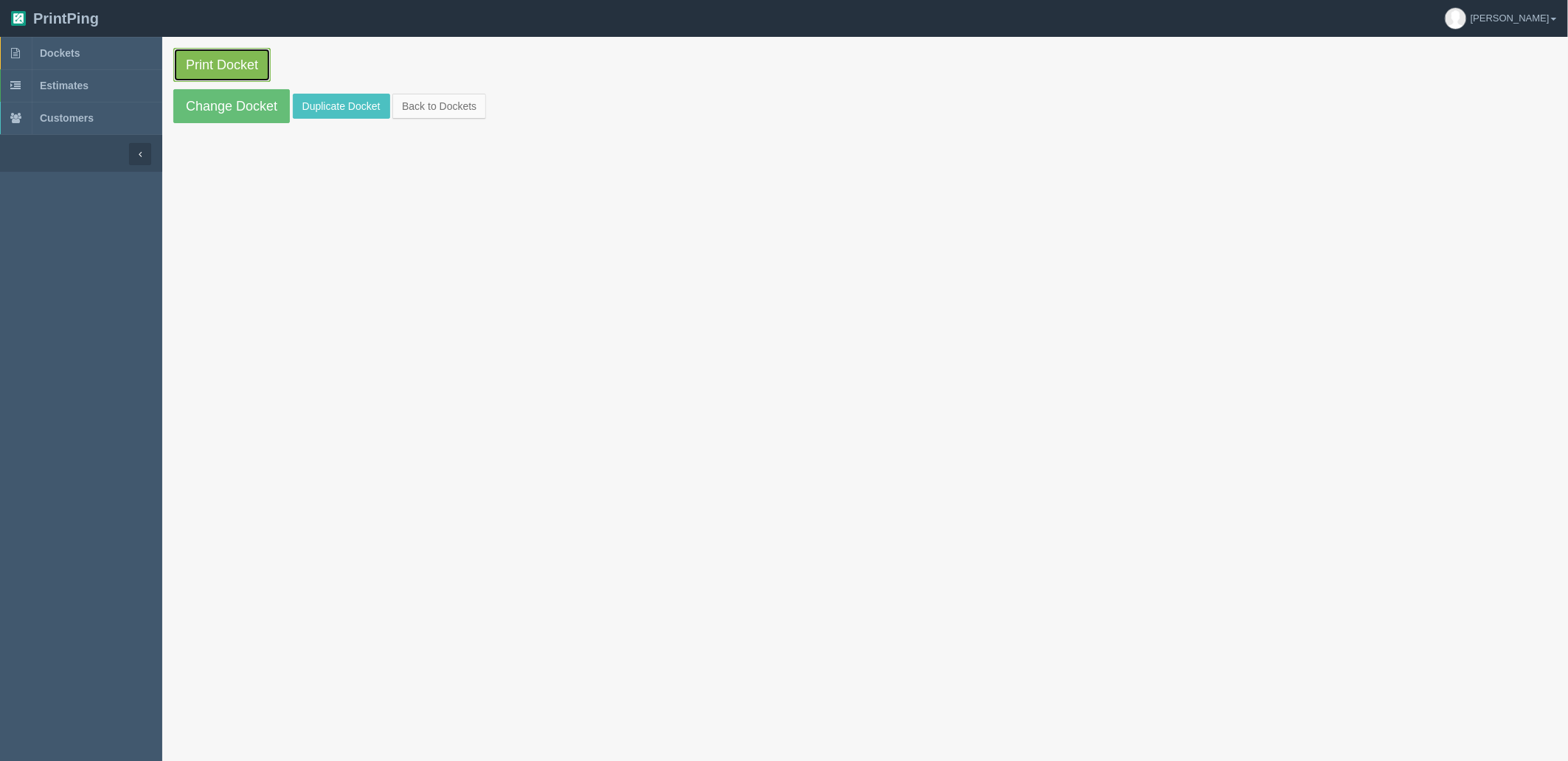
click at [226, 62] on link "Print Docket" at bounding box center [222, 65] width 97 height 34
click at [118, 49] on link "Dockets" at bounding box center [81, 53] width 162 height 32
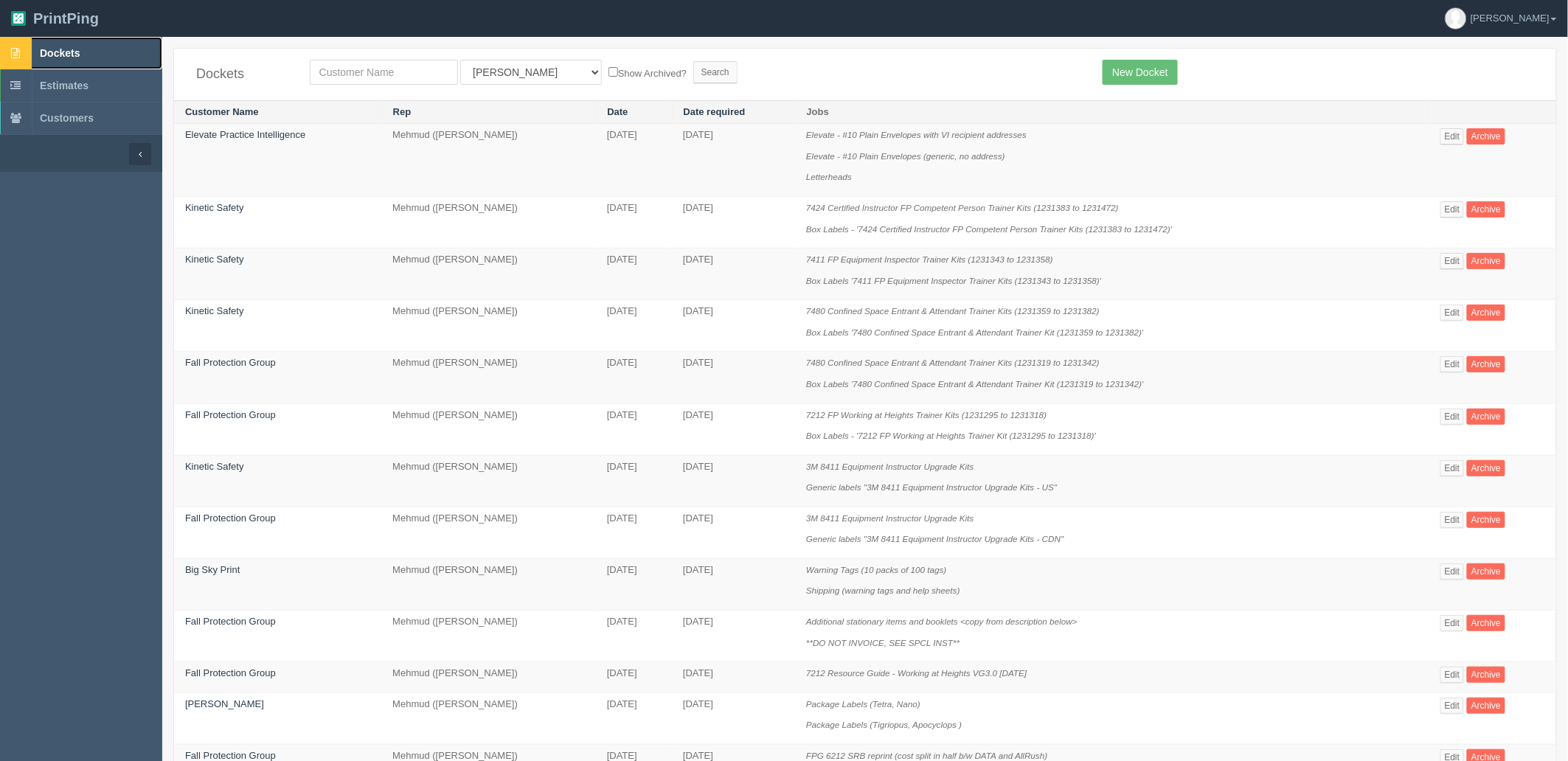
click at [67, 61] on link "Dockets" at bounding box center [81, 53] width 162 height 32
